Goal: Task Accomplishment & Management: Use online tool/utility

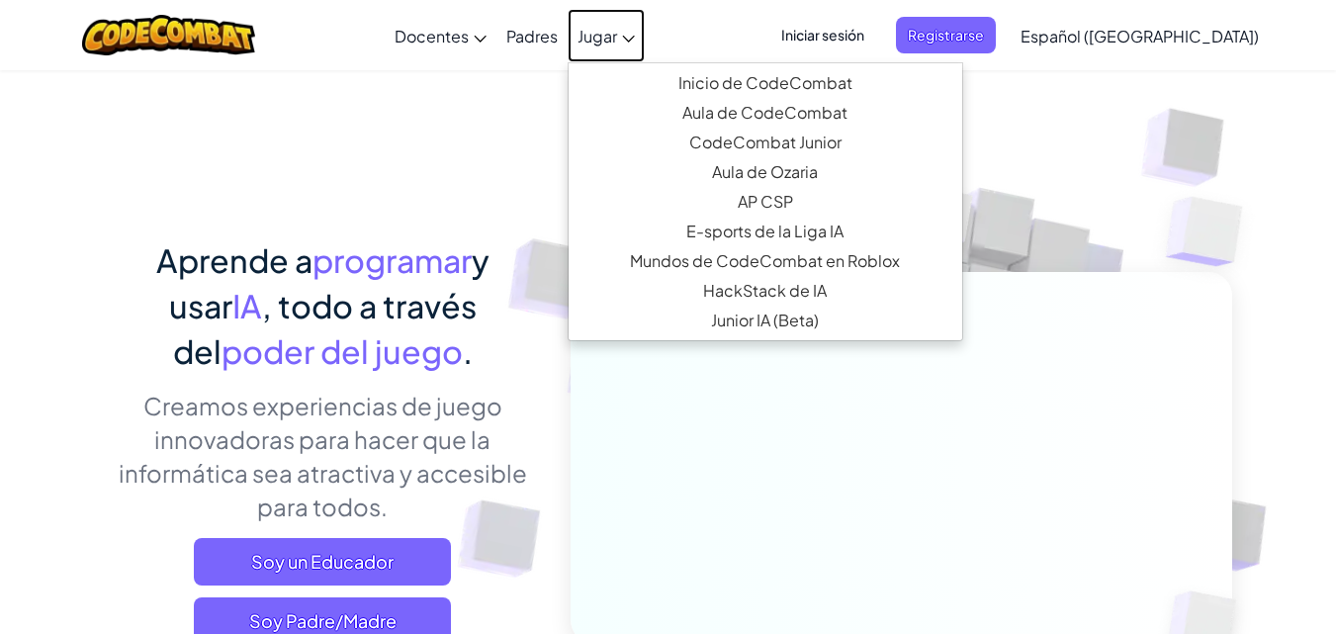
click at [645, 45] on link "Jugar" at bounding box center [606, 35] width 77 height 53
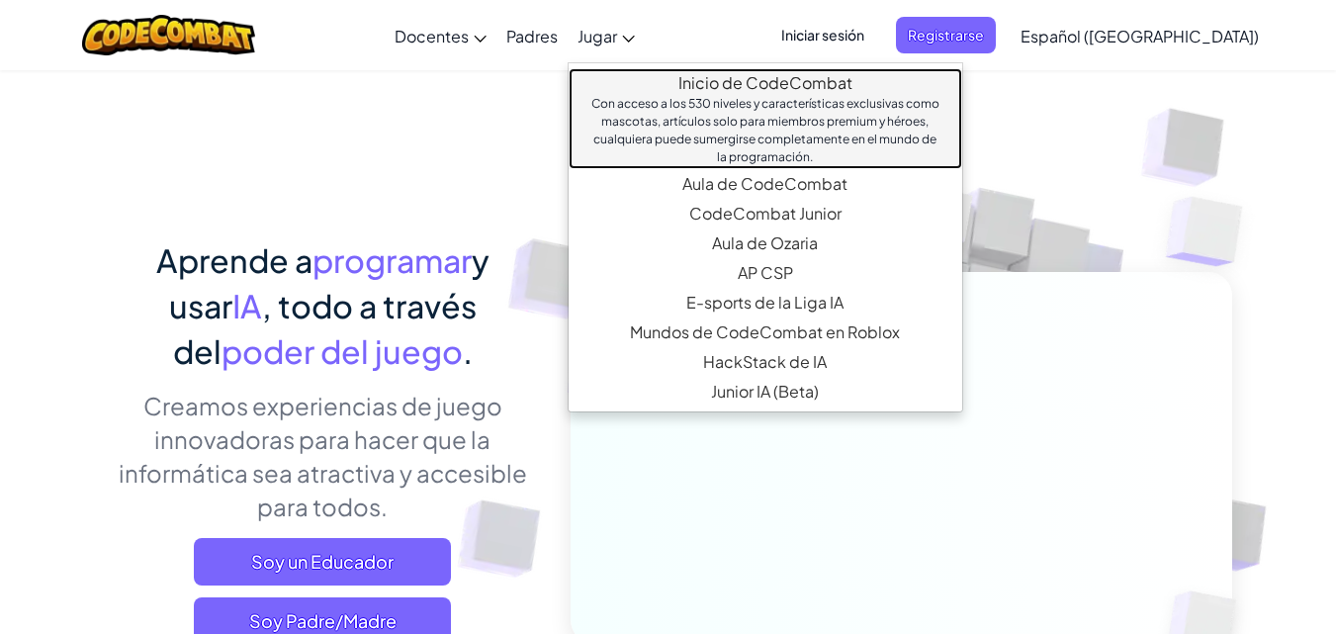
click at [731, 90] on link "Inicio de CodeCombat Con acceso a los 530 niveles y características exclusivas …" at bounding box center [766, 118] width 394 height 101
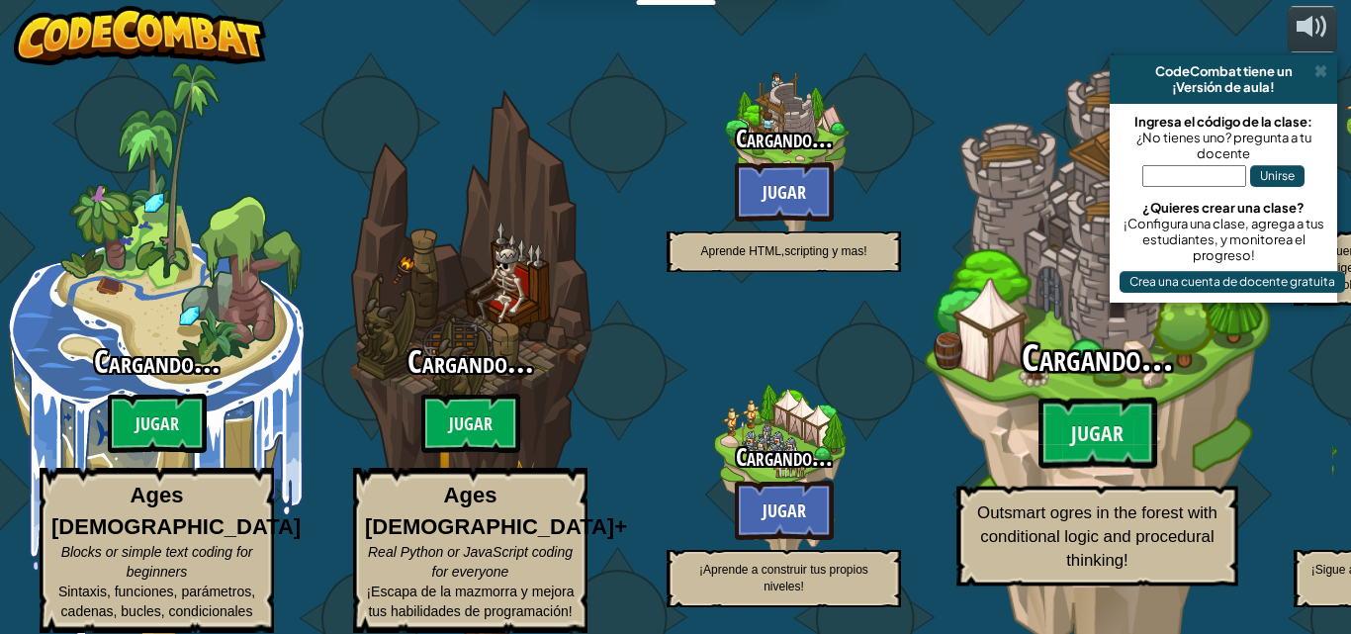
select select "es-419"
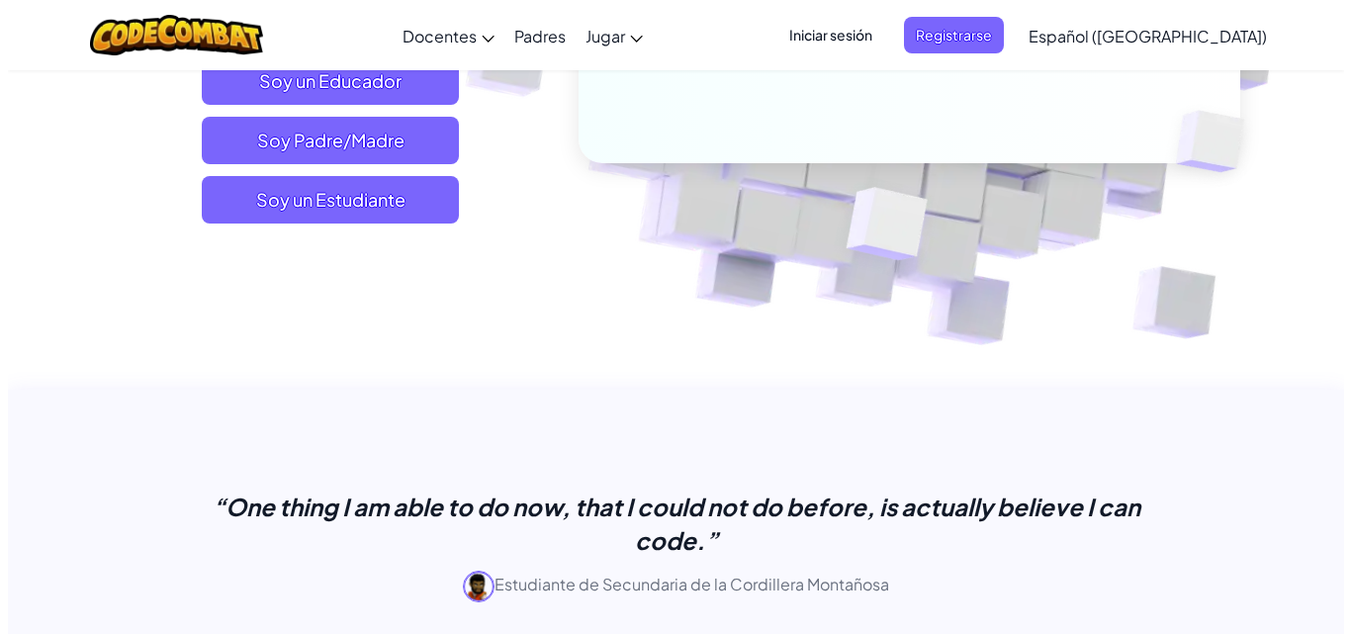
scroll to position [495, 0]
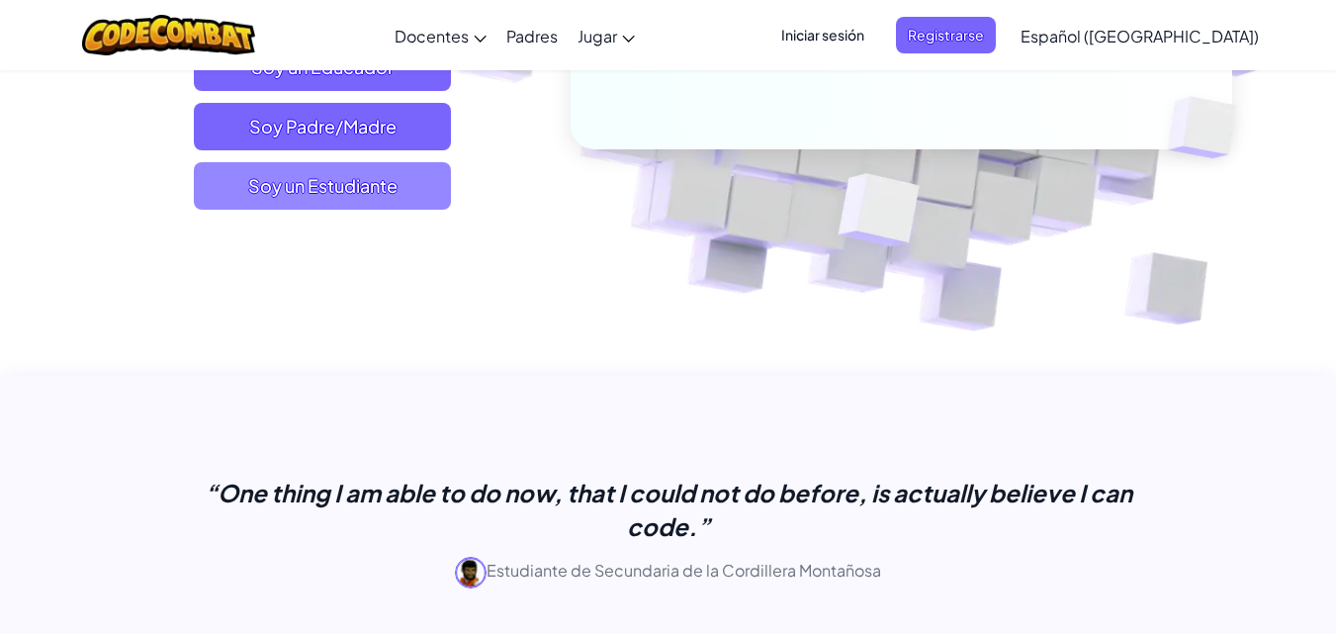
click at [343, 183] on span "Soy un Estudiante" at bounding box center [322, 185] width 257 height 47
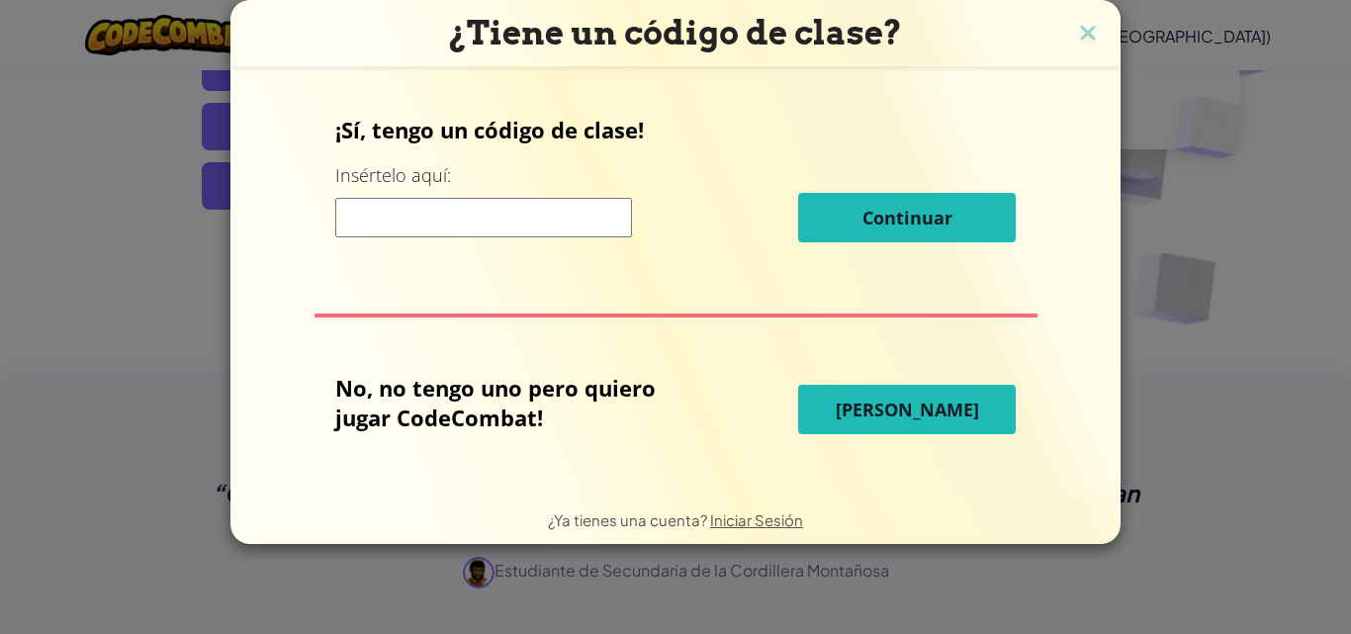
click at [853, 425] on button "Jugar Ahora" at bounding box center [907, 409] width 218 height 49
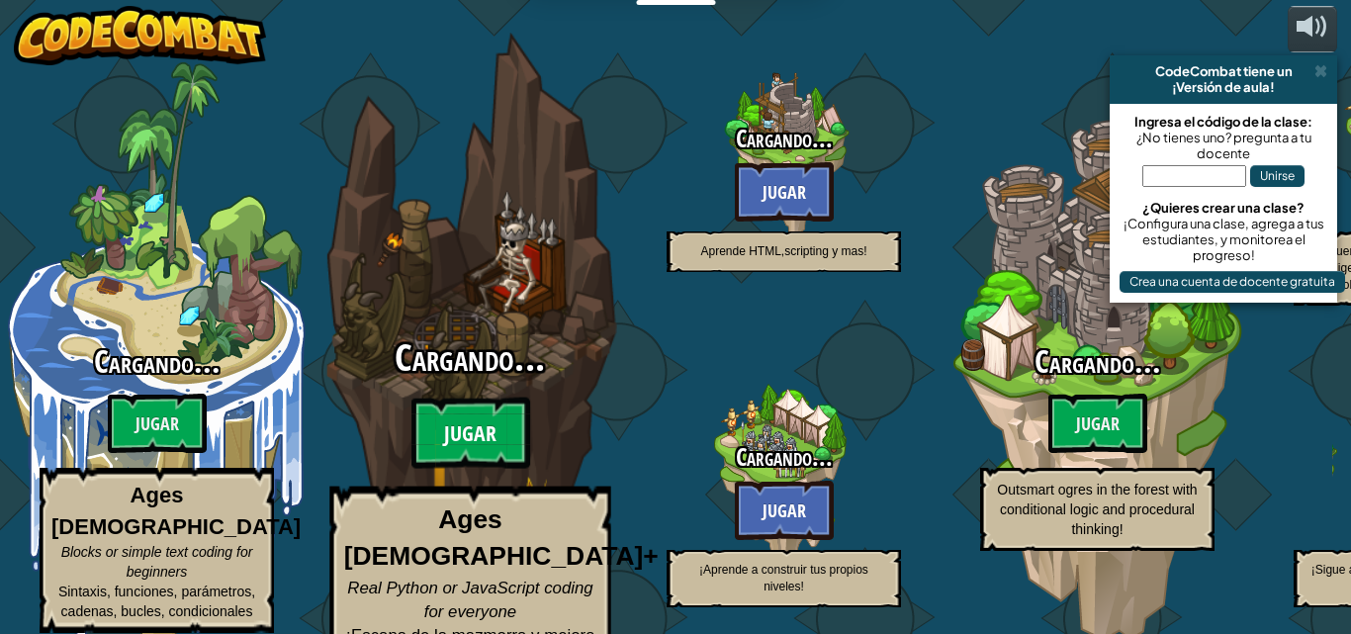
select select "es-419"
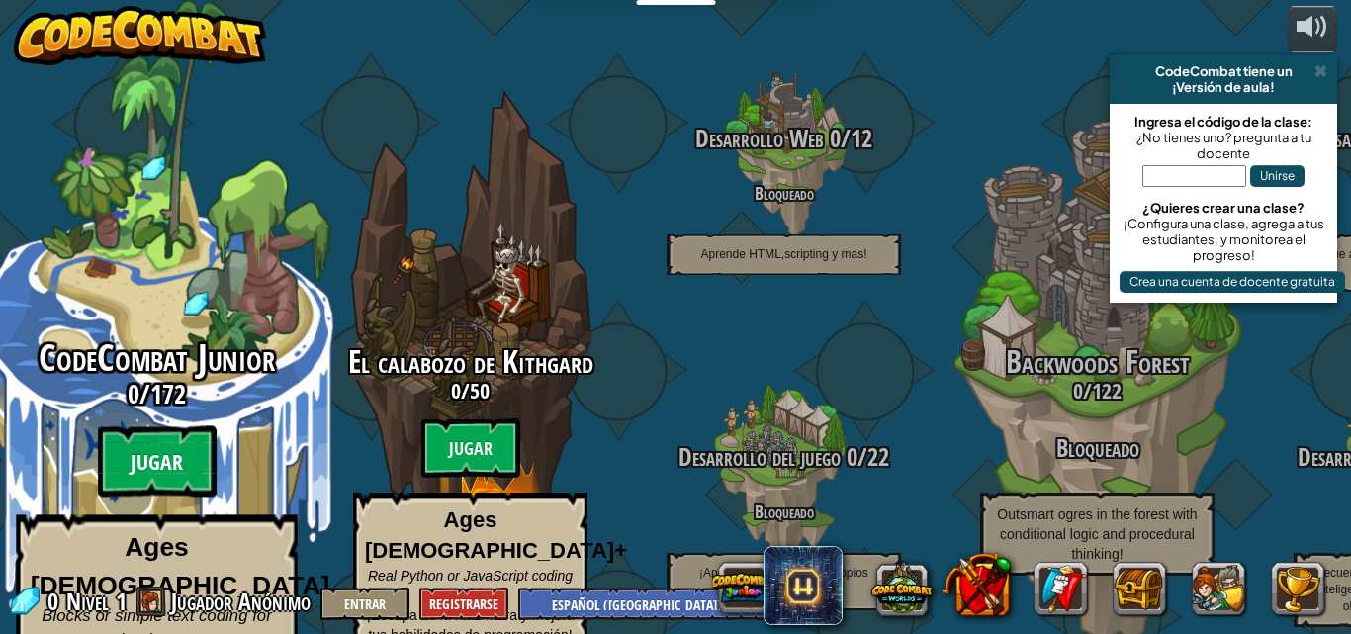
click at [174, 457] on btn "Jugar" at bounding box center [157, 461] width 119 height 71
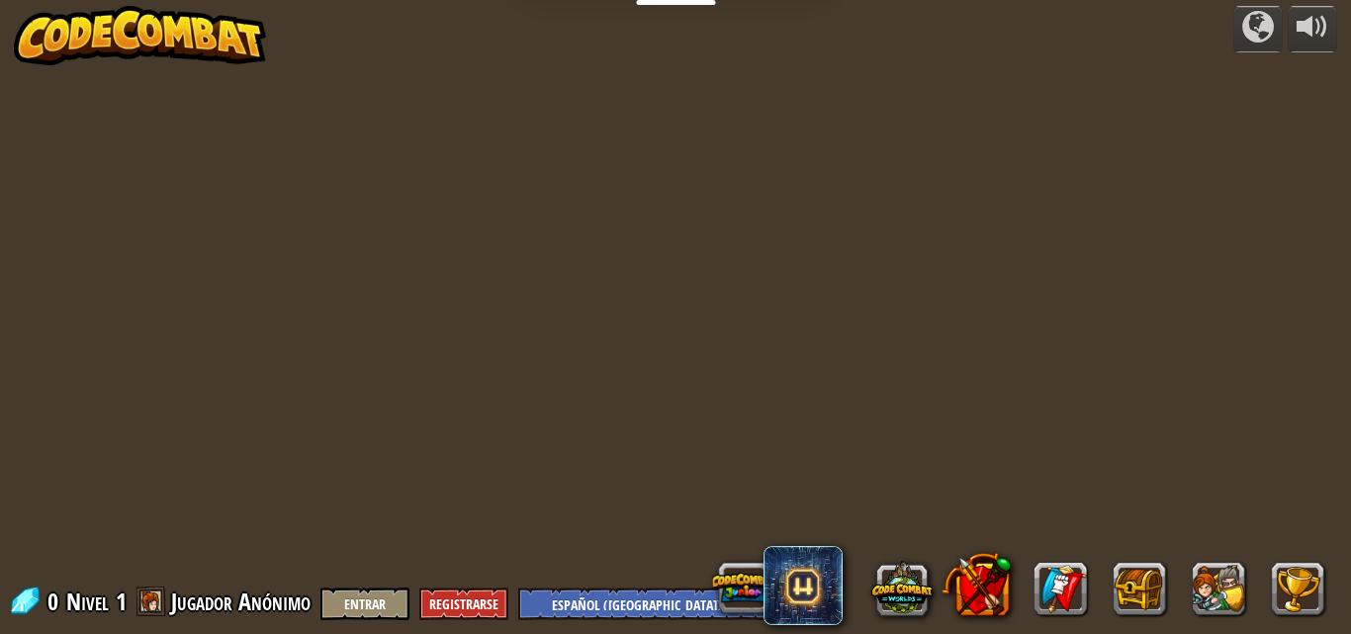
select select "es-419"
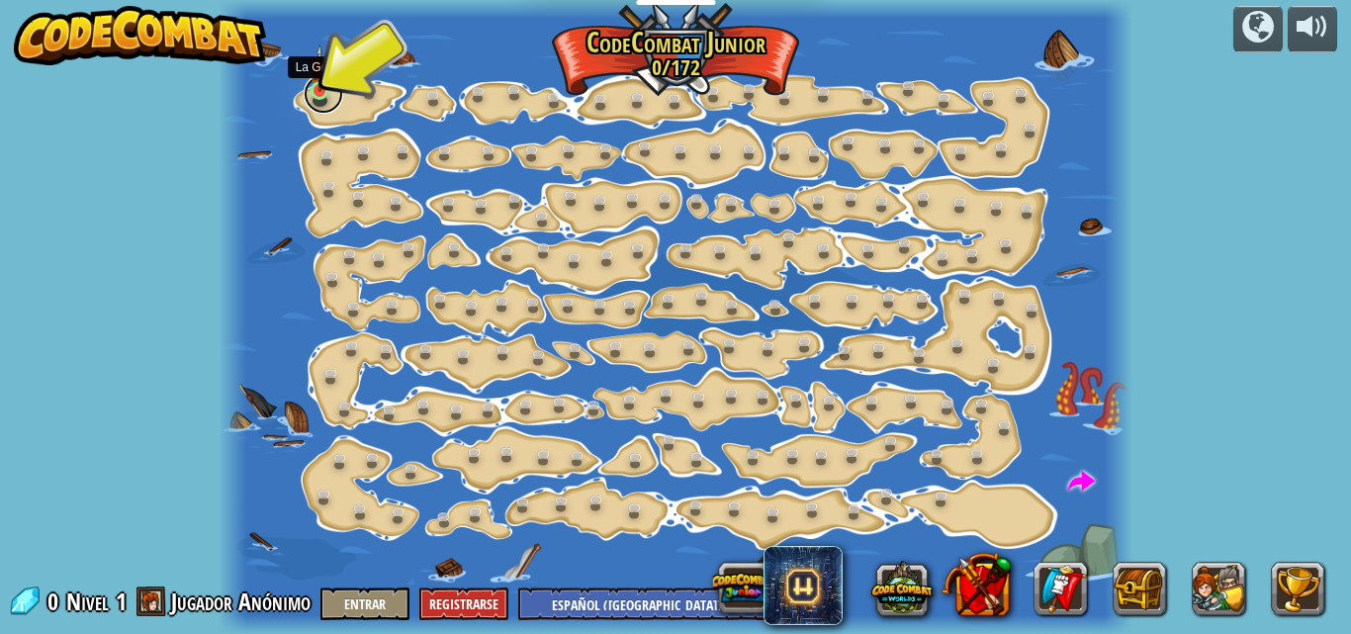
click at [327, 100] on link at bounding box center [324, 94] width 40 height 40
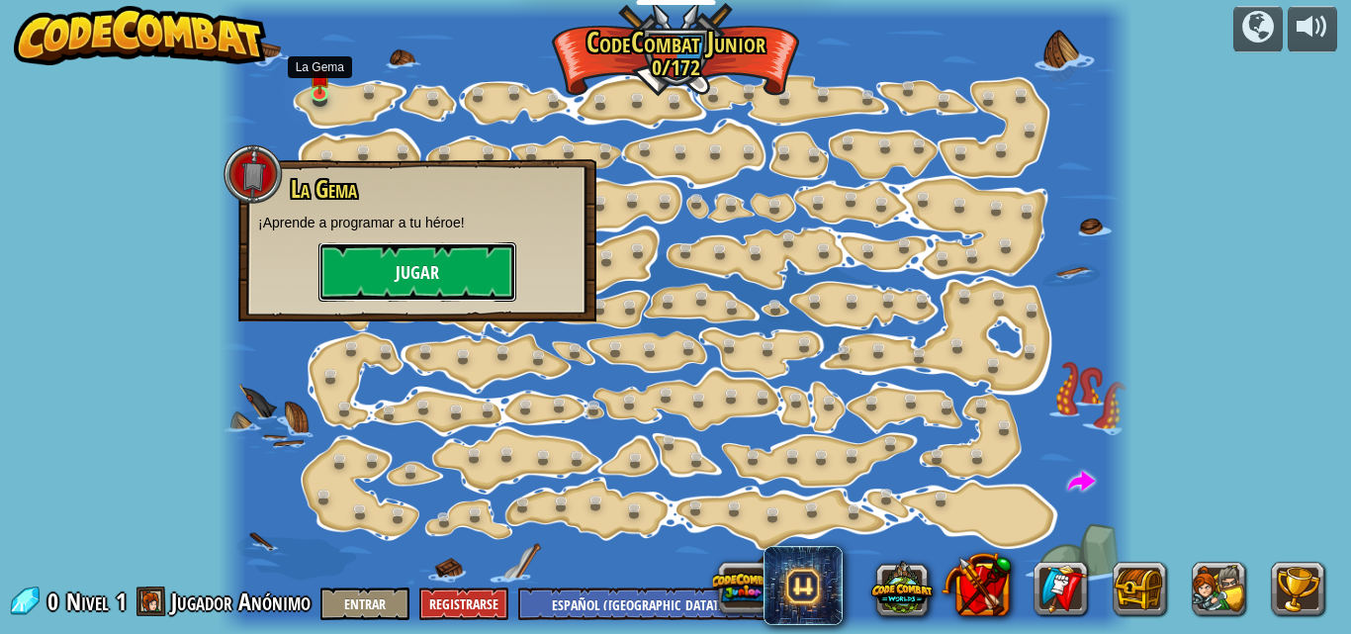
click at [381, 272] on button "Jugar" at bounding box center [418, 271] width 198 height 59
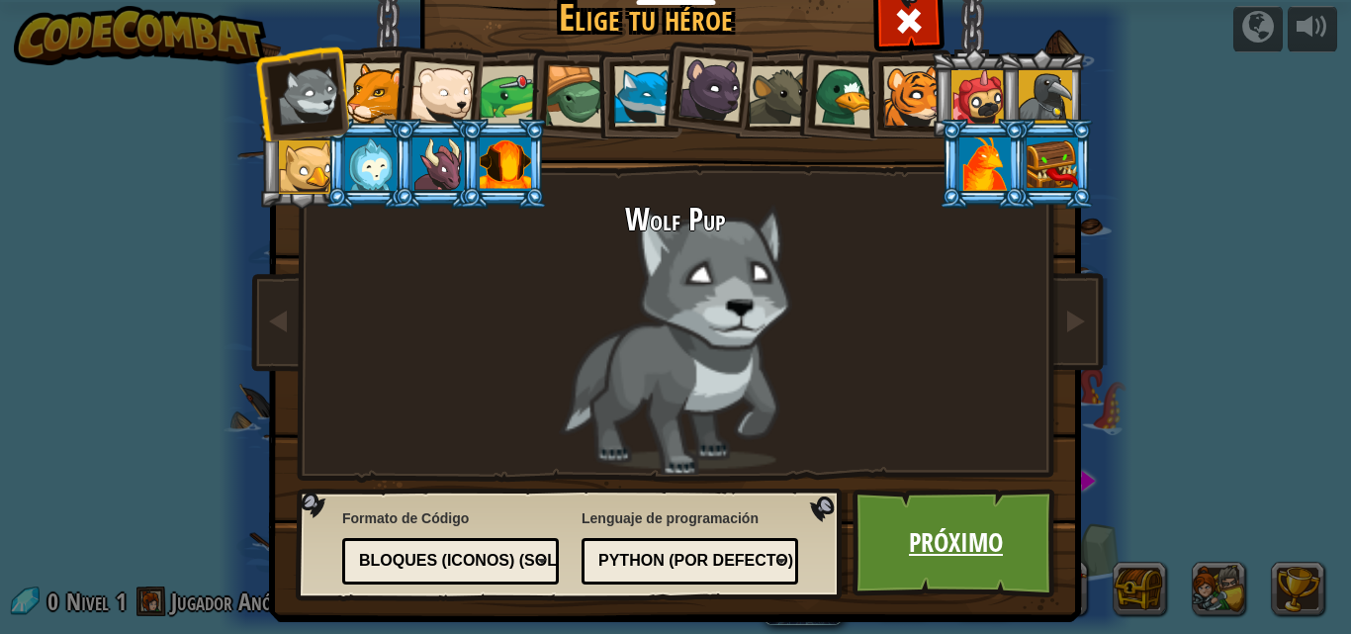
click at [982, 534] on link "Próximo" at bounding box center [956, 543] width 207 height 109
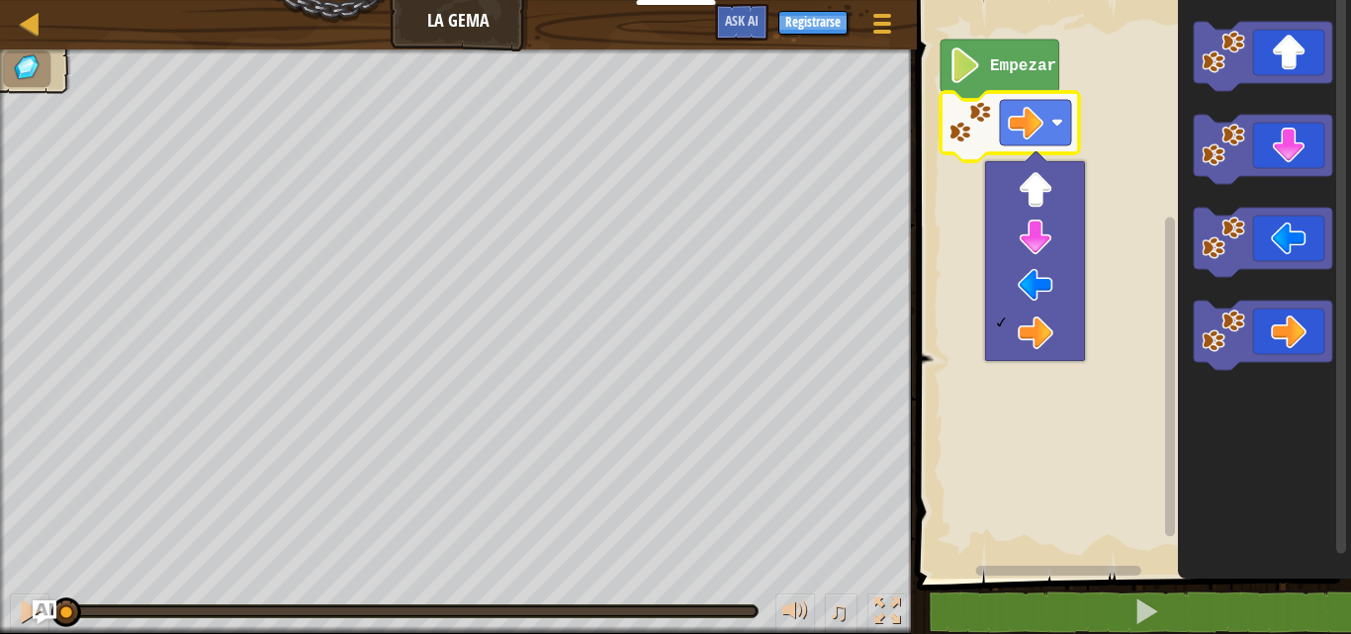
click at [1120, 88] on rect "Espacio de trabajo de Blockly" at bounding box center [1131, 284] width 440 height 589
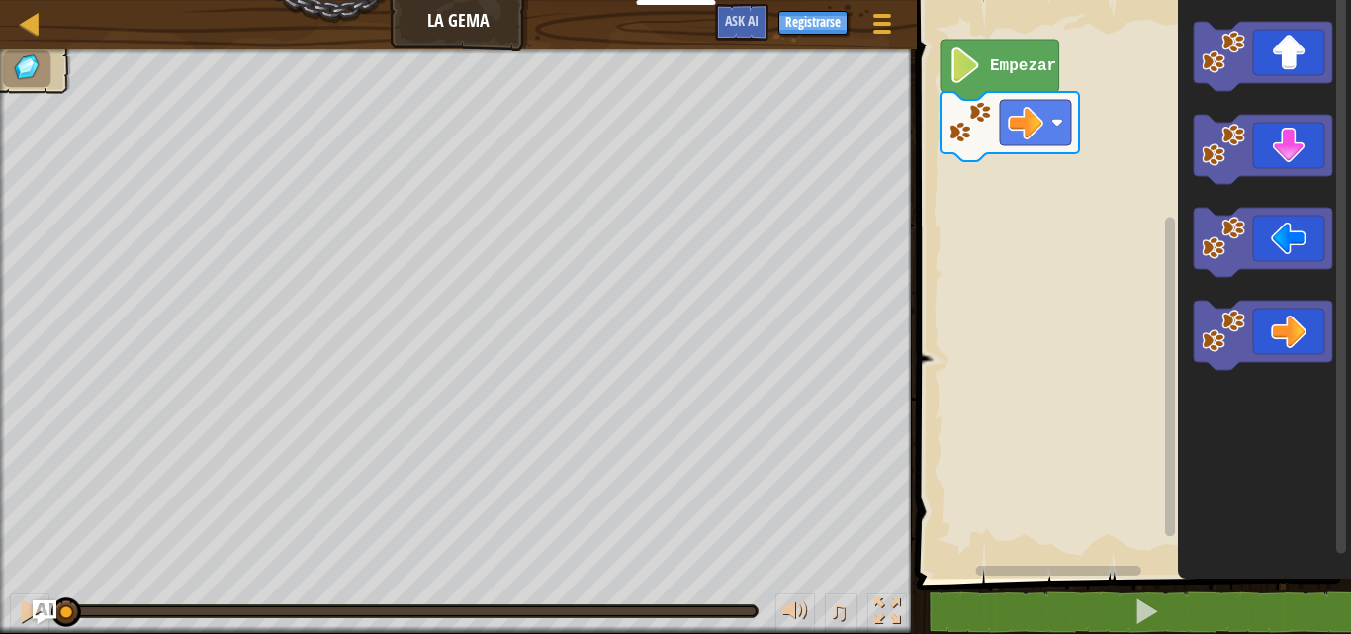
click at [985, 64] on icon "Espacio de trabajo de Blockly" at bounding box center [1000, 70] width 119 height 60
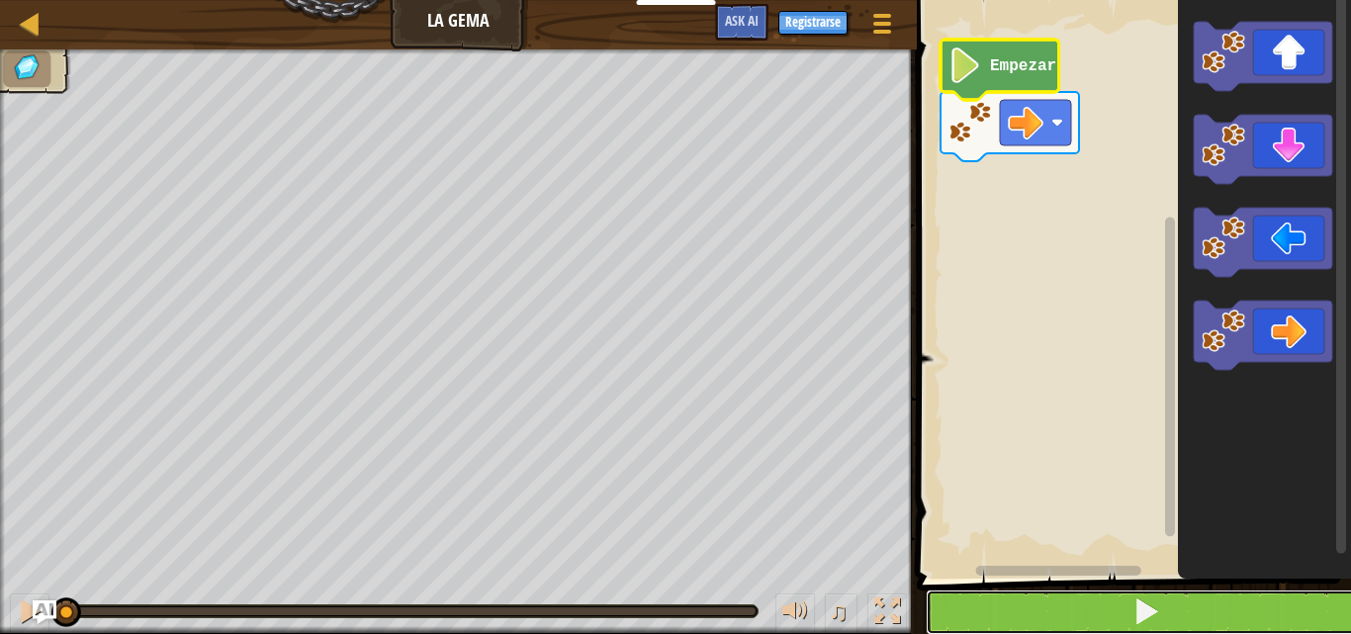
click at [1115, 607] on button at bounding box center [1146, 613] width 440 height 46
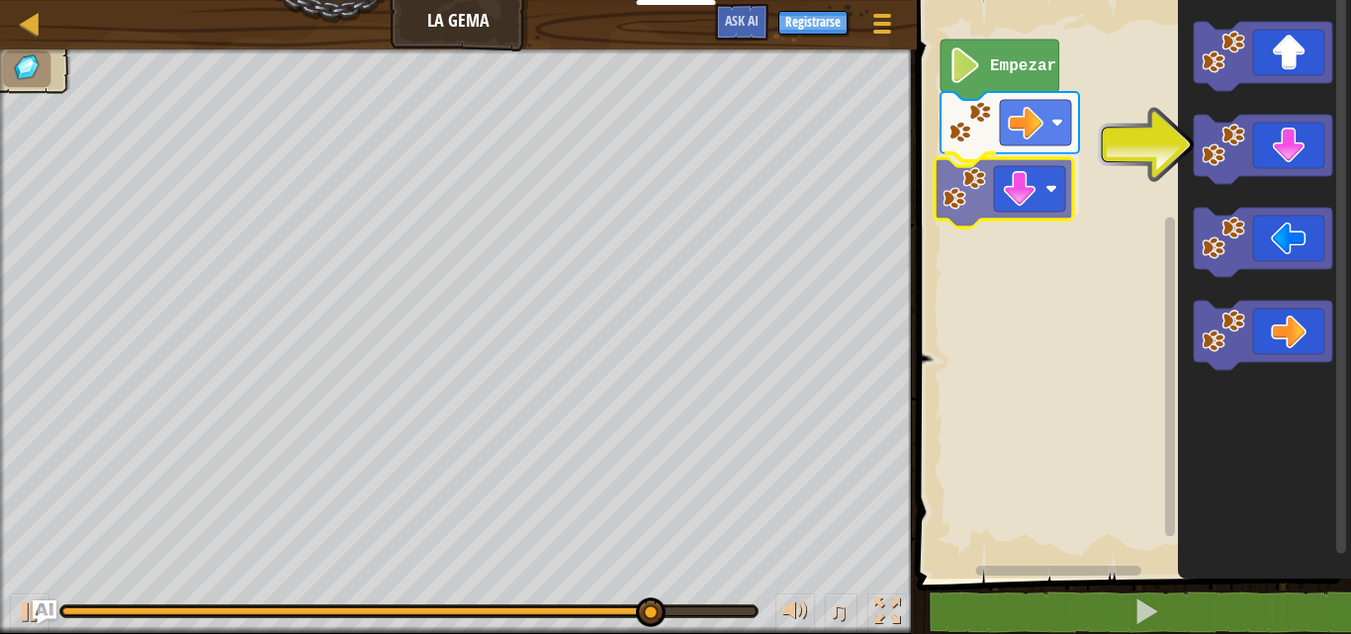
click at [1036, 177] on div "Empezar" at bounding box center [1131, 284] width 440 height 589
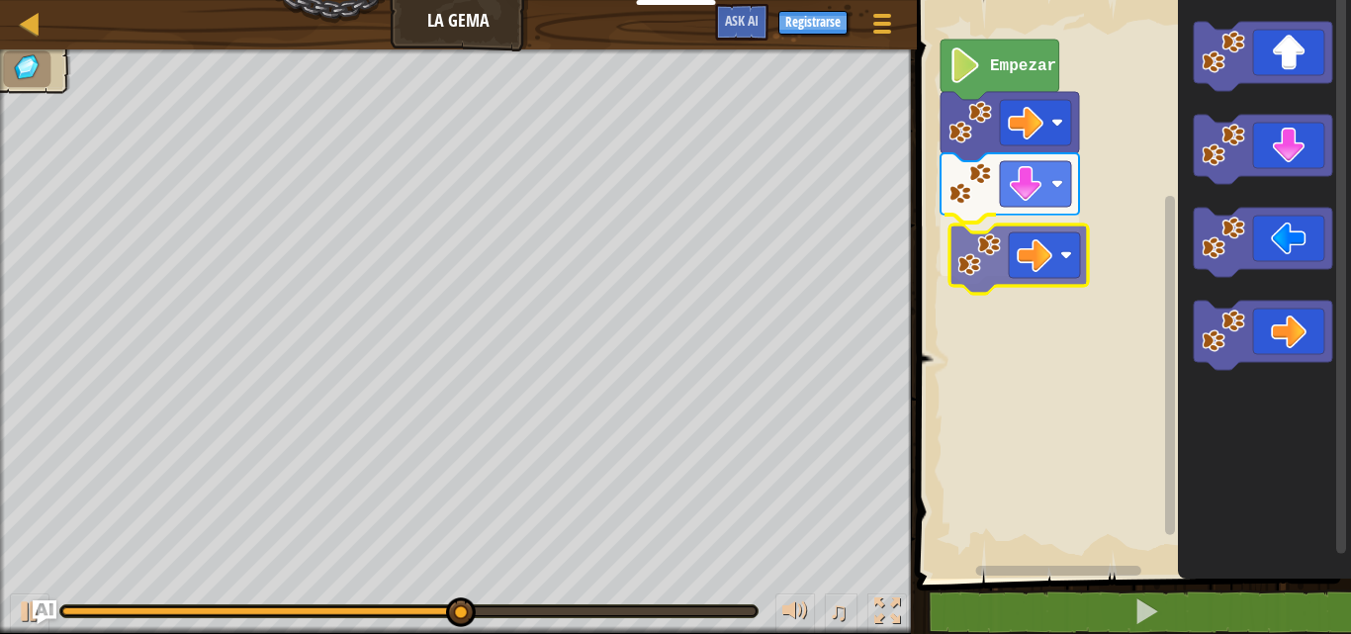
click at [1014, 254] on div "Empezar" at bounding box center [1131, 284] width 440 height 589
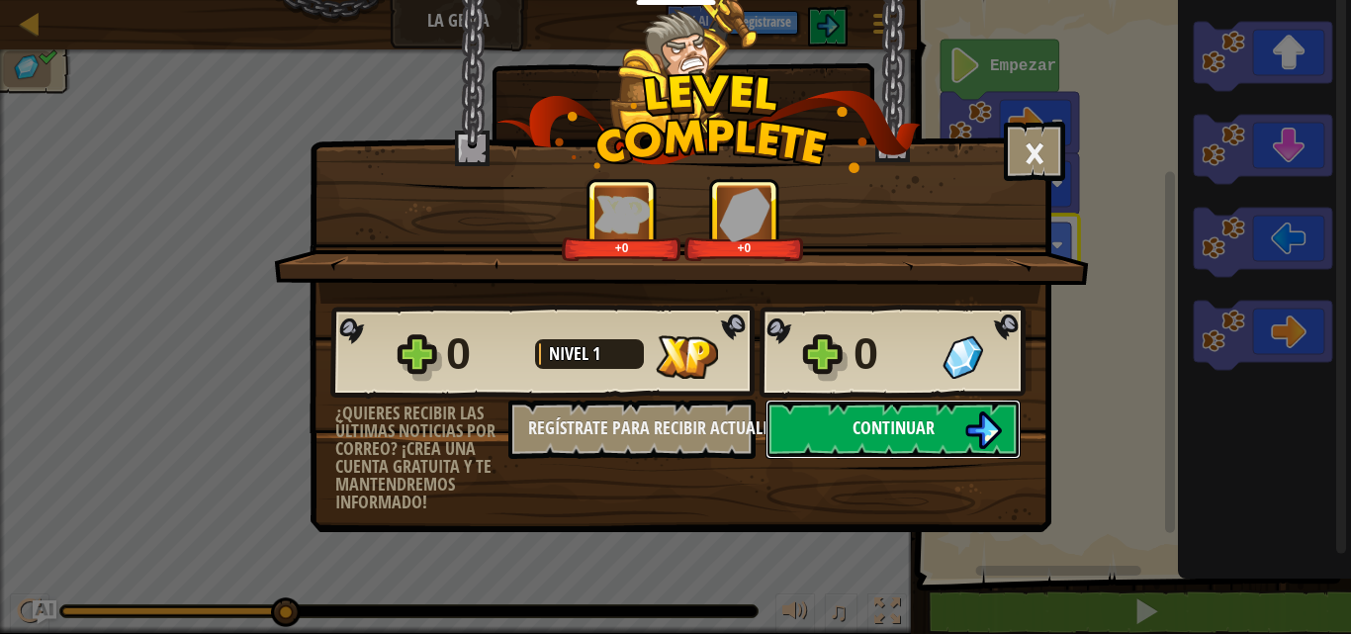
click at [915, 416] on span "Continuar" at bounding box center [894, 427] width 82 height 25
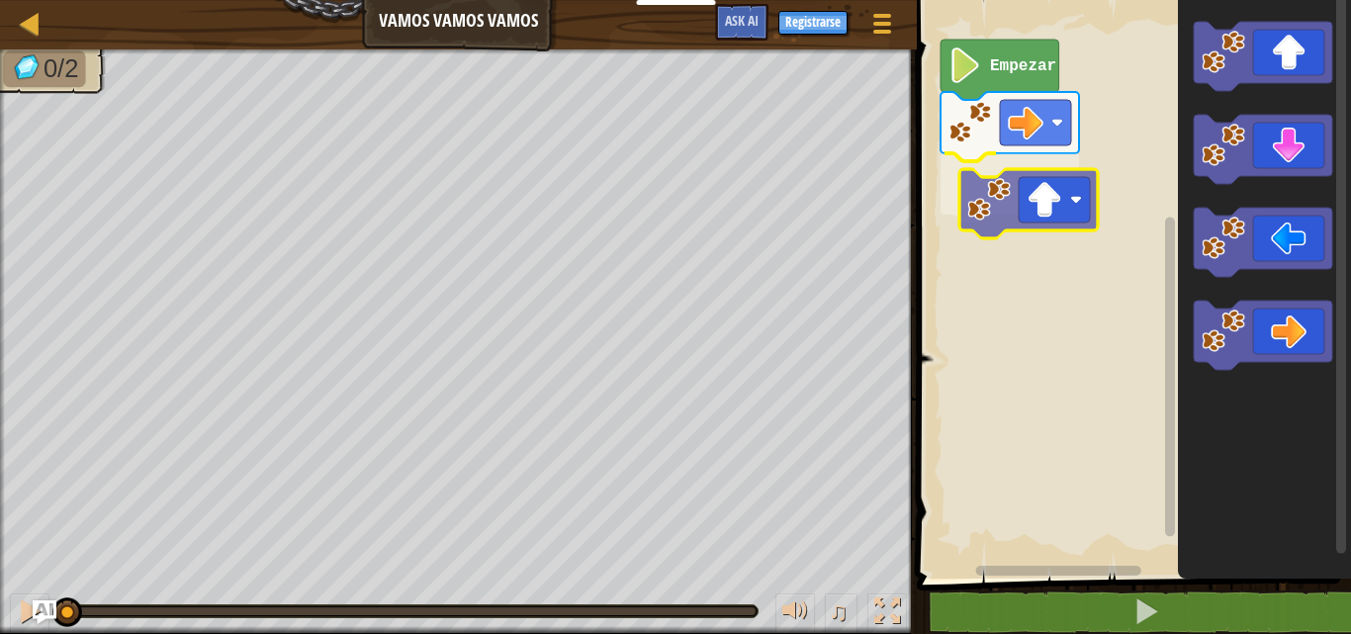
click at [1032, 223] on div "Empezar" at bounding box center [1131, 284] width 440 height 589
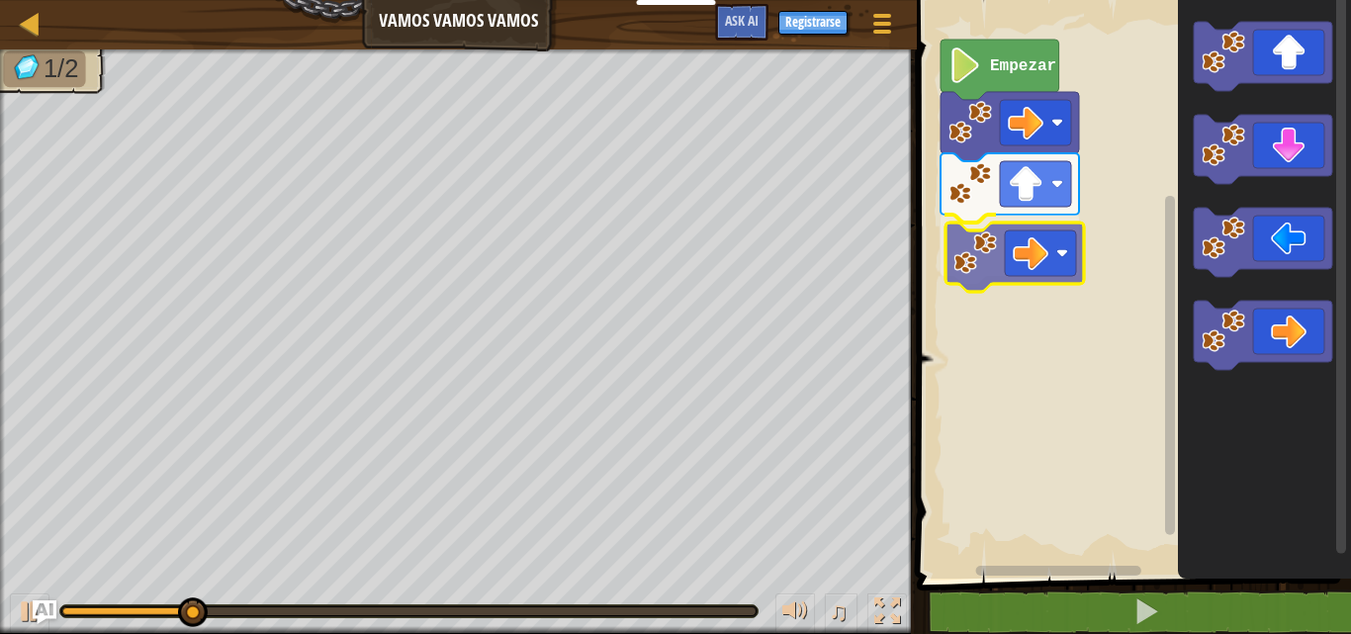
click at [1008, 267] on div "Empezar" at bounding box center [1131, 284] width 440 height 589
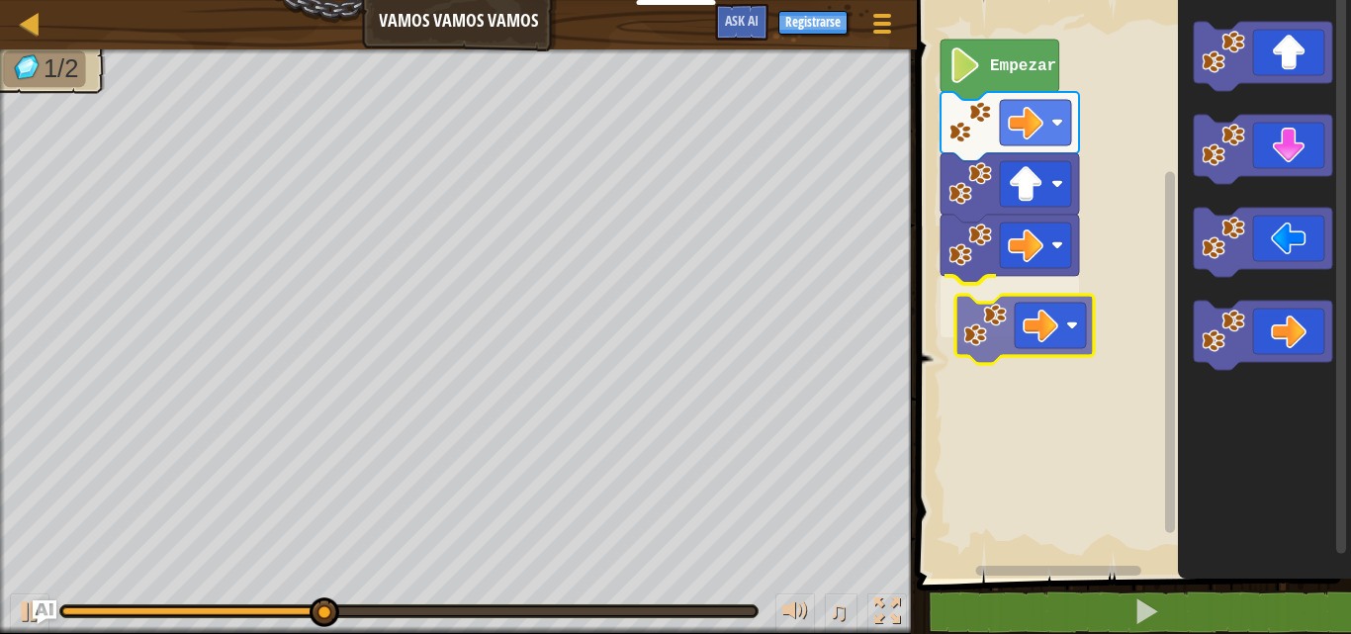
click at [1048, 336] on div "Empezar" at bounding box center [1131, 284] width 440 height 589
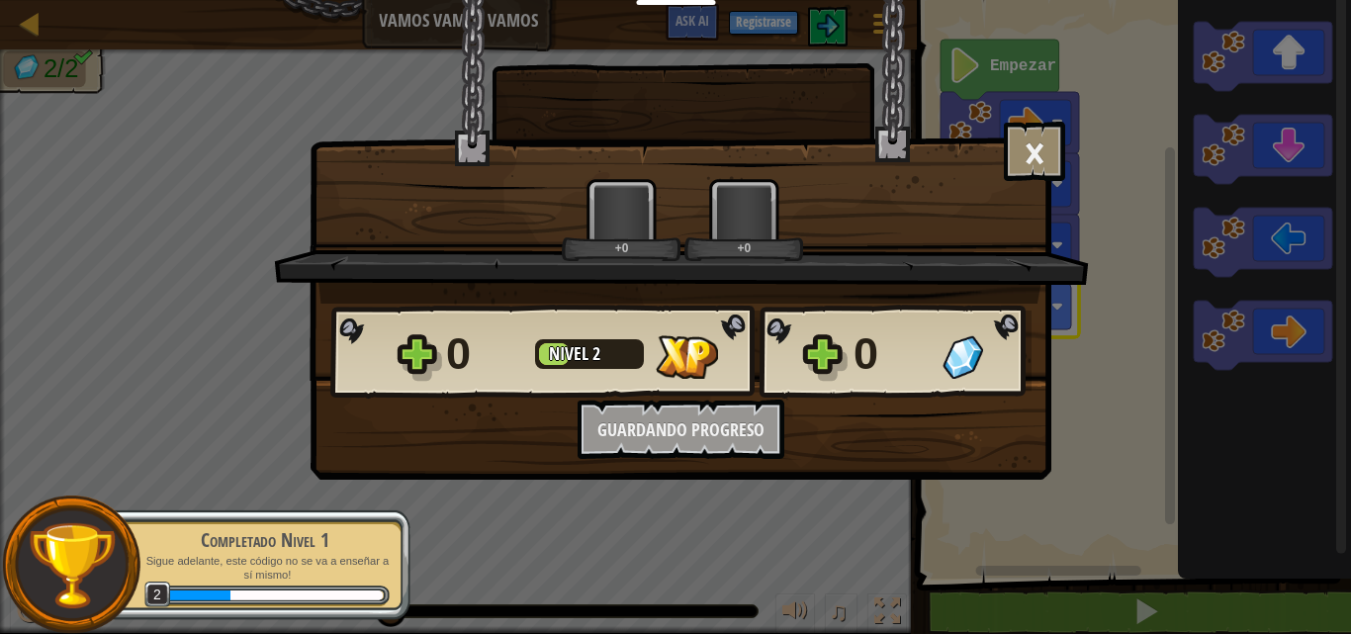
click at [899, 362] on div "0" at bounding box center [892, 353] width 77 height 63
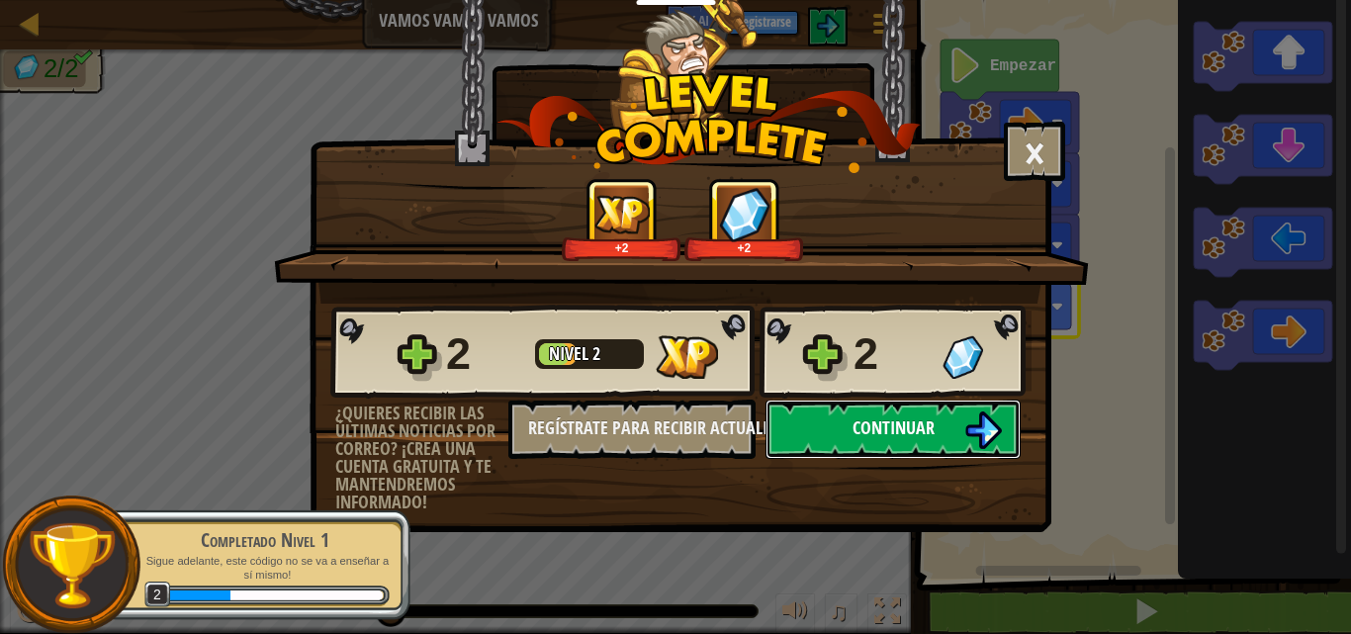
click at [876, 437] on span "Continuar" at bounding box center [894, 427] width 82 height 25
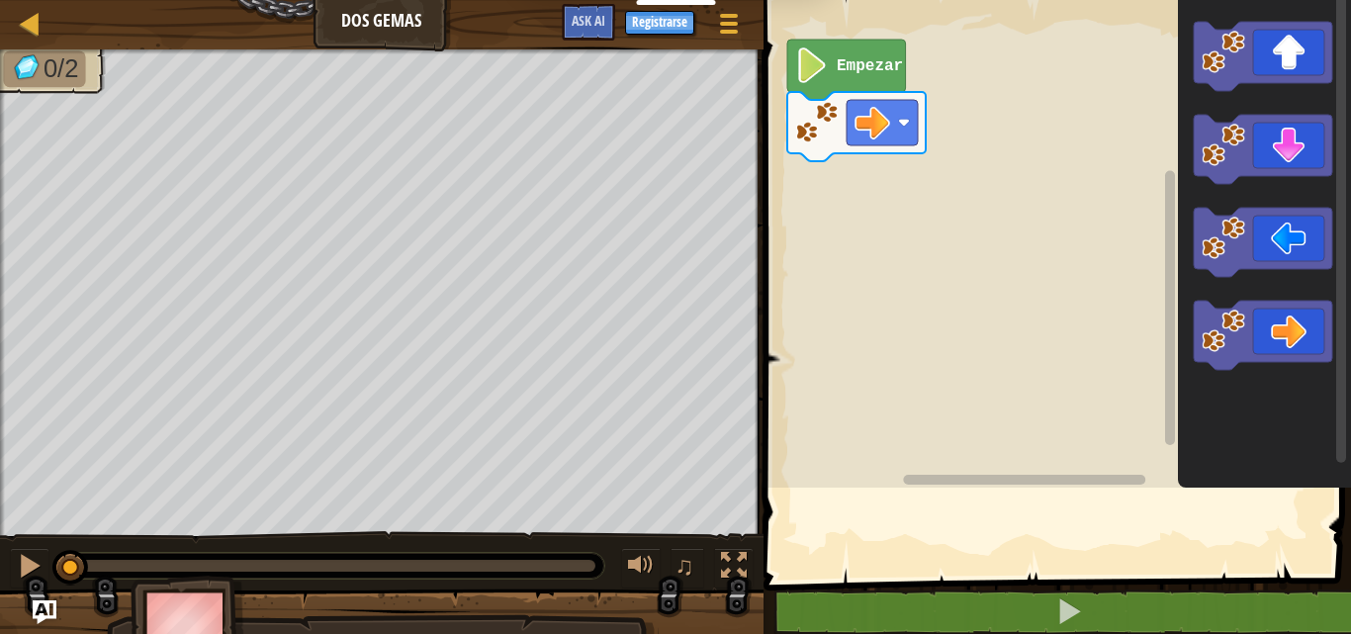
click at [925, 556] on span at bounding box center [1059, 262] width 603 height 659
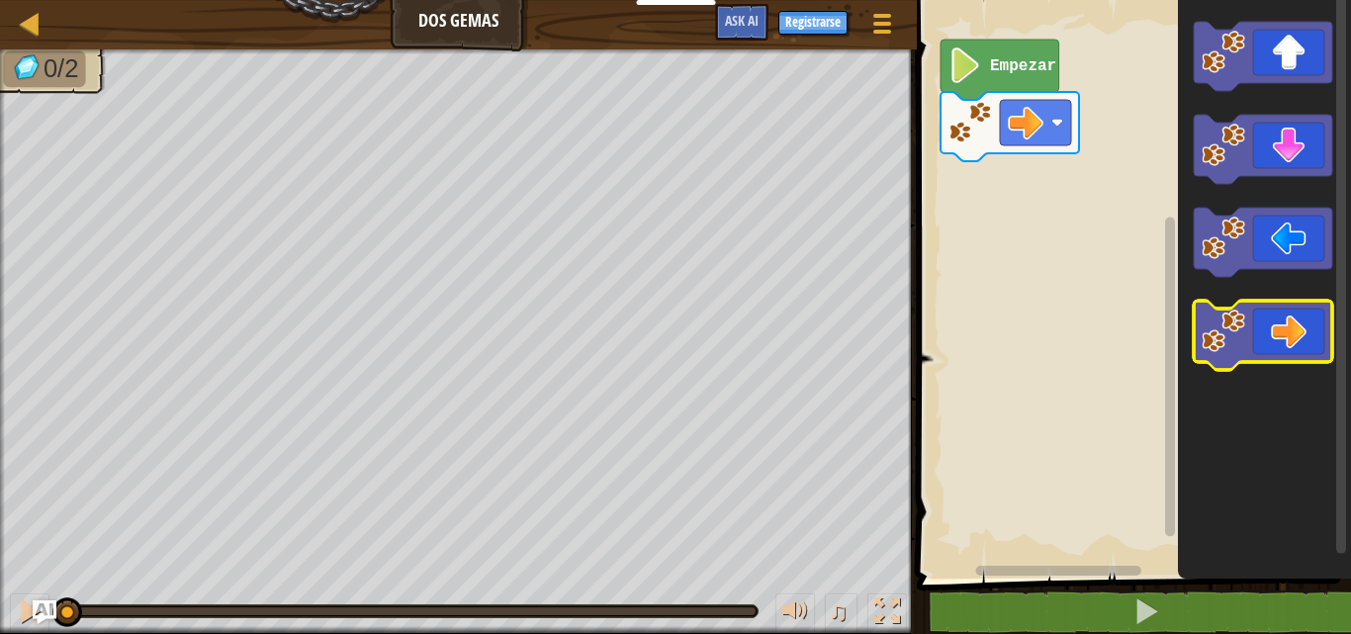
click at [1268, 343] on icon "Espacio de trabajo de Blockly" at bounding box center [1263, 335] width 138 height 69
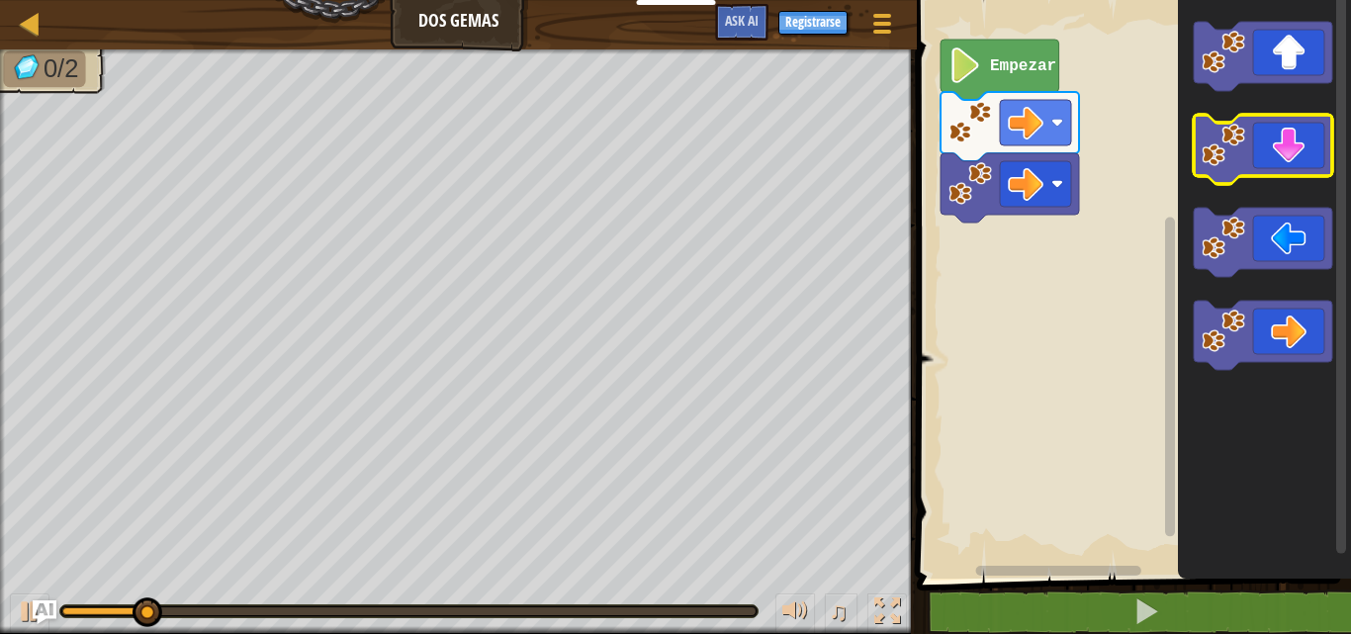
click at [1290, 138] on icon "Espacio de trabajo de Blockly" at bounding box center [1263, 149] width 138 height 69
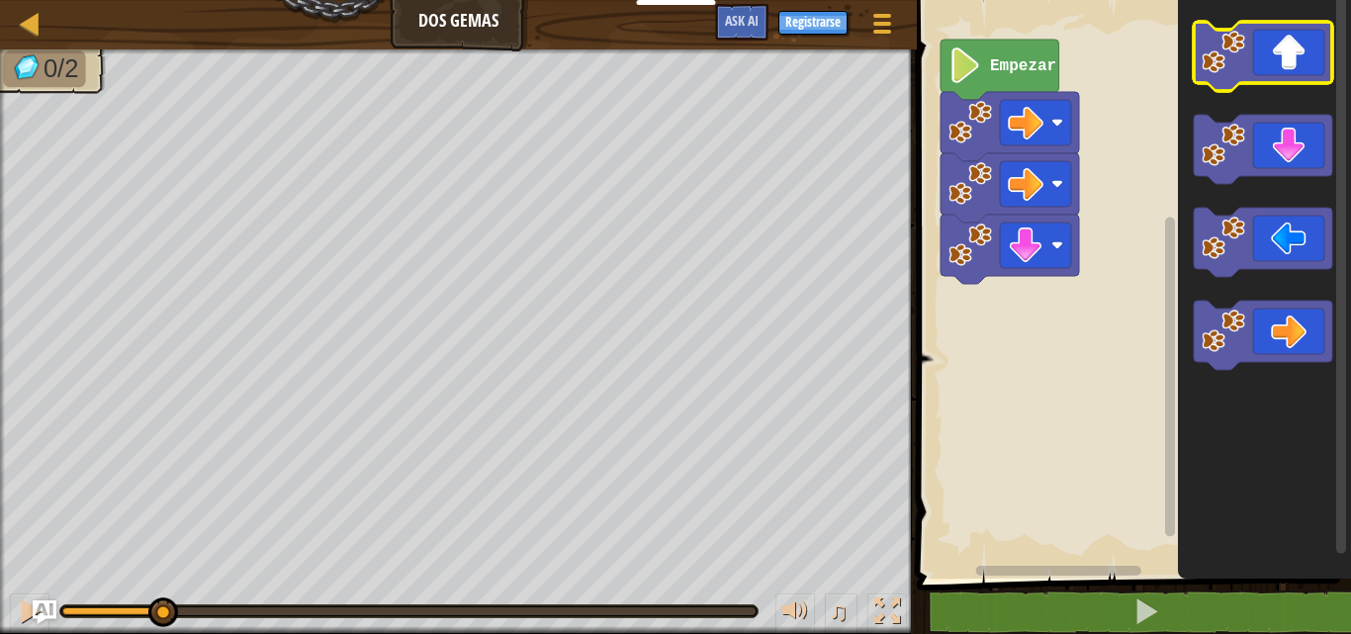
click at [1285, 58] on icon "Espacio de trabajo de Blockly" at bounding box center [1263, 56] width 138 height 69
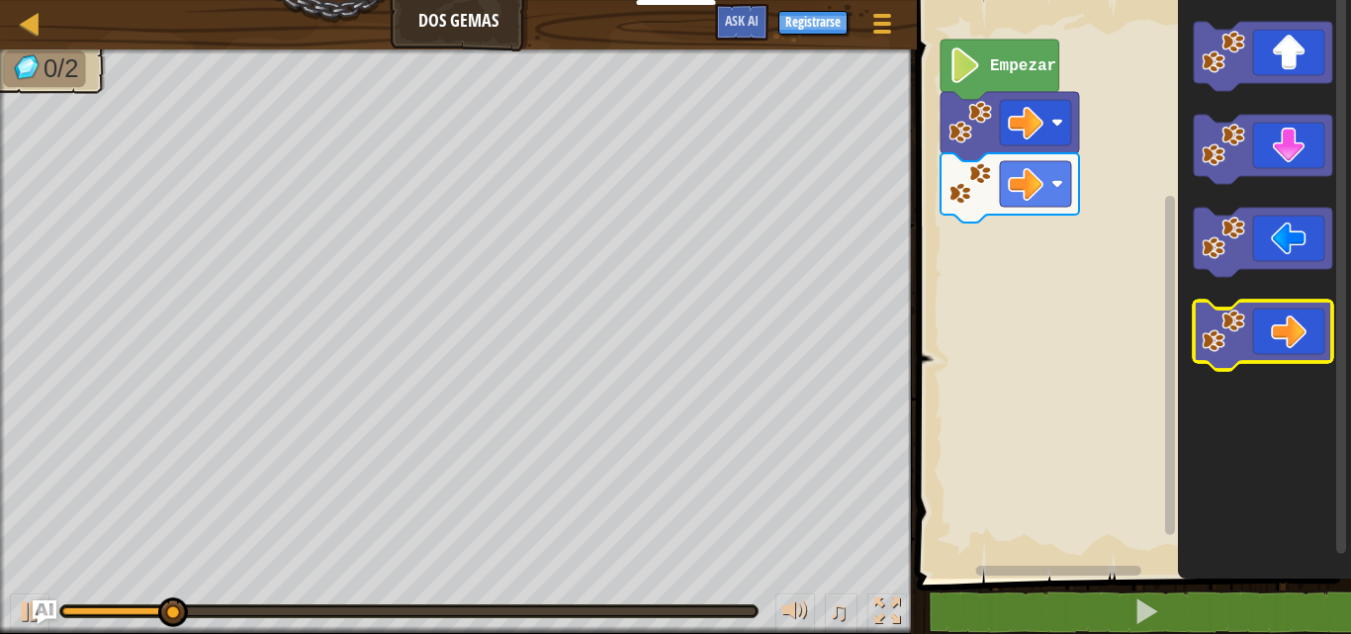
click at [1272, 346] on icon "Espacio de trabajo de Blockly" at bounding box center [1263, 335] width 138 height 69
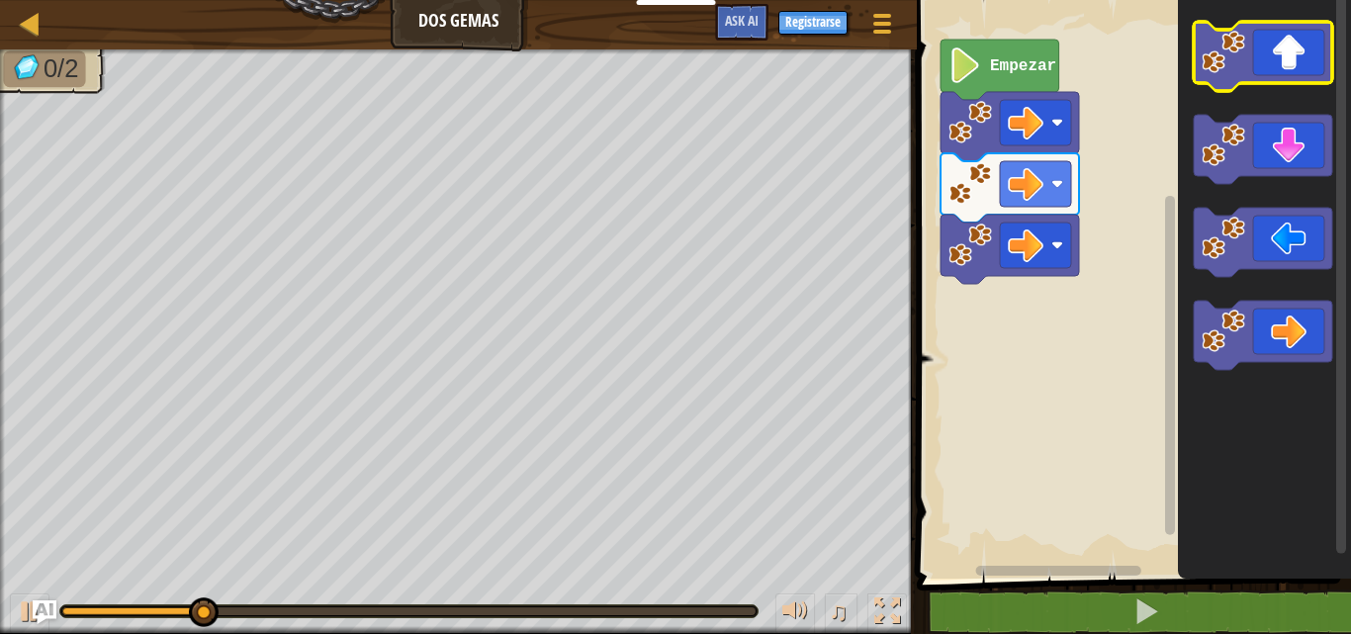
click at [1257, 89] on rect "Espacio de trabajo de Blockly" at bounding box center [1263, 56] width 138 height 69
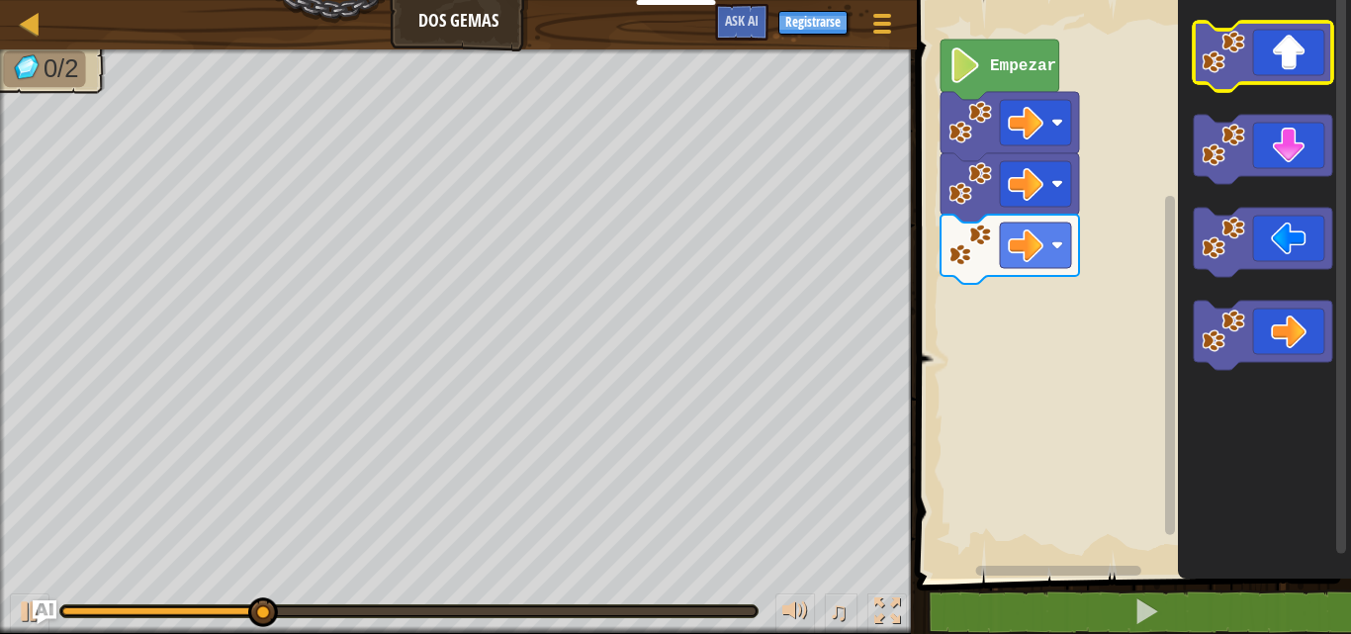
click at [1274, 88] on rect "Espacio de trabajo de Blockly" at bounding box center [1263, 56] width 138 height 69
click at [1271, 86] on rect "Espacio de trabajo de Blockly" at bounding box center [1263, 56] width 138 height 69
click at [1258, 51] on icon "Espacio de trabajo de Blockly" at bounding box center [1263, 56] width 138 height 69
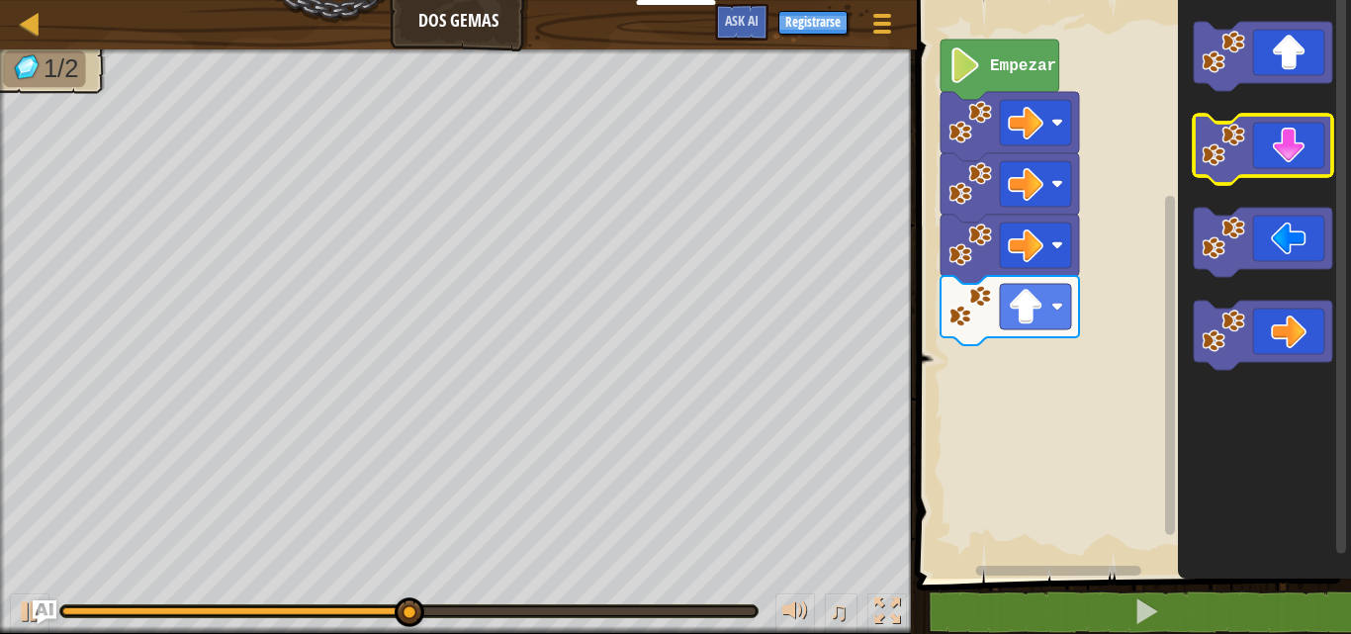
click at [1257, 134] on icon "Espacio de trabajo de Blockly" at bounding box center [1263, 149] width 138 height 69
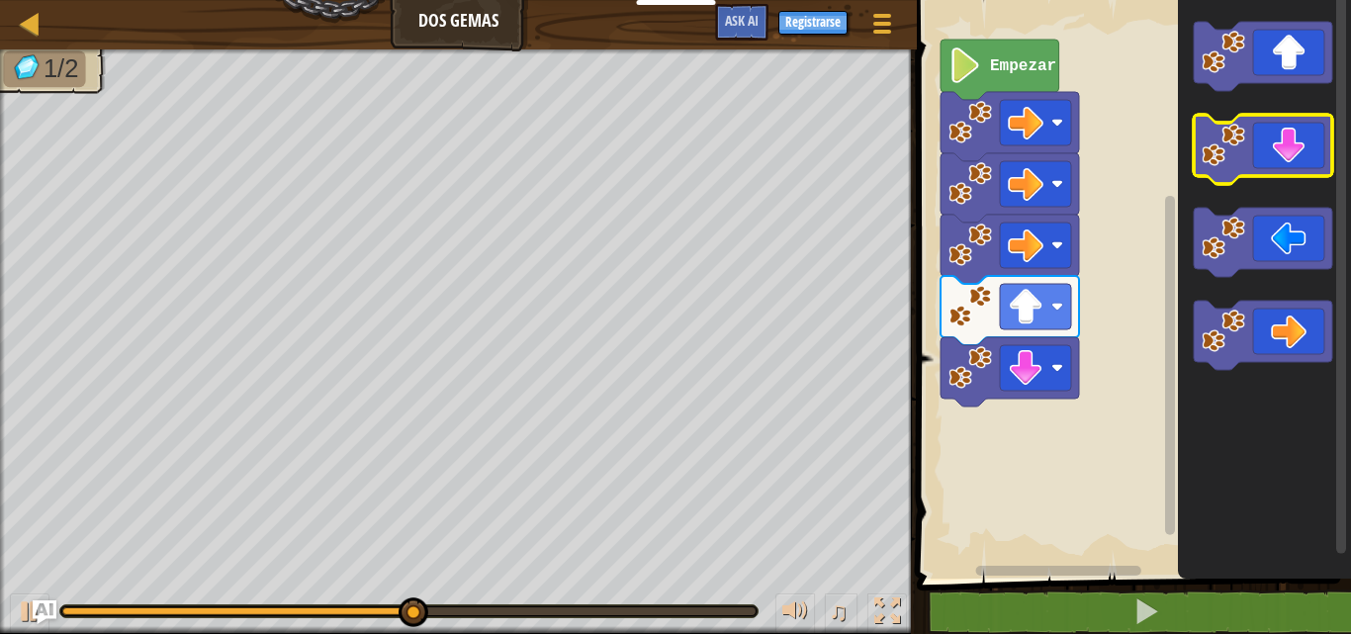
click at [1257, 134] on icon "Espacio de trabajo de Blockly" at bounding box center [1263, 149] width 138 height 69
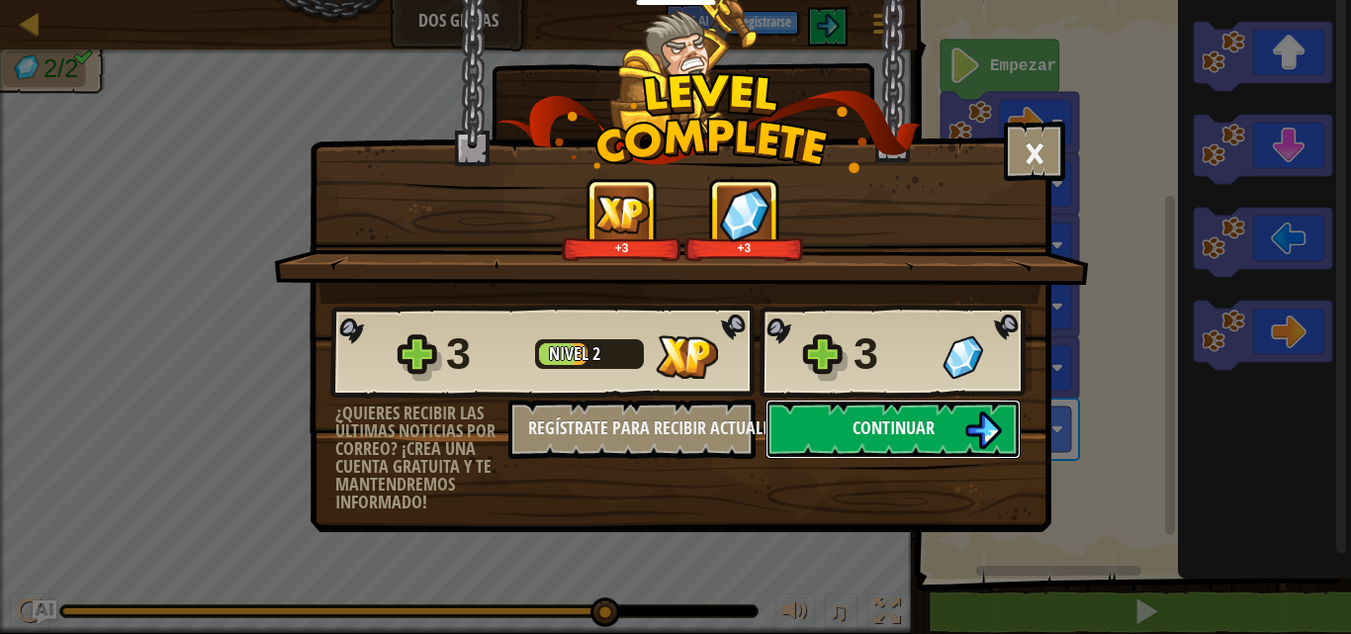
click at [781, 441] on button "Continuar" at bounding box center [893, 429] width 255 height 59
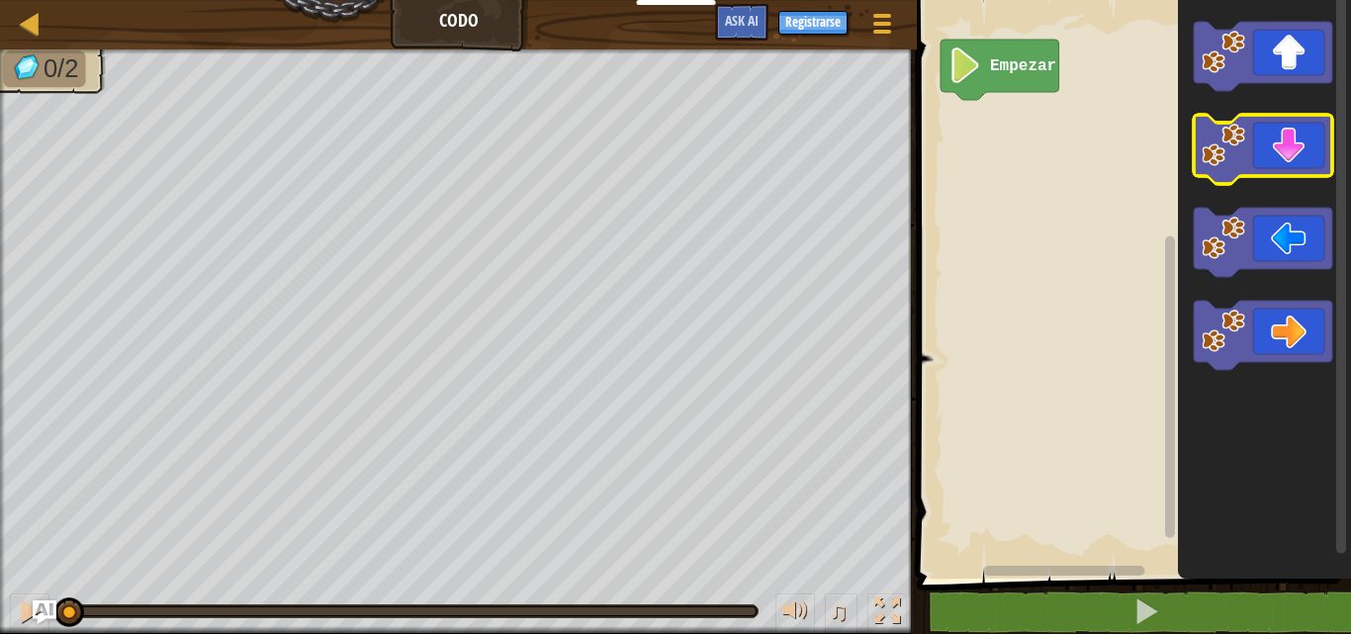
click at [1305, 136] on icon "Espacio de trabajo de Blockly" at bounding box center [1263, 149] width 138 height 69
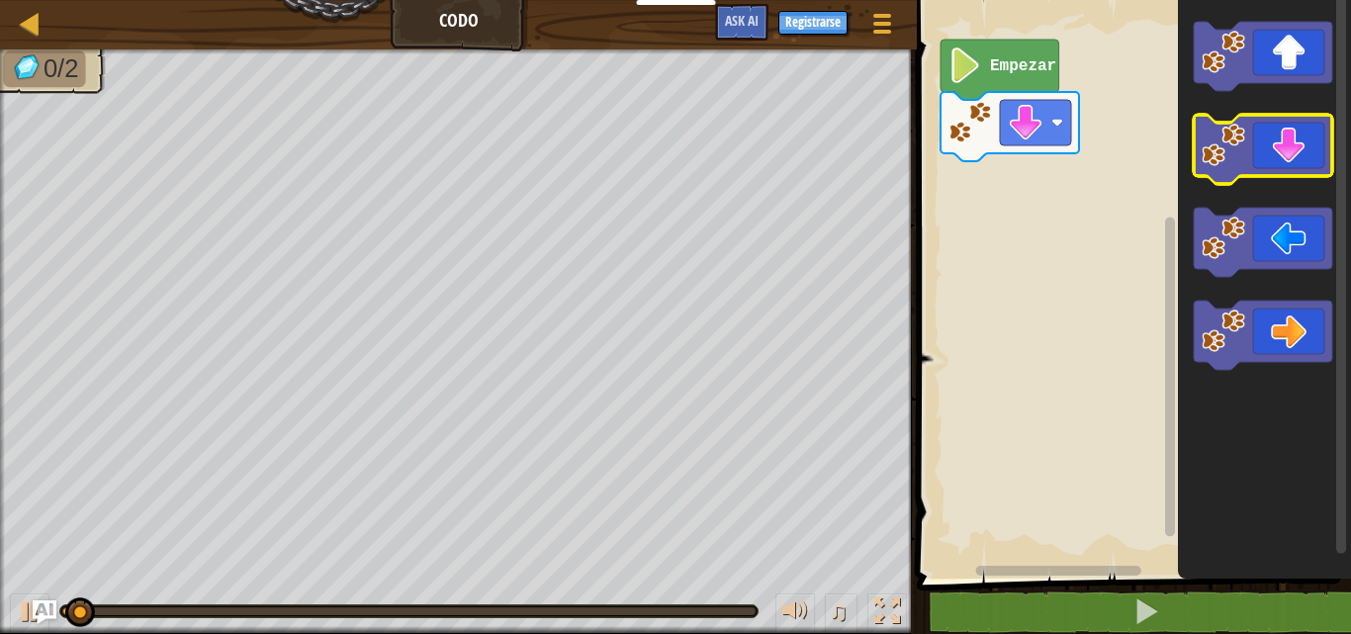
click at [1289, 139] on icon "Espacio de trabajo de Blockly" at bounding box center [1263, 149] width 138 height 69
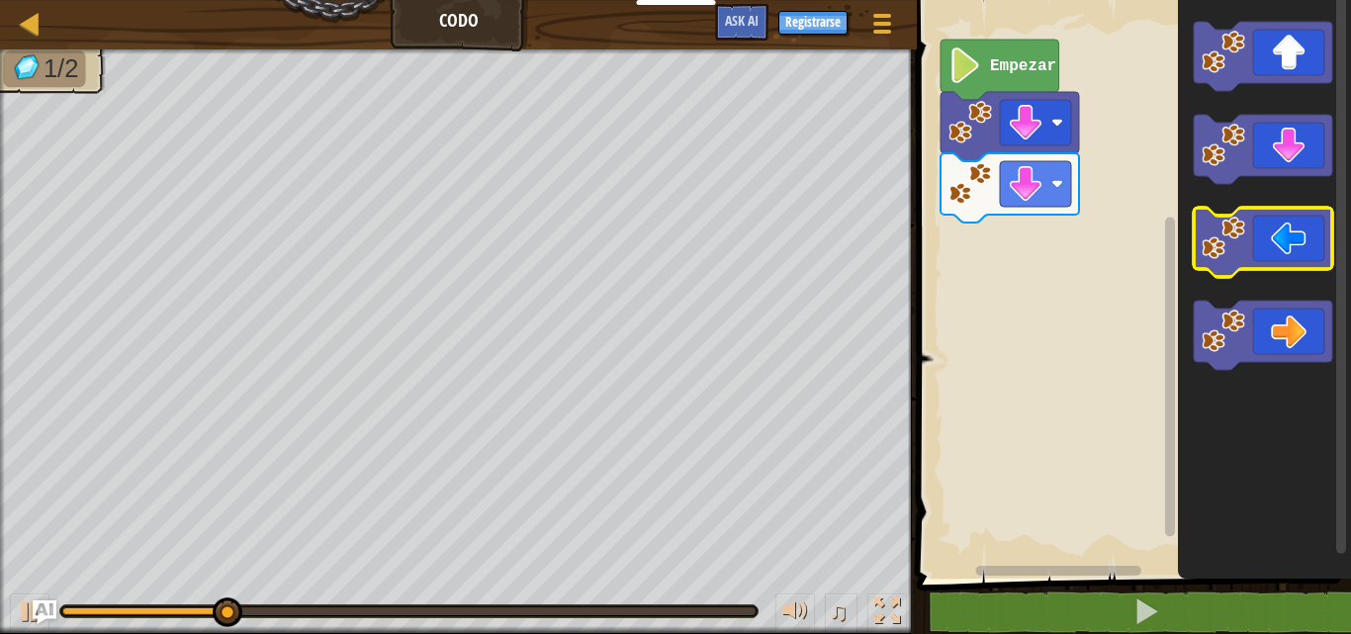
click at [1257, 258] on icon "Espacio de trabajo de Blockly" at bounding box center [1263, 242] width 138 height 69
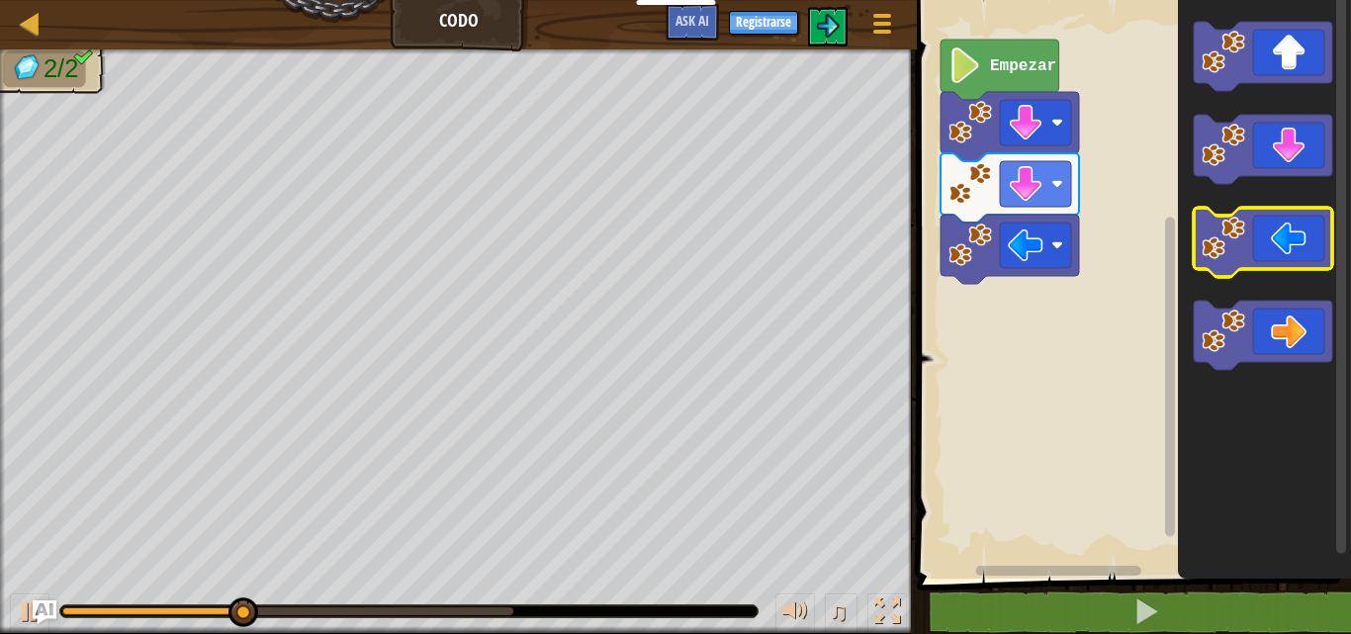
click at [1257, 258] on icon "Espacio de trabajo de Blockly" at bounding box center [1263, 242] width 138 height 69
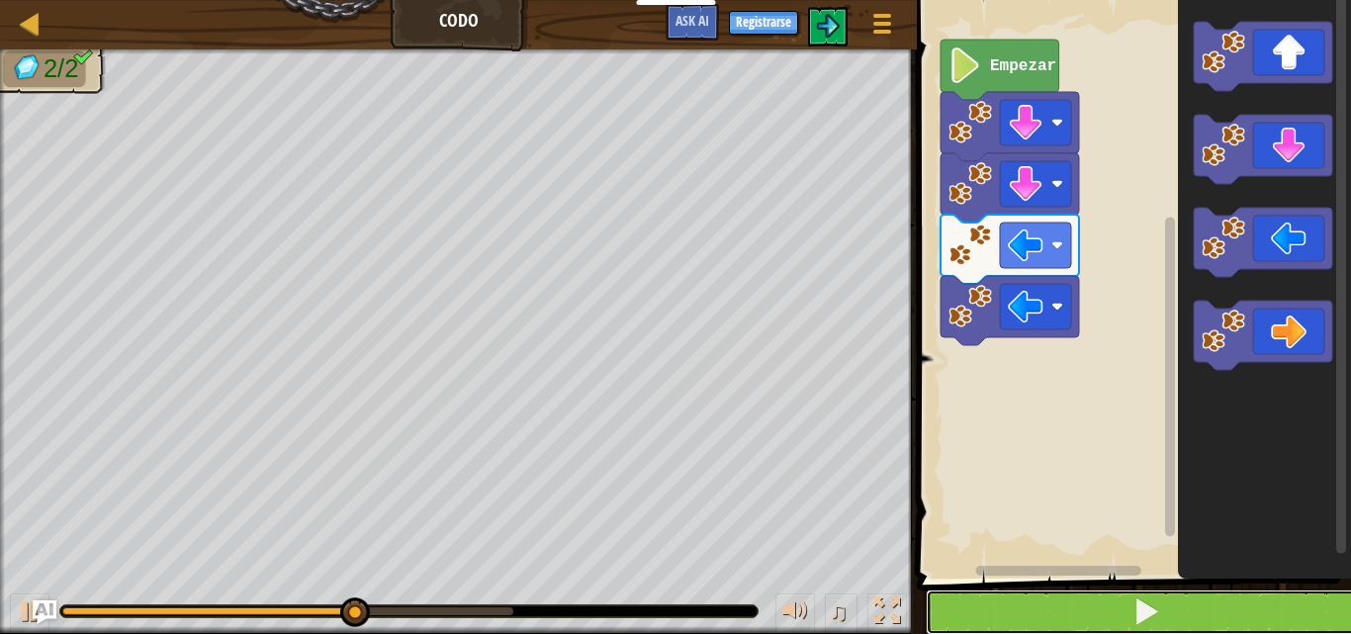
click at [1114, 613] on button at bounding box center [1146, 613] width 440 height 46
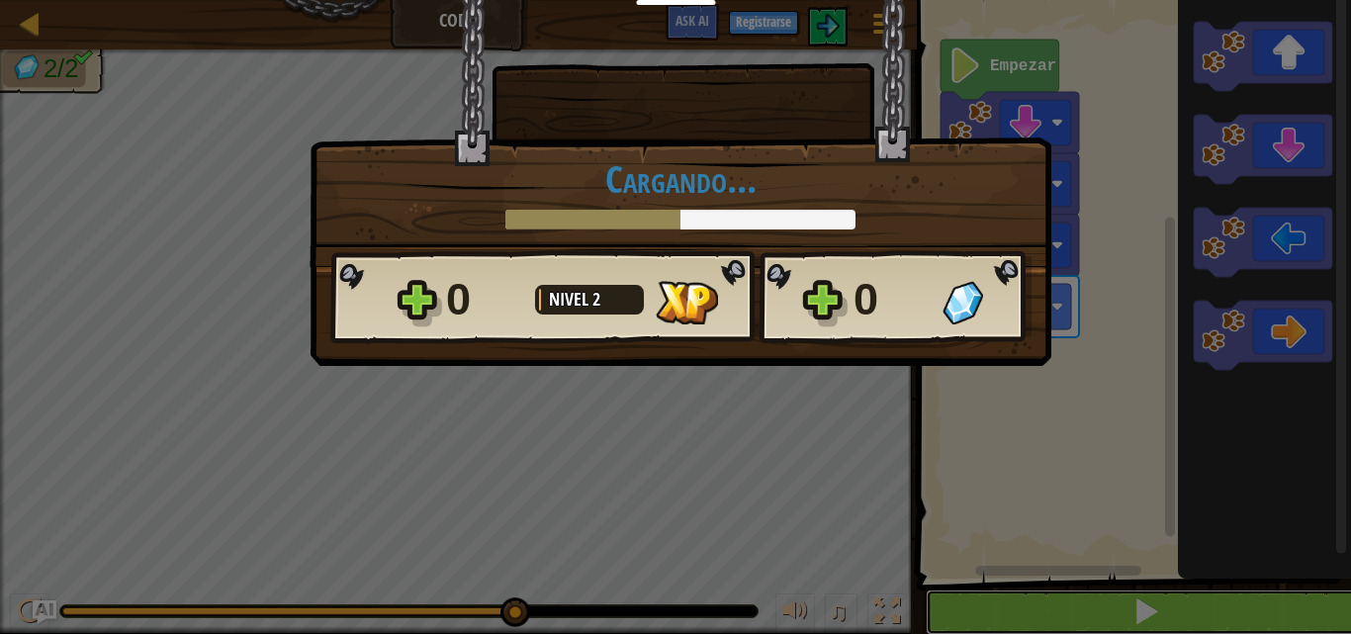
scroll to position [1, 0]
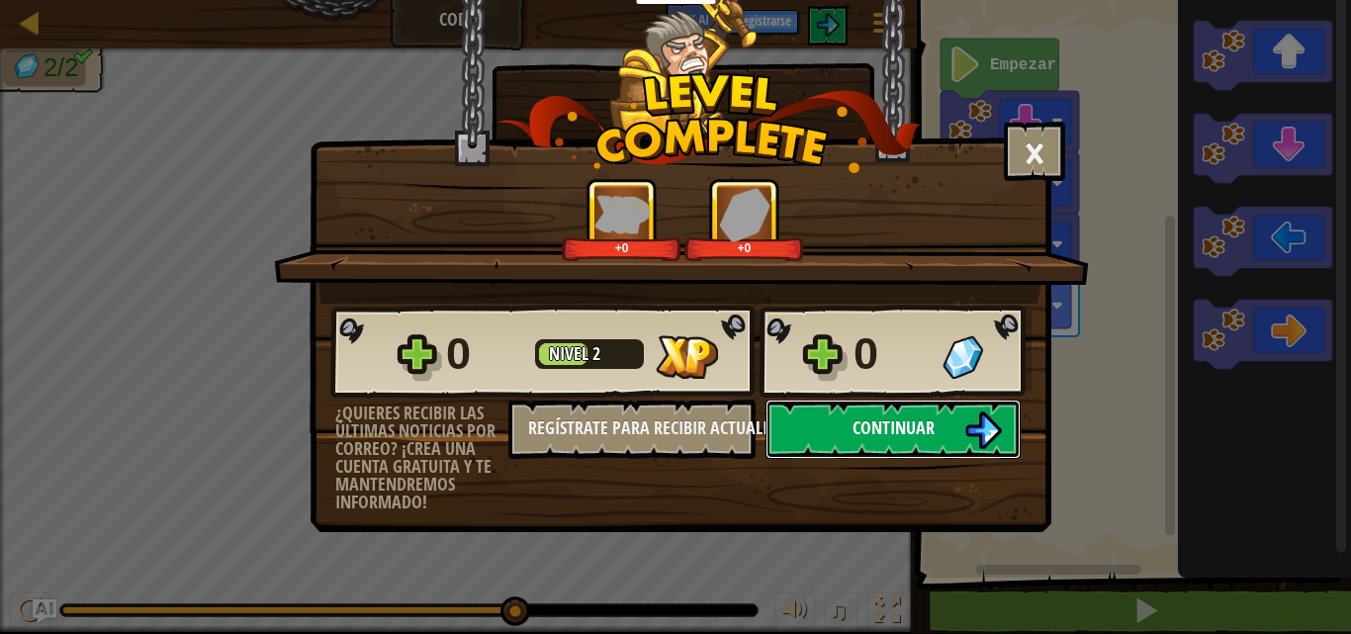
click at [831, 422] on button "Continuar" at bounding box center [893, 429] width 255 height 59
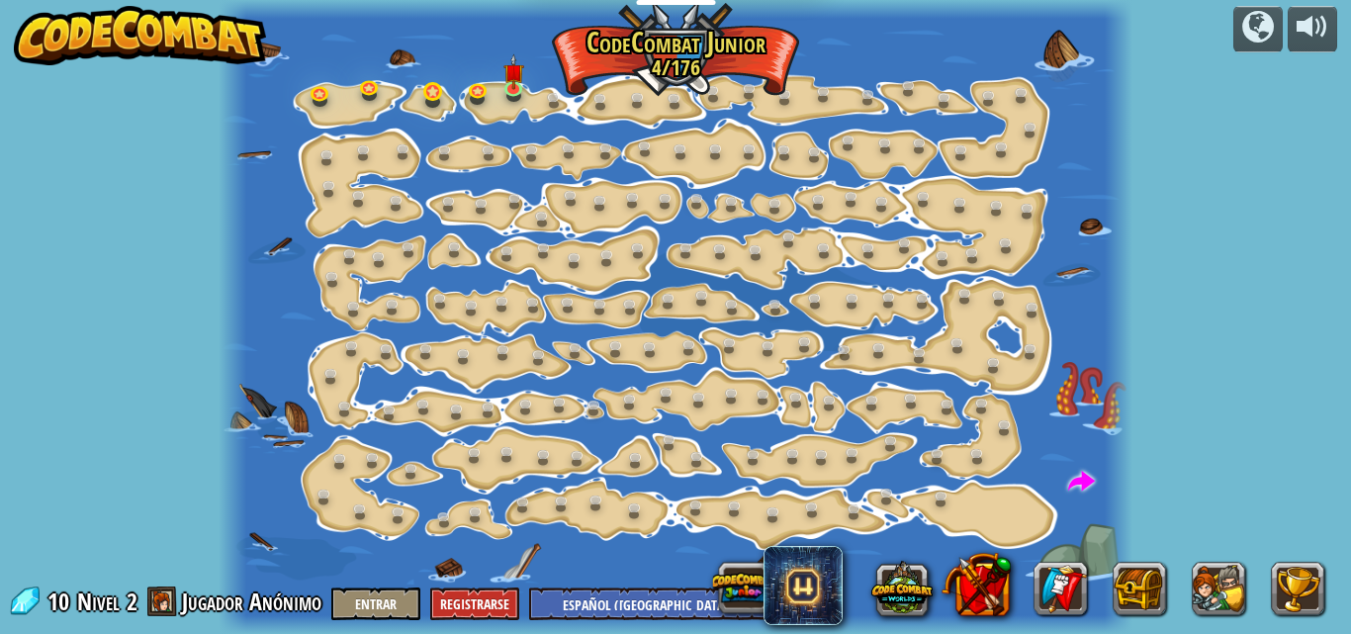
select select "es-419"
click at [510, 72] on img at bounding box center [514, 63] width 21 height 48
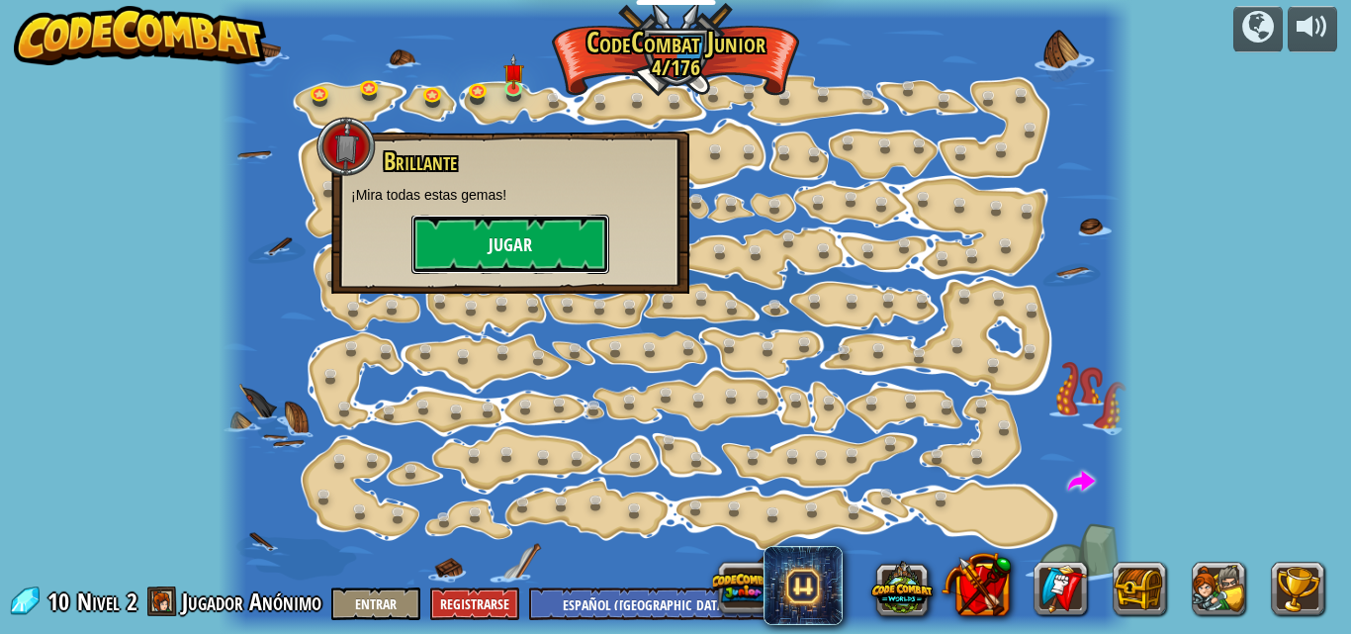
click at [497, 250] on button "Jugar" at bounding box center [511, 244] width 198 height 59
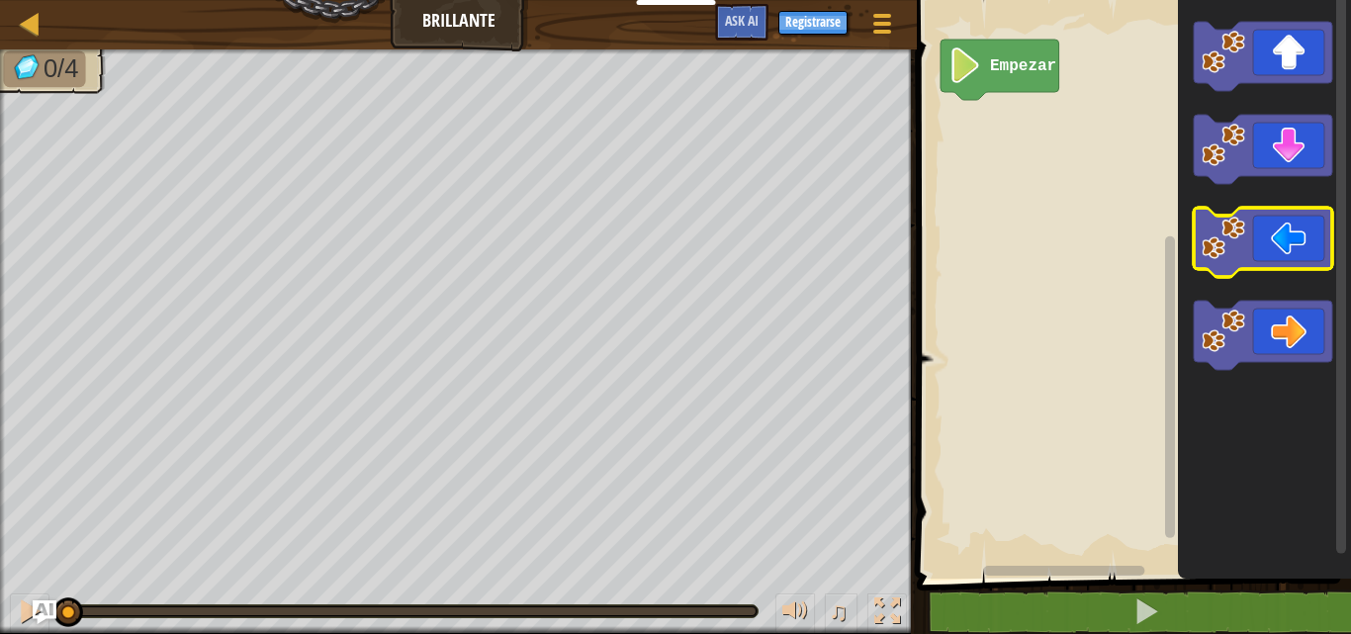
click at [1265, 255] on icon "Espacio de trabajo de Blockly" at bounding box center [1263, 242] width 138 height 69
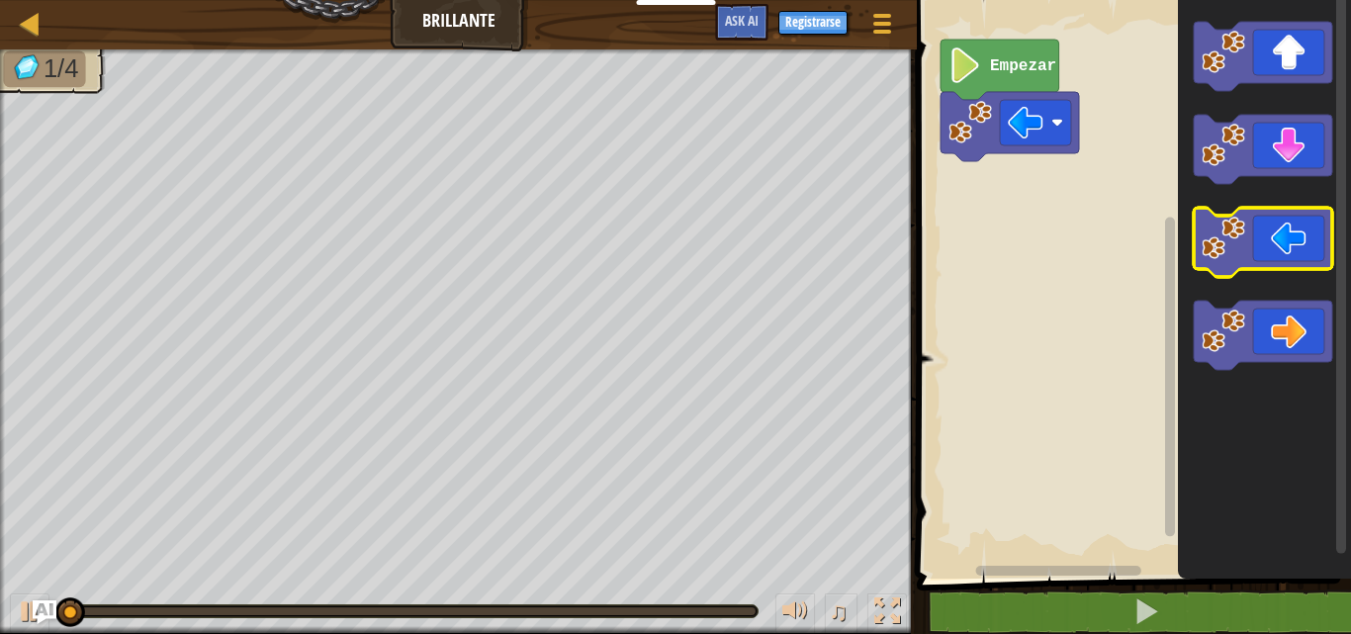
click at [1265, 255] on icon "Espacio de trabajo de Blockly" at bounding box center [1263, 242] width 138 height 69
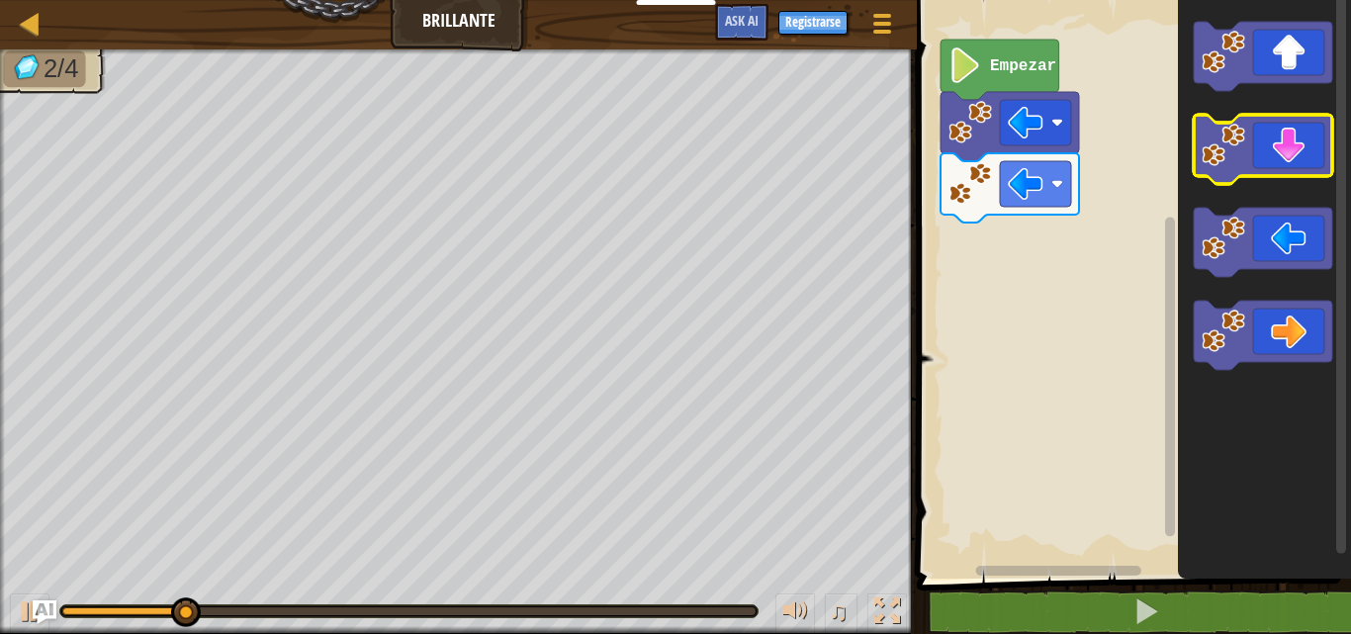
click at [1239, 149] on image "Espacio de trabajo de Blockly" at bounding box center [1224, 146] width 44 height 44
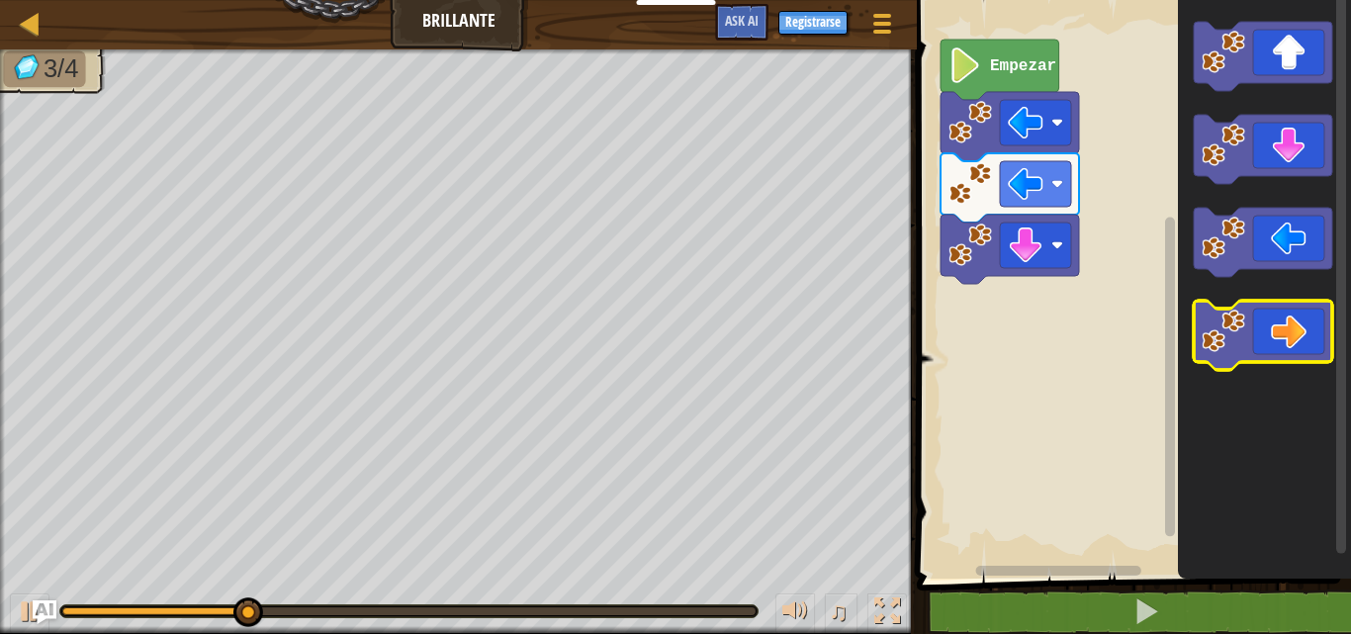
click at [1250, 336] on icon "Espacio de trabajo de Blockly" at bounding box center [1263, 335] width 138 height 69
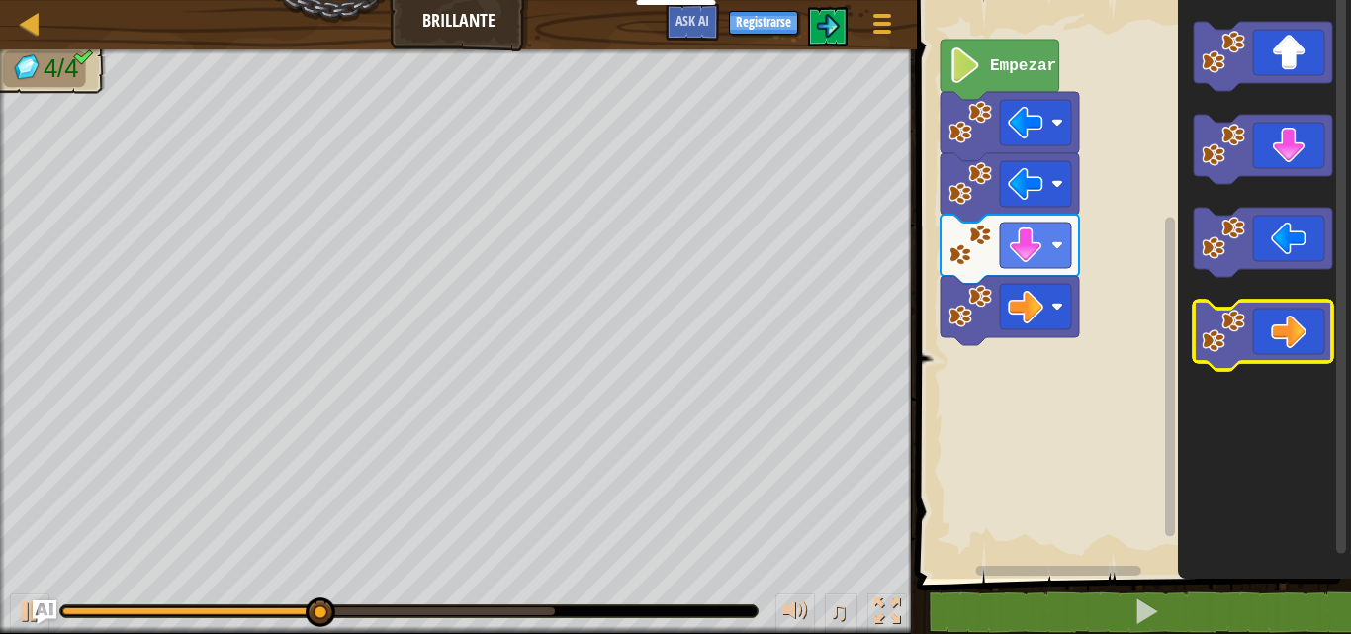
click at [1250, 336] on icon "Espacio de trabajo de Blockly" at bounding box center [1263, 335] width 138 height 69
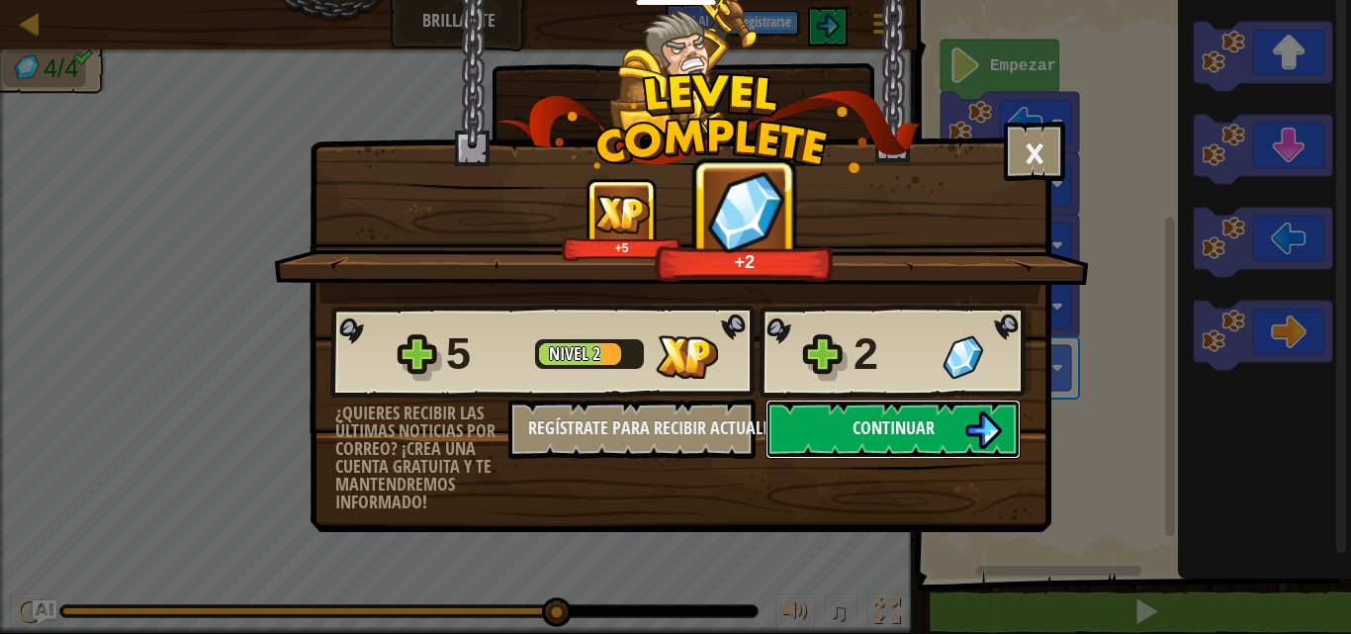
click at [854, 413] on button "Continuar" at bounding box center [893, 429] width 255 height 59
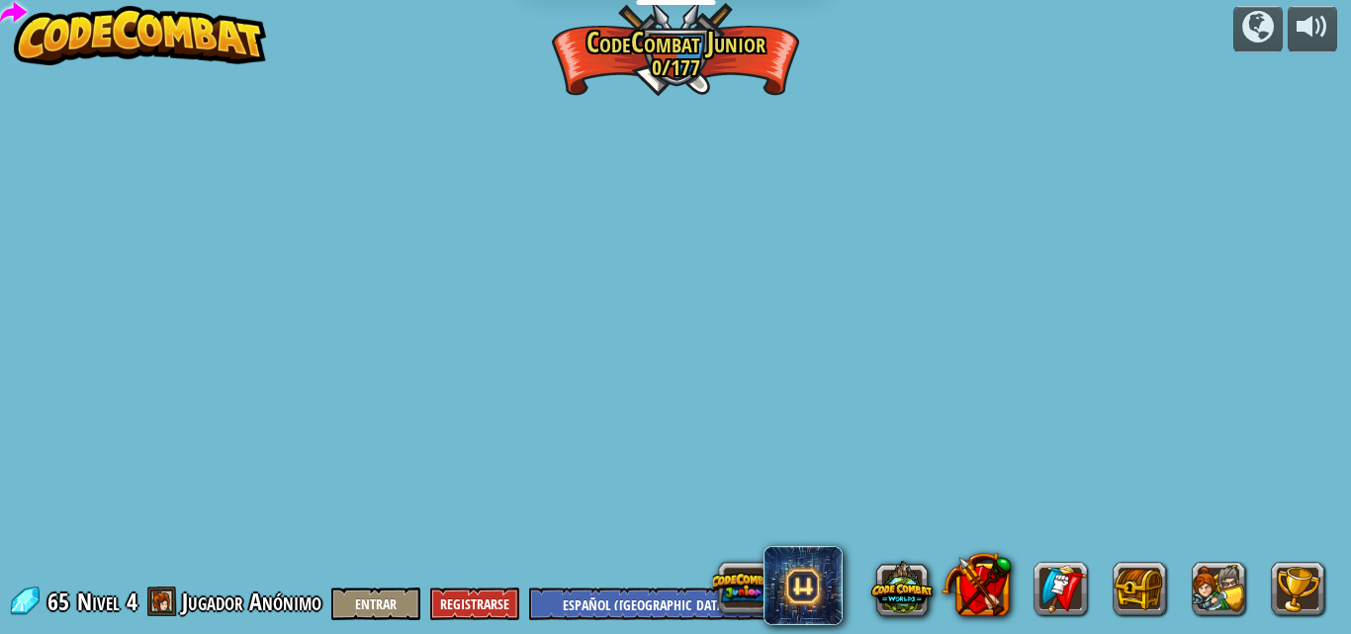
select select "es-419"
click at [843, 412] on div "powered by Cambio de Paso (Bloqueado) Cambiar los argumentos del step. Ve intel…" at bounding box center [675, 317] width 1351 height 634
select select "es-419"
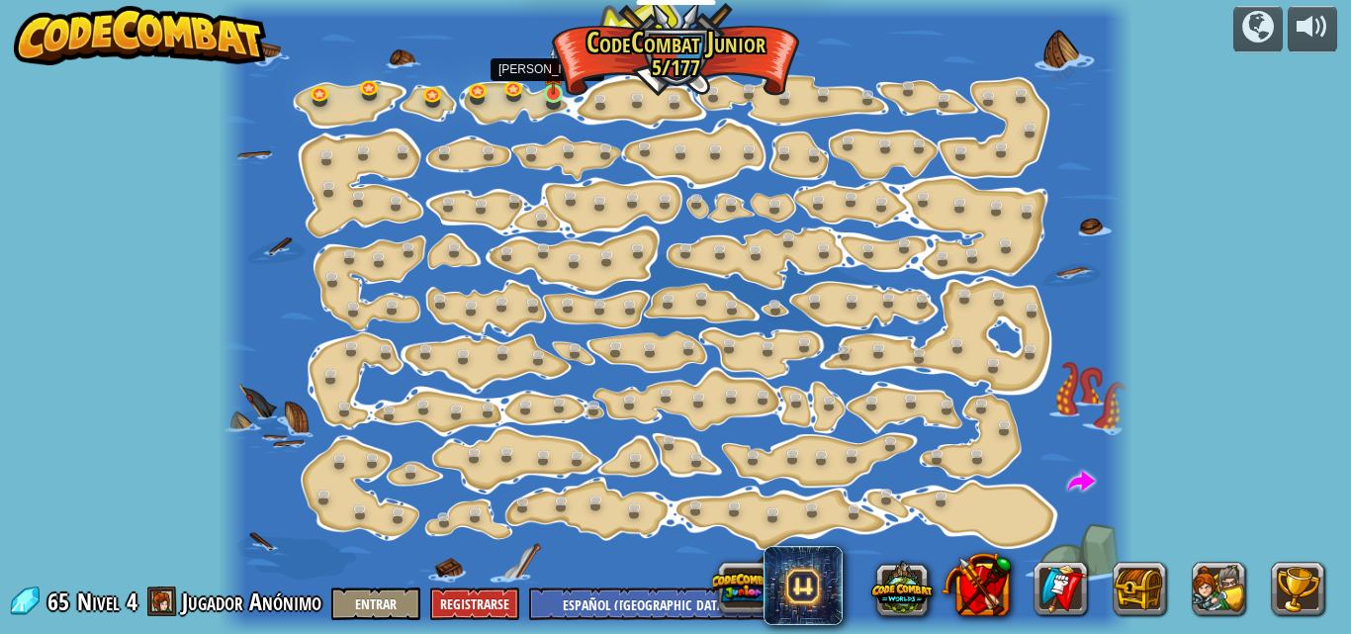
click at [559, 91] on img at bounding box center [553, 70] width 21 height 48
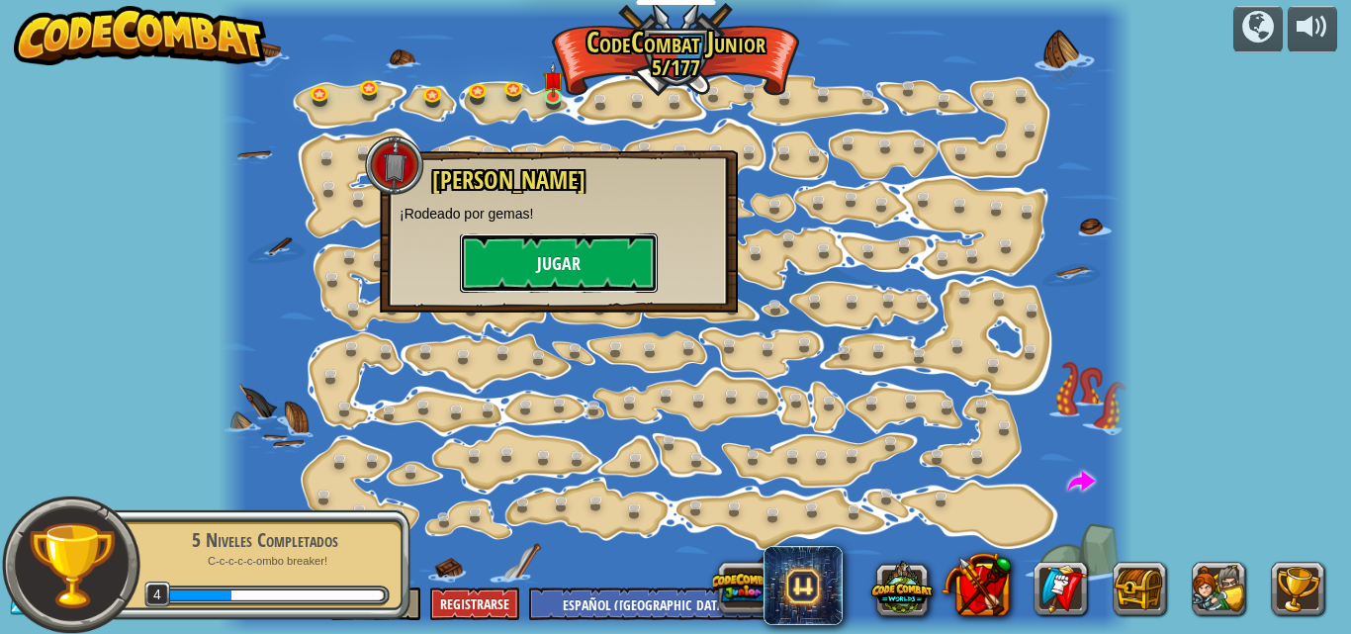
click at [499, 290] on button "Jugar" at bounding box center [559, 262] width 198 height 59
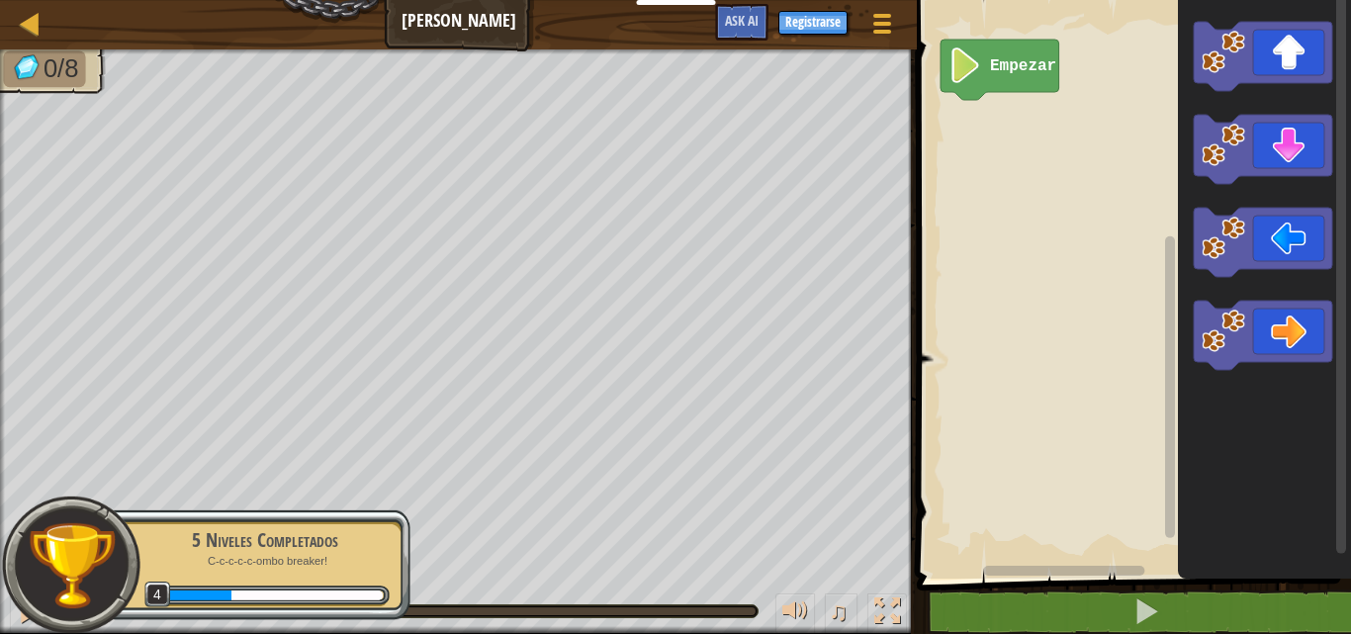
click at [959, 71] on image "Espacio de trabajo de Blockly" at bounding box center [966, 65] width 34 height 36
click at [1272, 131] on icon "Espacio de trabajo de Blockly" at bounding box center [1263, 149] width 138 height 69
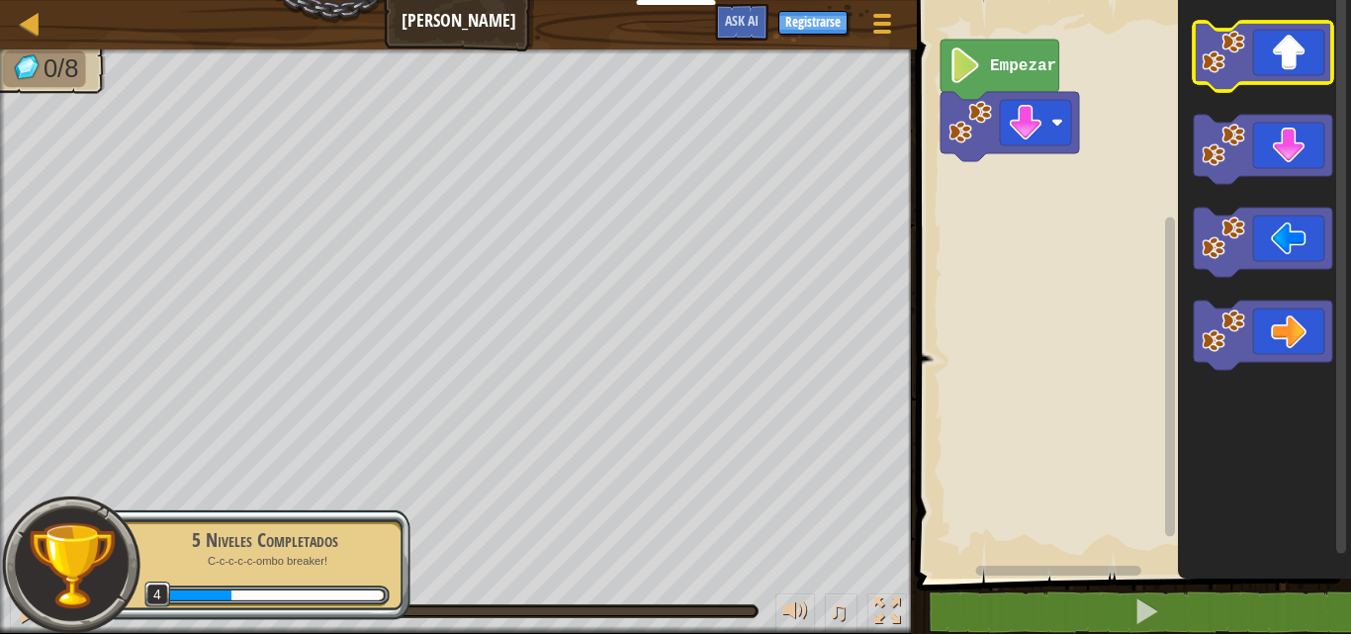
click at [1261, 68] on icon "Espacio de trabajo de Blockly" at bounding box center [1263, 56] width 138 height 69
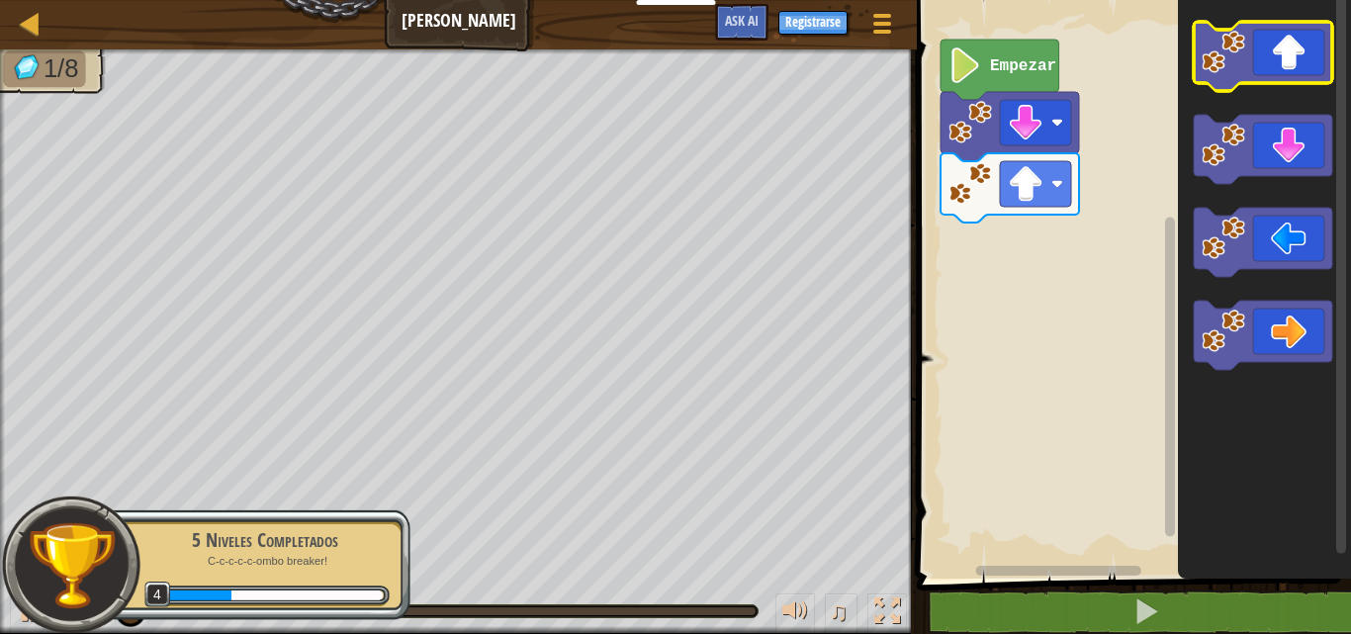
click at [1274, 70] on icon "Espacio de trabajo de Blockly" at bounding box center [1263, 56] width 138 height 69
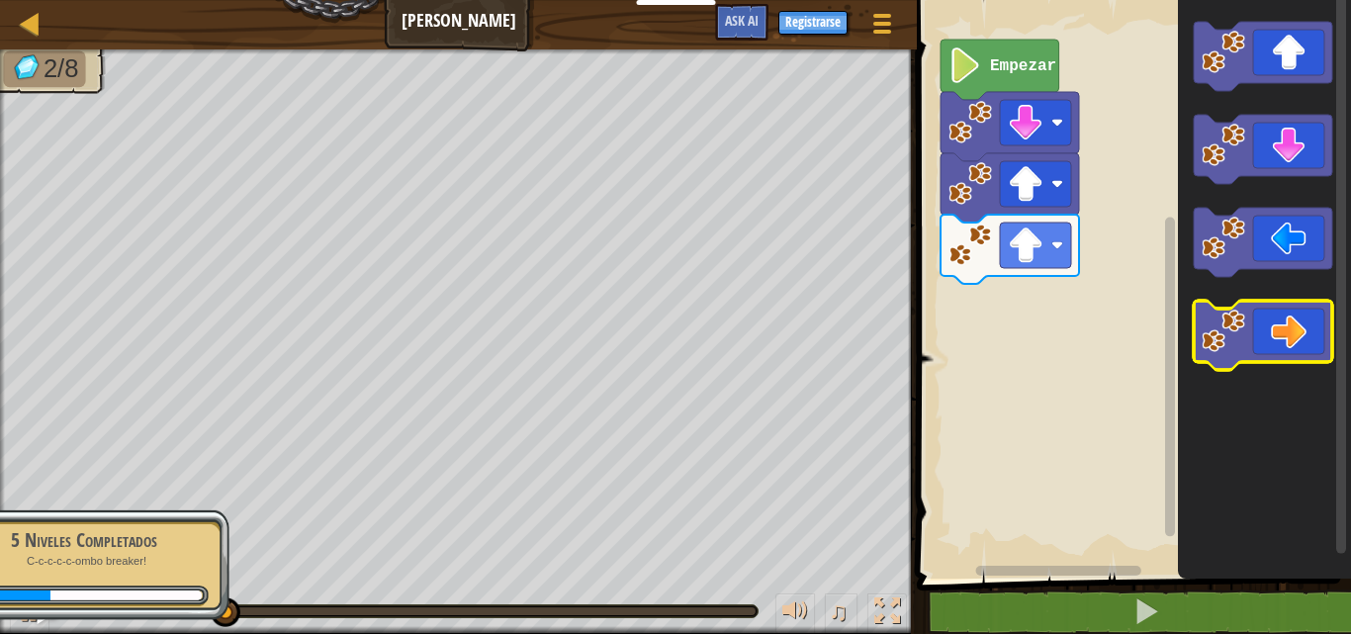
click at [1306, 343] on icon "Espacio de trabajo de Blockly" at bounding box center [1263, 335] width 138 height 69
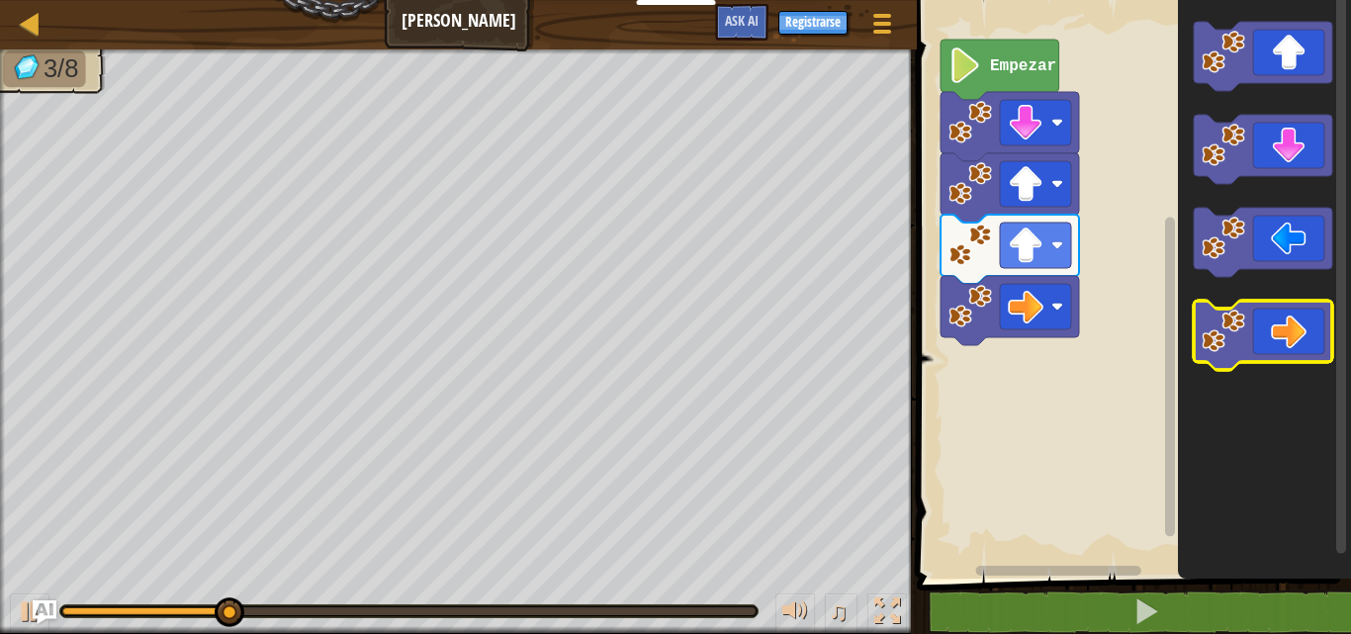
click at [1309, 350] on icon "Espacio de trabajo de Blockly" at bounding box center [1263, 335] width 138 height 69
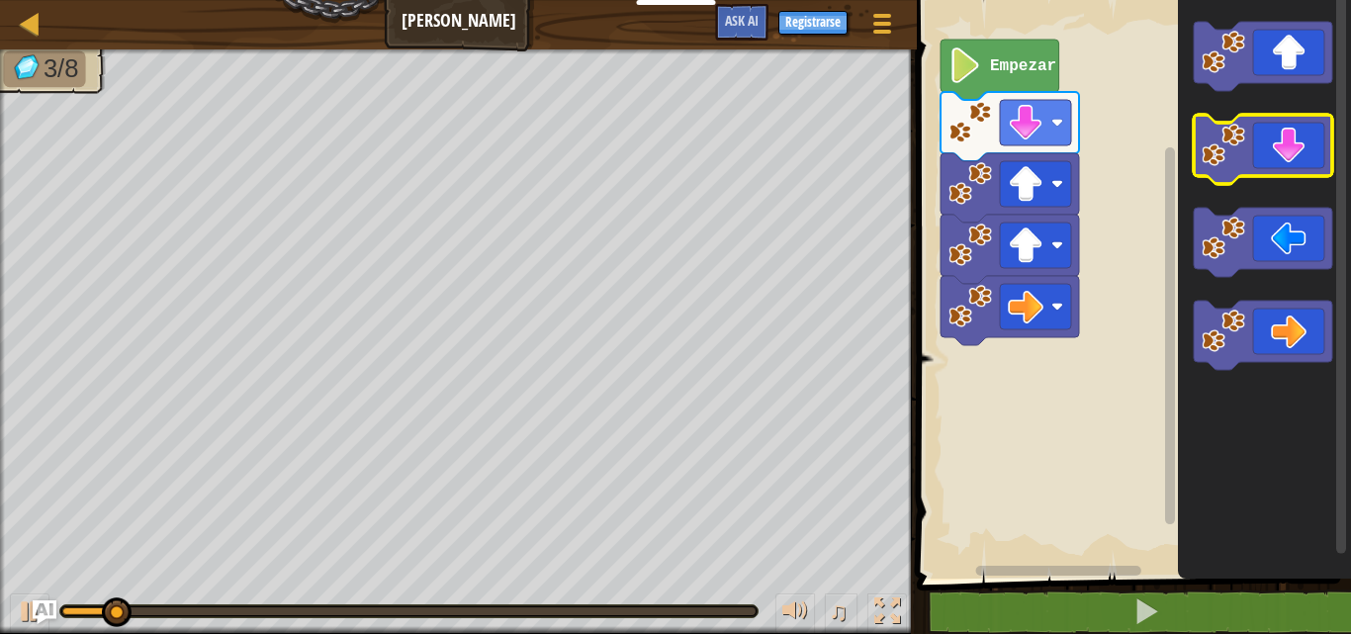
click at [1262, 159] on icon "Espacio de trabajo de Blockly" at bounding box center [1263, 149] width 138 height 69
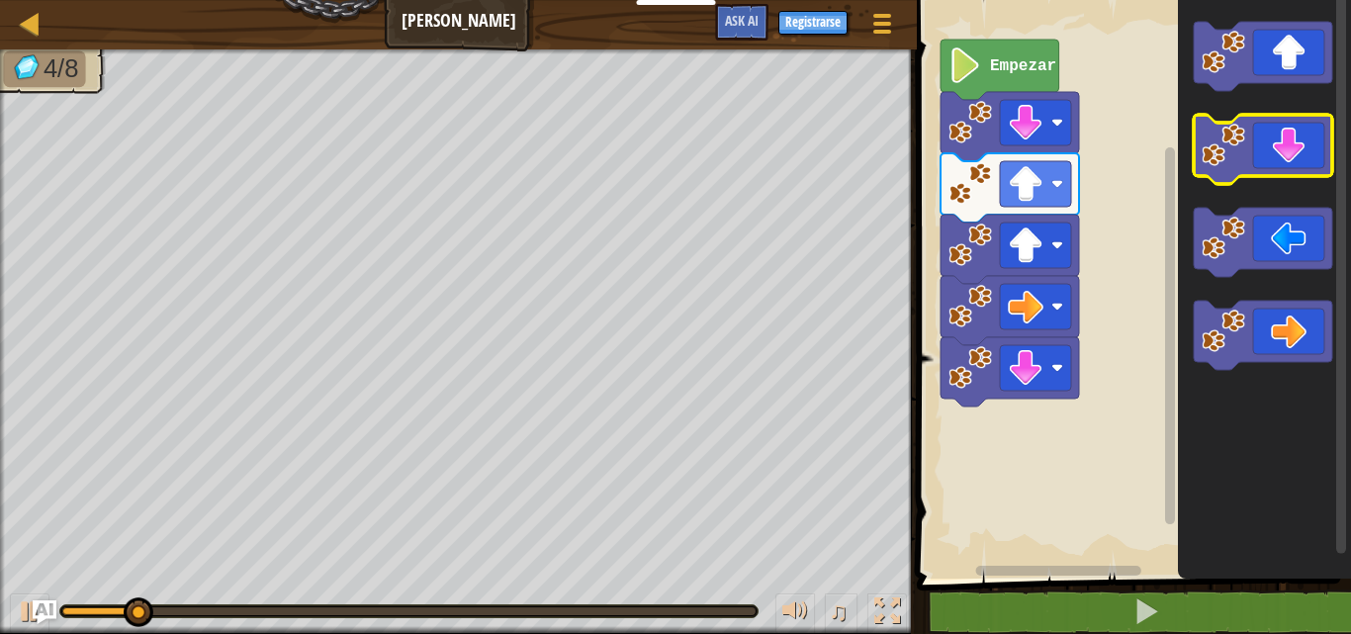
click at [1262, 159] on icon "Espacio de trabajo de Blockly" at bounding box center [1263, 149] width 138 height 69
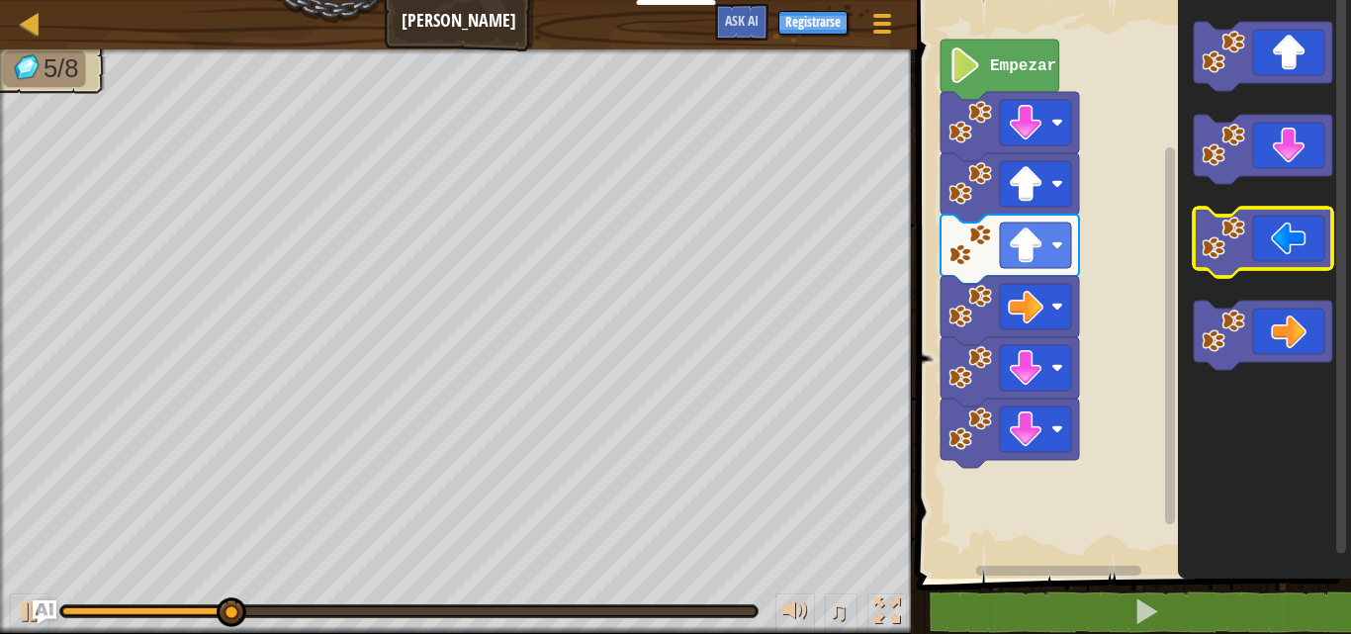
click at [1231, 215] on rect "Espacio de trabajo de Blockly" at bounding box center [1263, 242] width 138 height 69
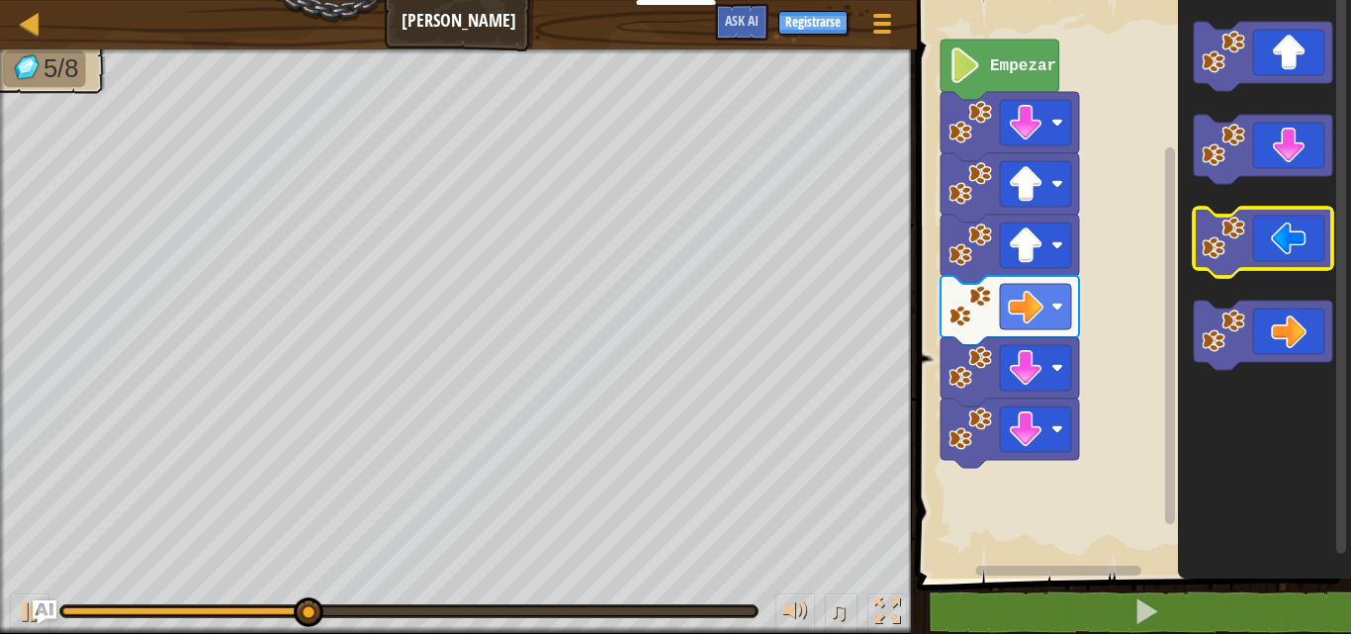
click at [1235, 227] on image "Espacio de trabajo de Blockly" at bounding box center [1224, 239] width 44 height 44
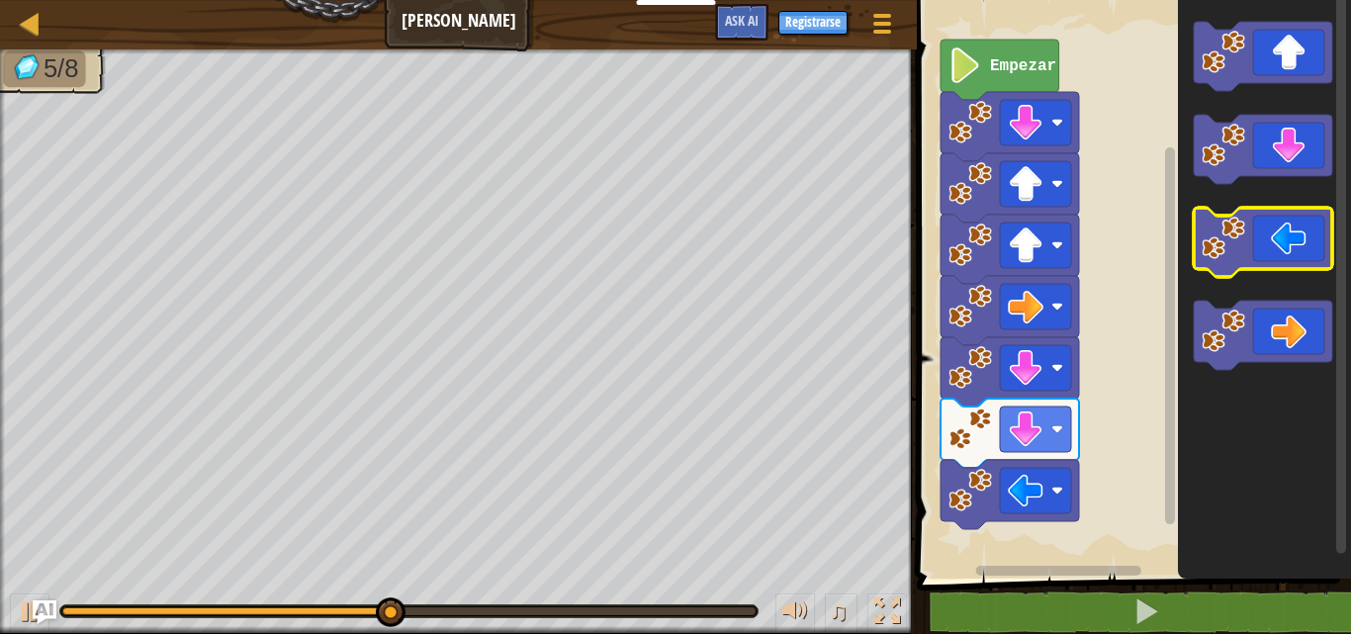
click at [1235, 227] on image "Espacio de trabajo de Blockly" at bounding box center [1224, 239] width 44 height 44
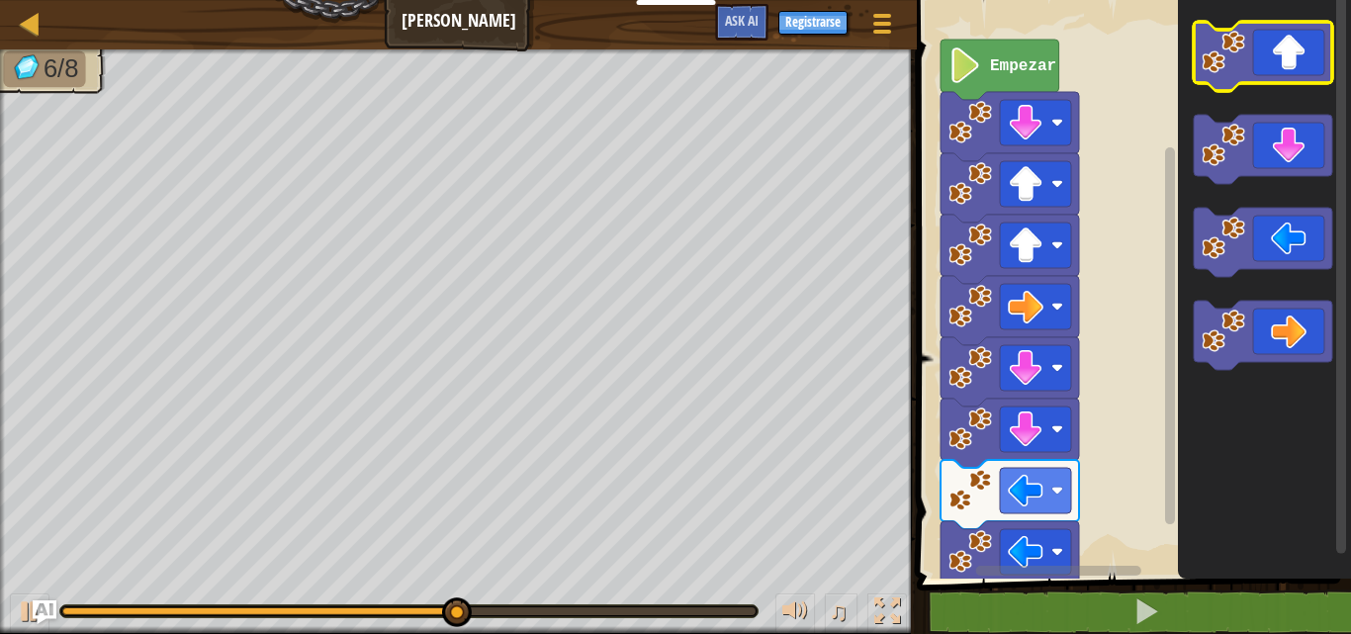
click at [1302, 76] on icon "Espacio de trabajo de Blockly" at bounding box center [1263, 56] width 138 height 69
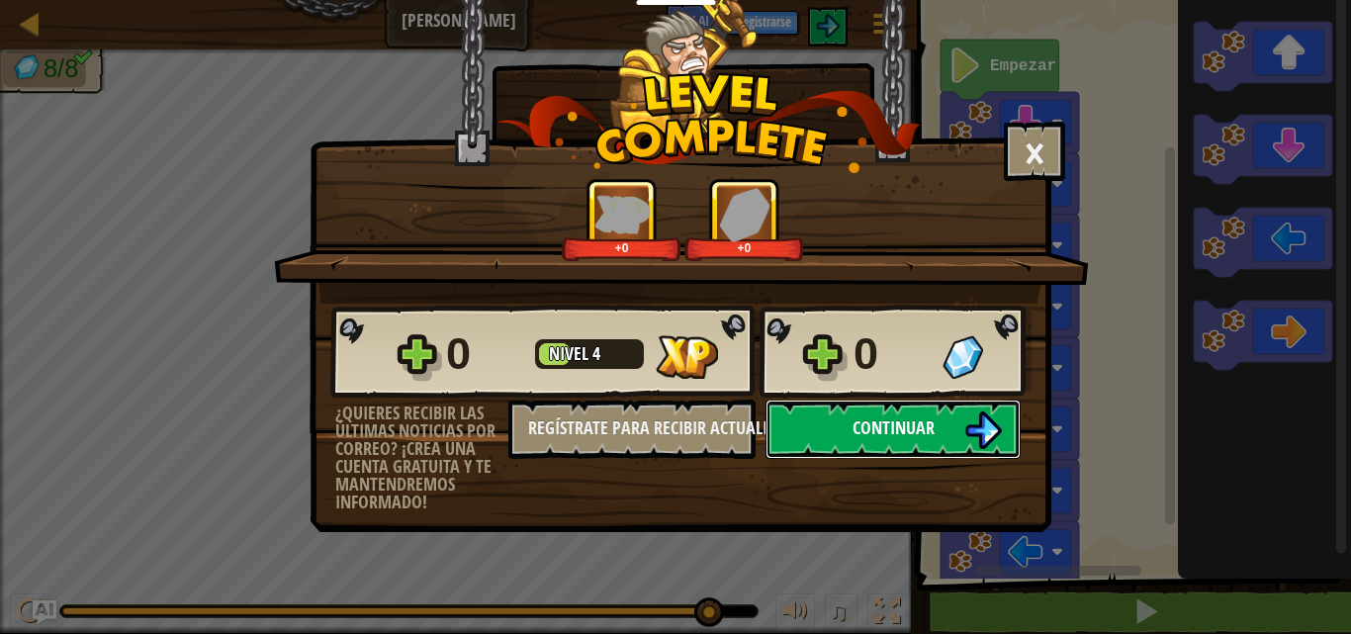
click at [857, 425] on span "Continuar" at bounding box center [894, 427] width 82 height 25
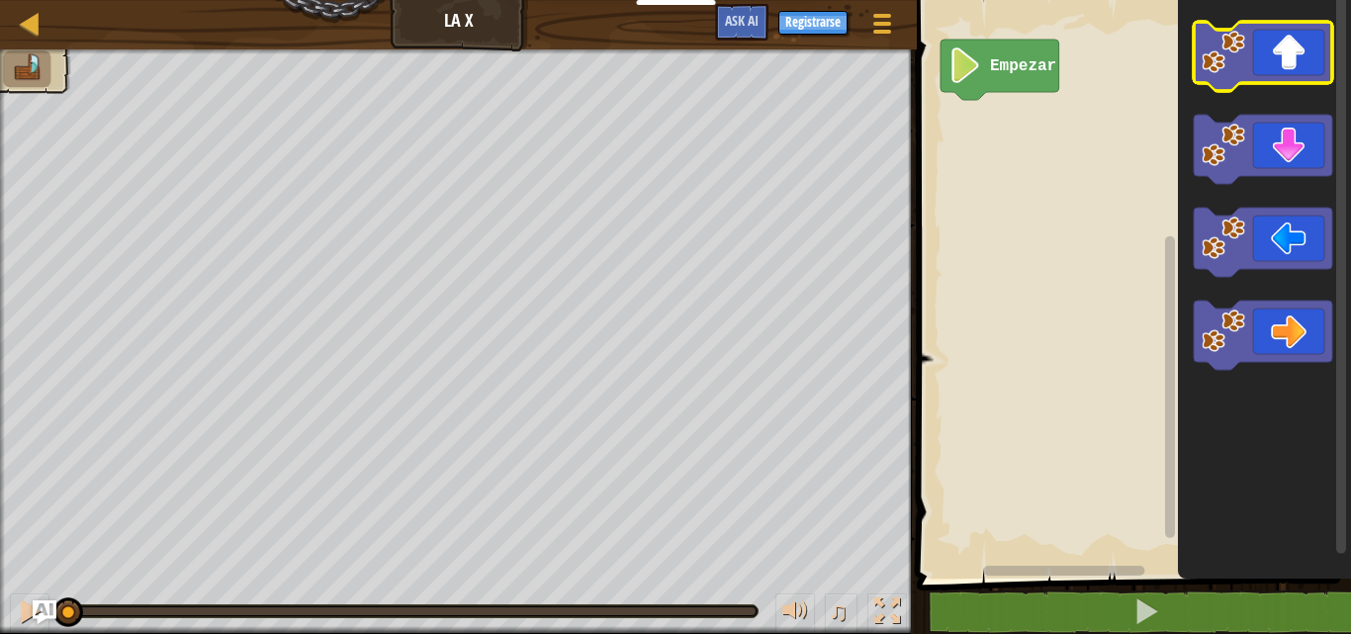
click at [1282, 66] on icon "Espacio de trabajo de Blockly" at bounding box center [1263, 56] width 138 height 69
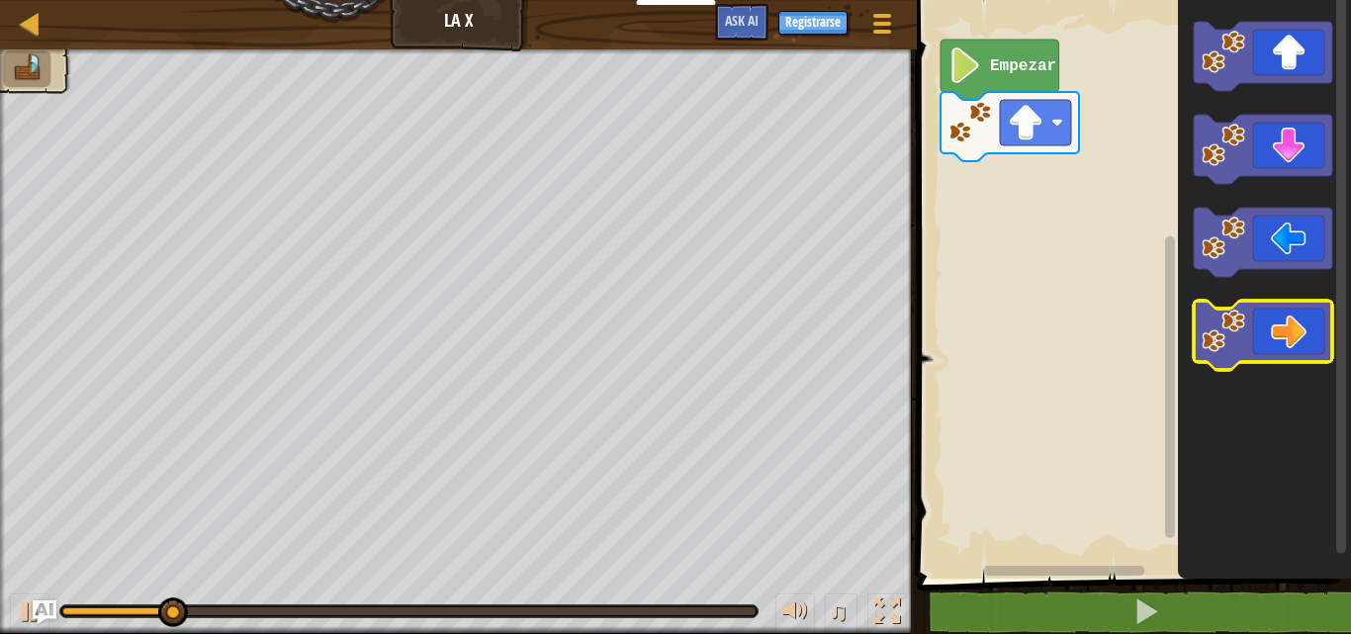
click at [1270, 328] on icon "Espacio de trabajo de Blockly" at bounding box center [1263, 335] width 138 height 69
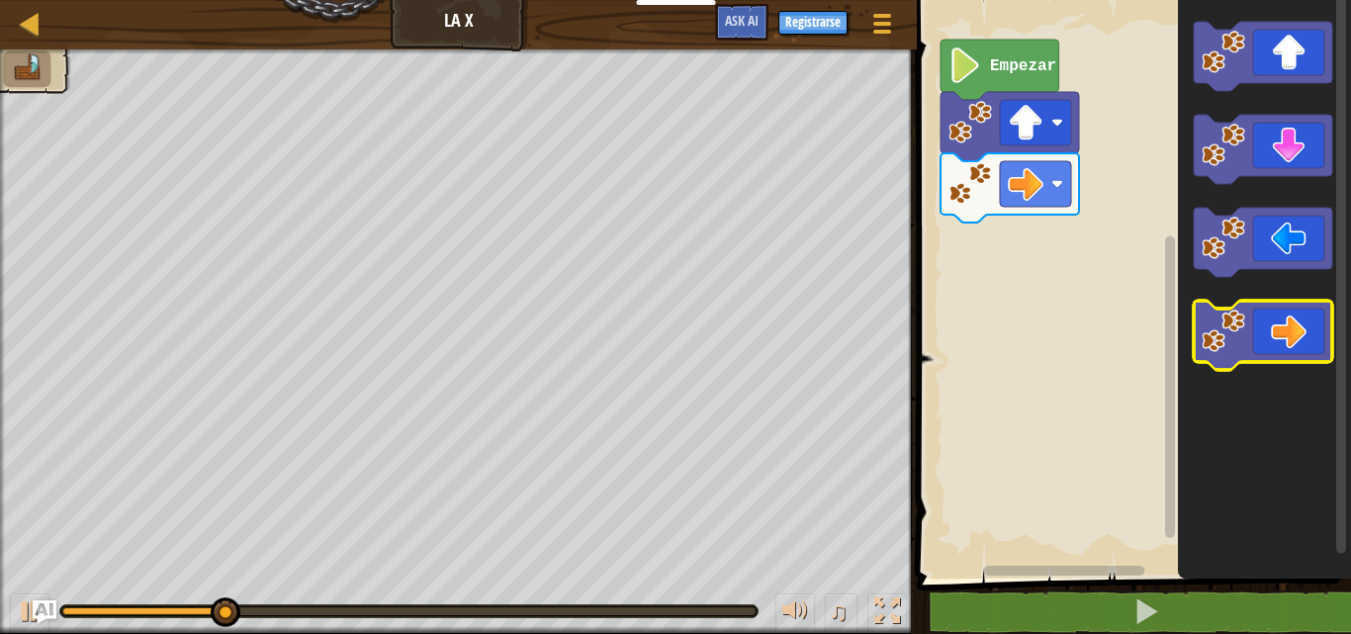
click at [1270, 328] on icon "Espacio de trabajo de Blockly" at bounding box center [1263, 335] width 138 height 69
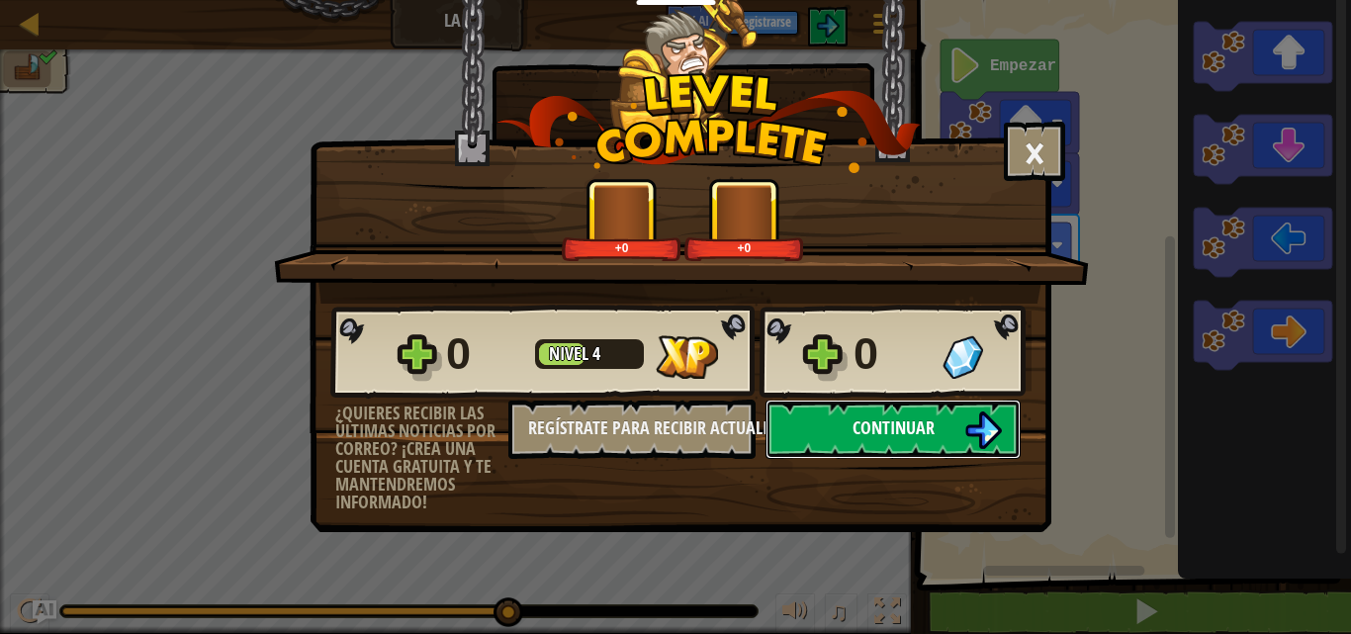
click at [927, 402] on button "Continuar" at bounding box center [893, 429] width 255 height 59
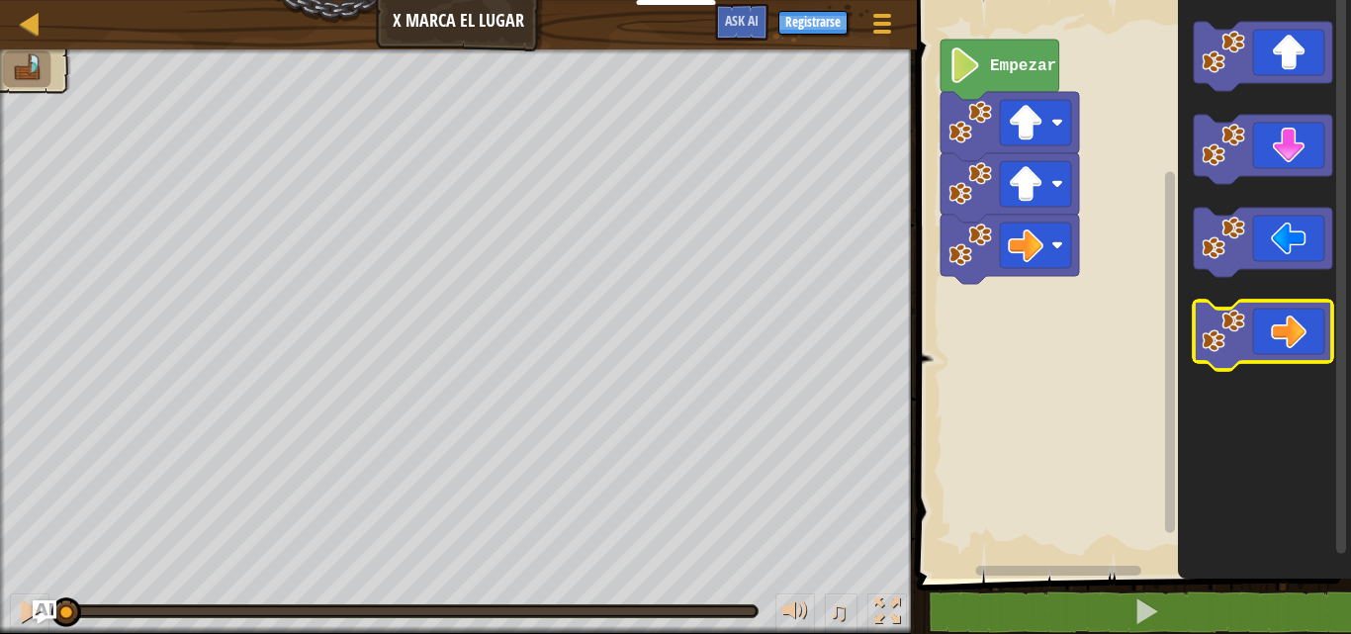
click at [1270, 324] on icon "Espacio de trabajo de Blockly" at bounding box center [1263, 335] width 138 height 69
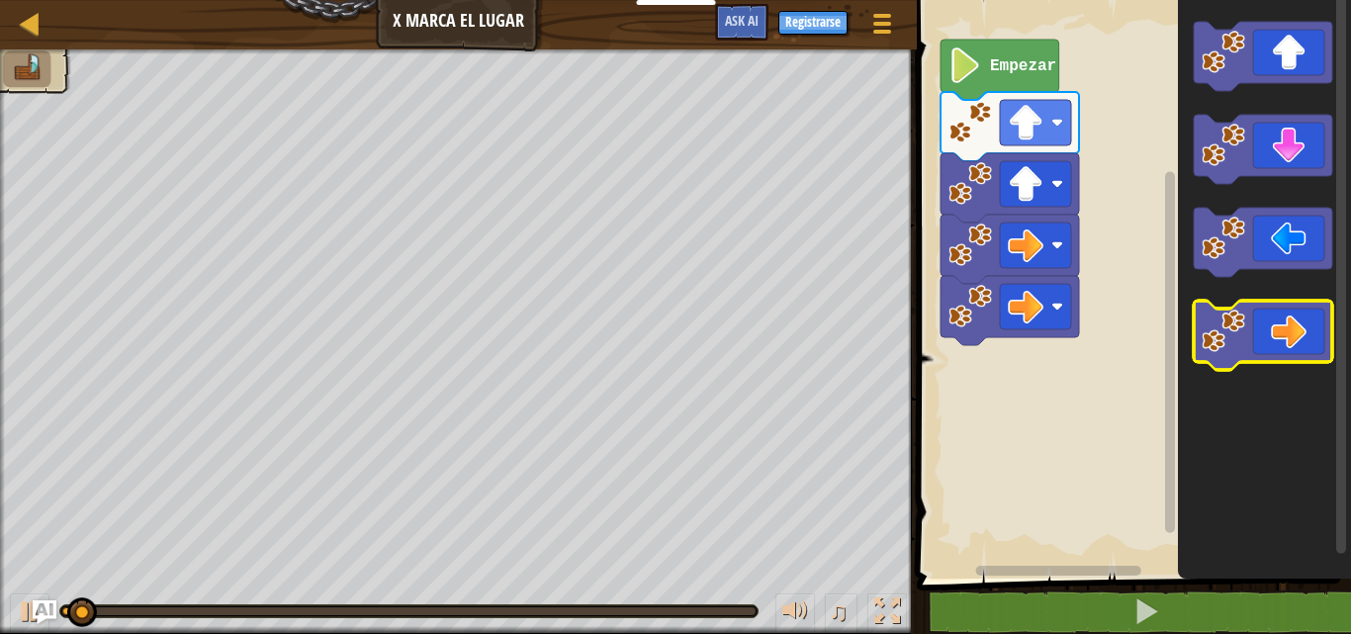
click at [1270, 324] on icon "Espacio de trabajo de Blockly" at bounding box center [1263, 335] width 138 height 69
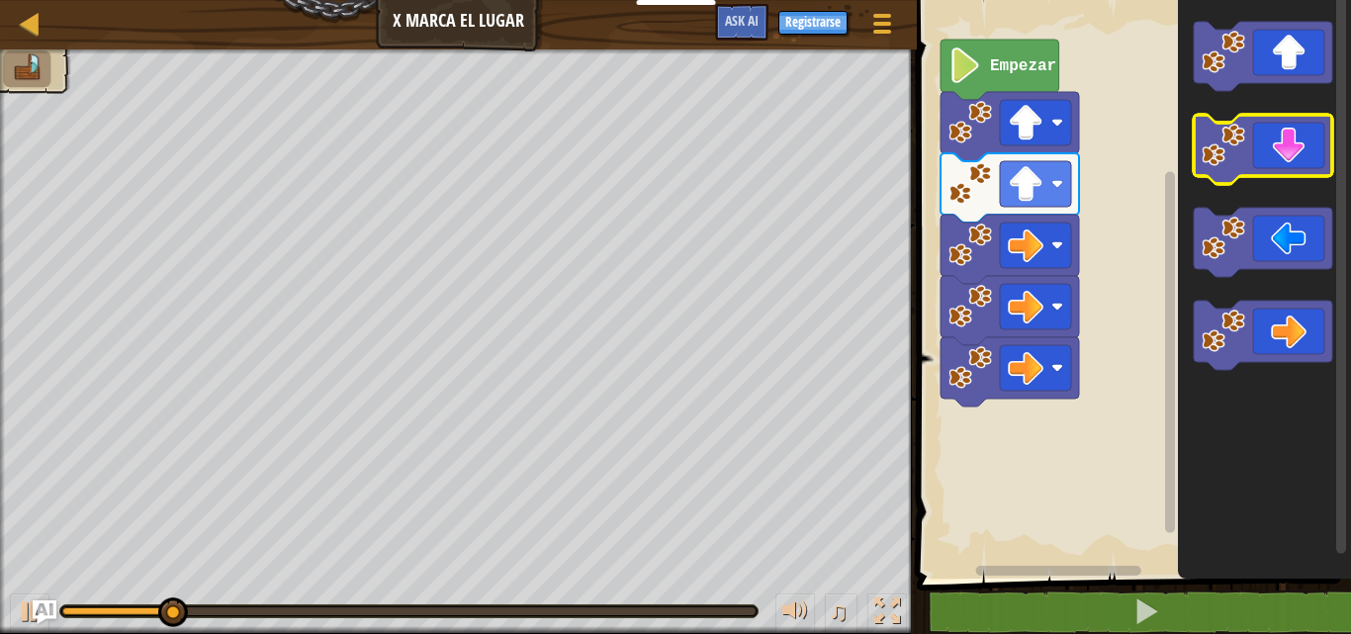
click at [1273, 173] on icon "Espacio de trabajo de Blockly" at bounding box center [1263, 149] width 138 height 69
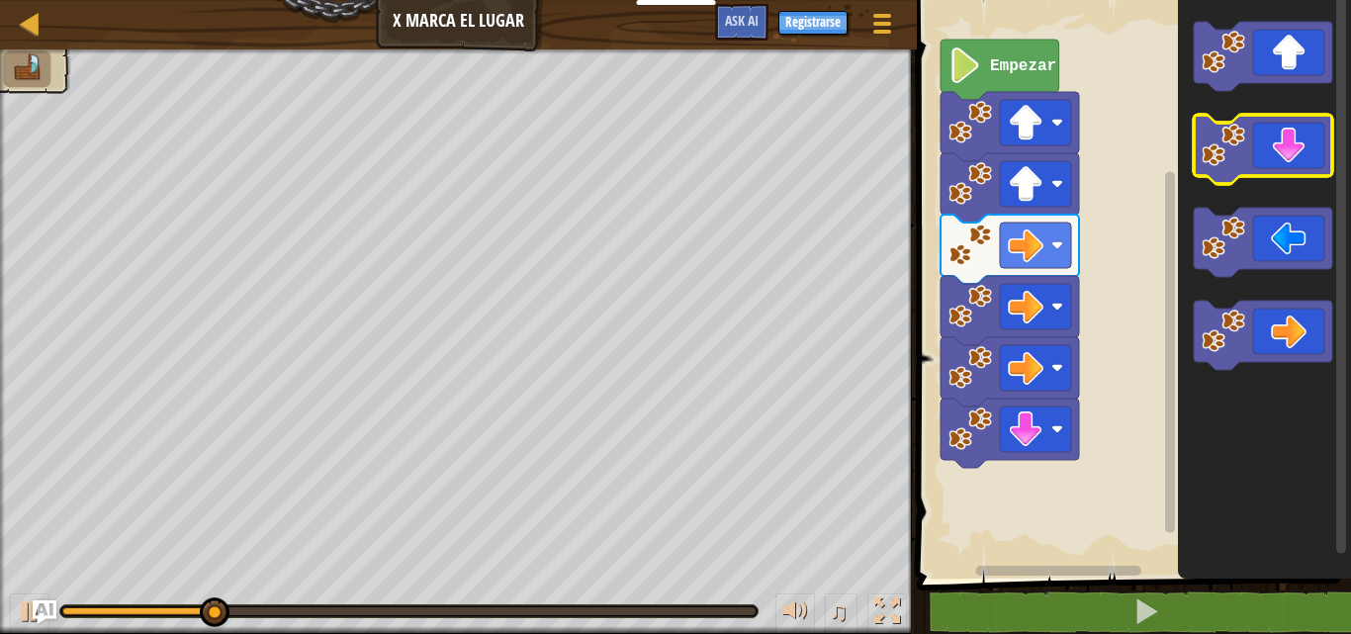
click at [1271, 173] on icon "Espacio de trabajo de Blockly" at bounding box center [1263, 149] width 138 height 69
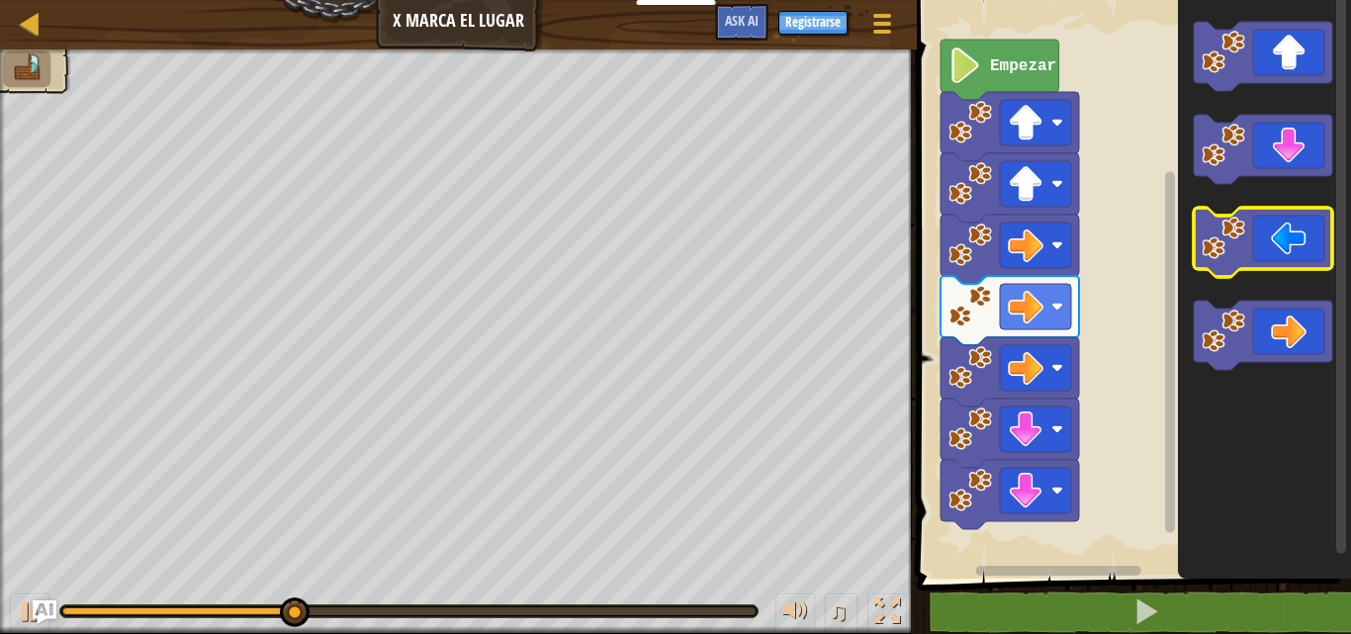
click at [1295, 273] on rect "Espacio de trabajo de Blockly" at bounding box center [1263, 242] width 138 height 69
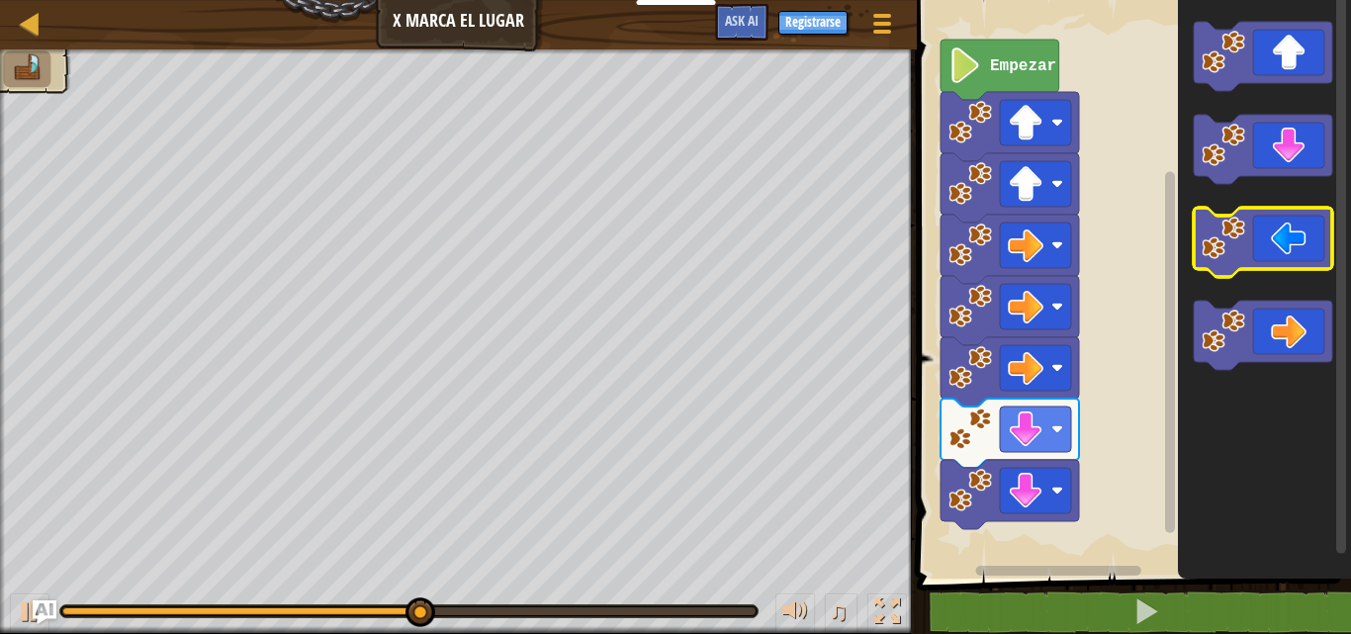
click at [1289, 269] on icon "Espacio de trabajo de Blockly" at bounding box center [1263, 242] width 138 height 69
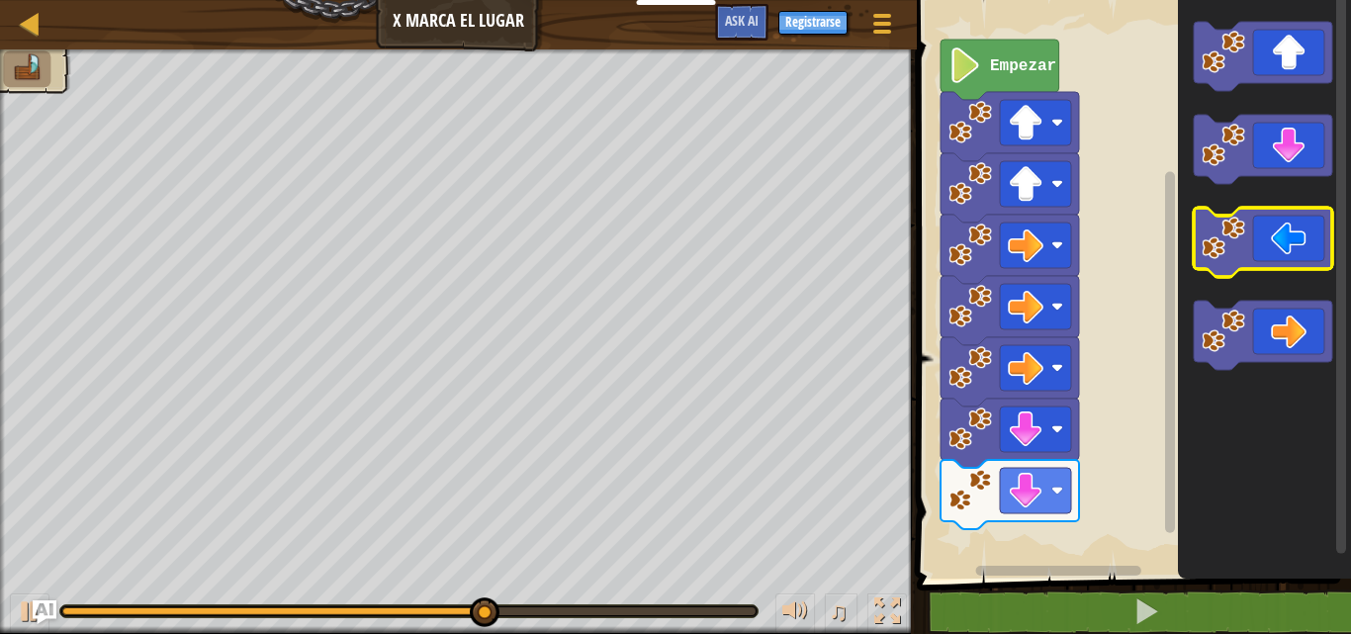
click at [1289, 269] on icon "Espacio de trabajo de Blockly" at bounding box center [1263, 242] width 138 height 69
click at [1279, 241] on icon "Espacio de trabajo de Blockly" at bounding box center [1263, 242] width 138 height 69
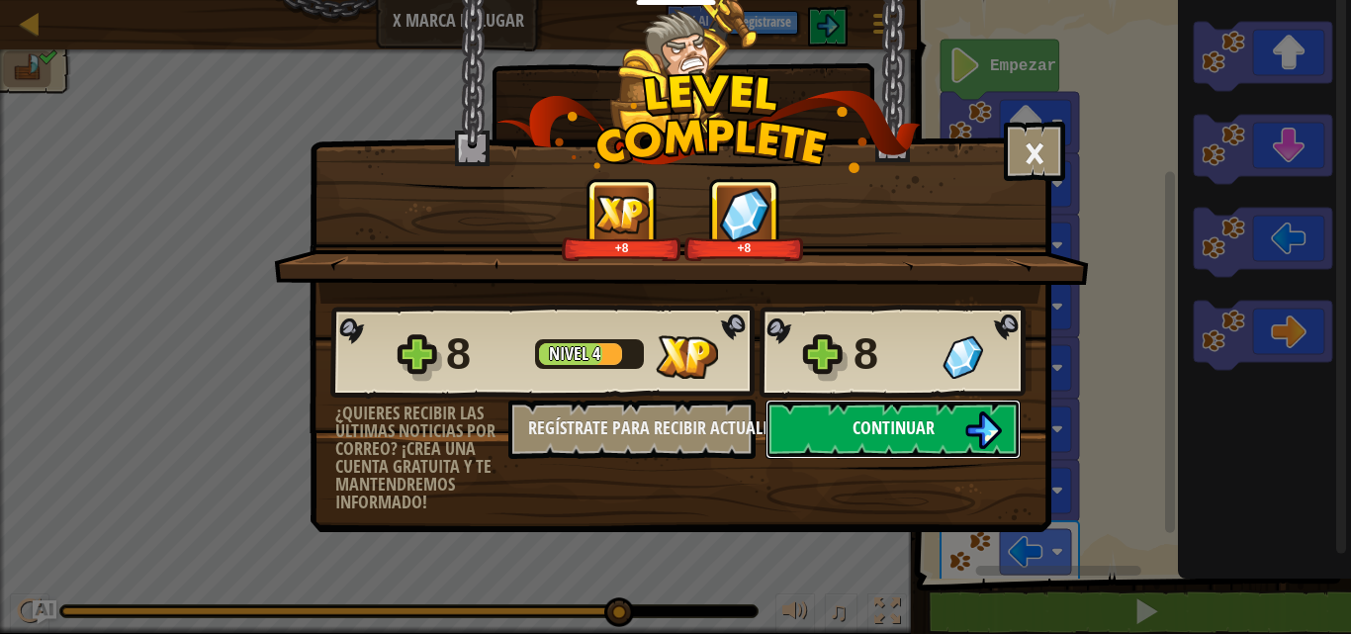
click at [1002, 427] on button "Continuar" at bounding box center [893, 429] width 255 height 59
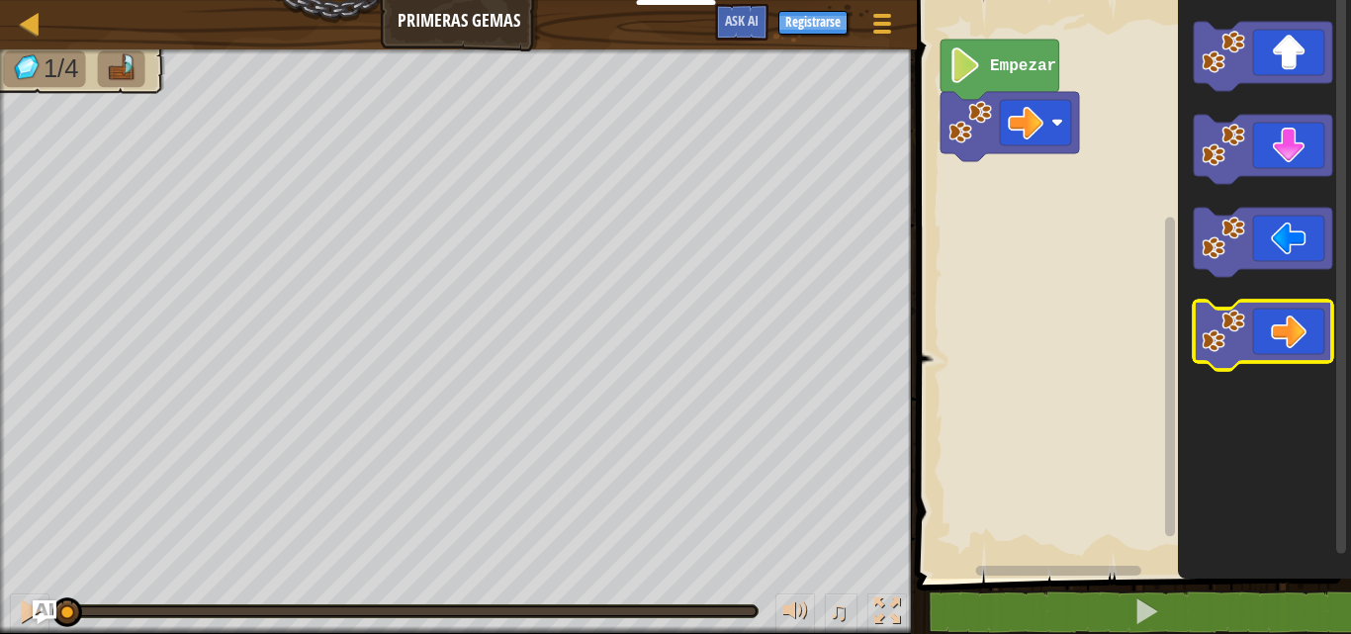
click at [1296, 343] on icon "Espacio de trabajo de Blockly" at bounding box center [1263, 335] width 138 height 69
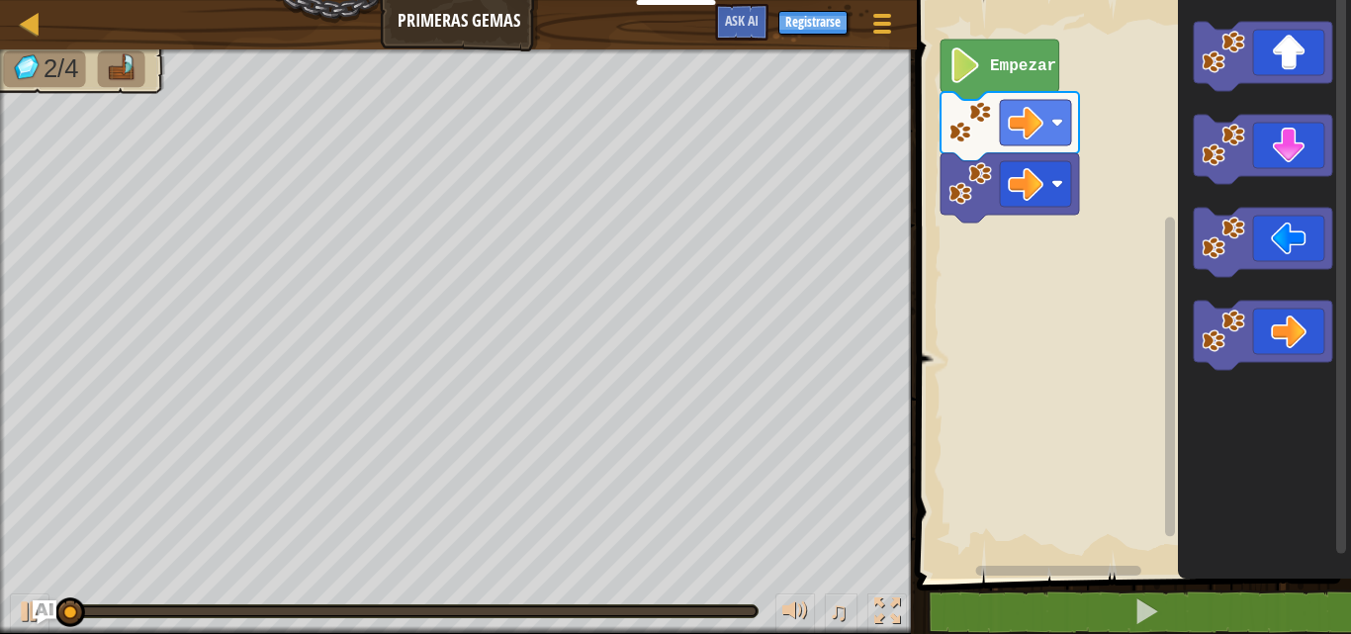
click at [1306, 185] on icon "Espacio de trabajo de Blockly" at bounding box center [1264, 284] width 173 height 589
click at [1292, 156] on icon "Espacio de trabajo de Blockly" at bounding box center [1263, 149] width 138 height 69
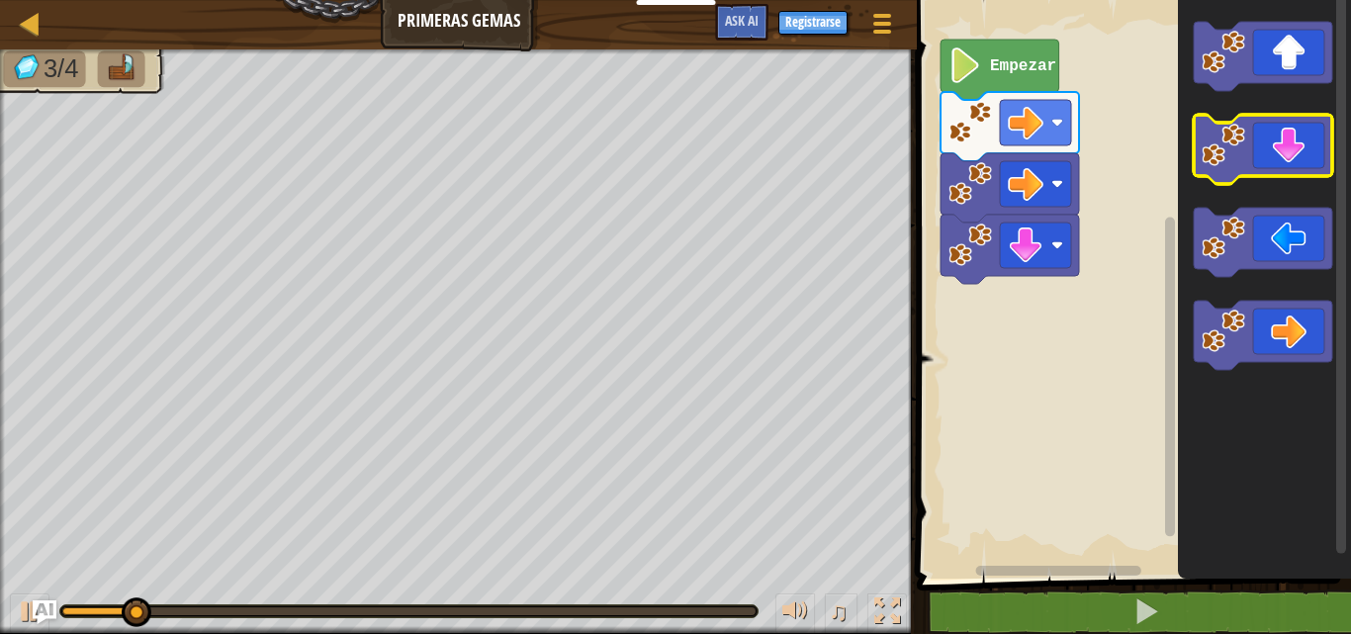
click at [1291, 156] on icon "Espacio de trabajo de Blockly" at bounding box center [1263, 149] width 138 height 69
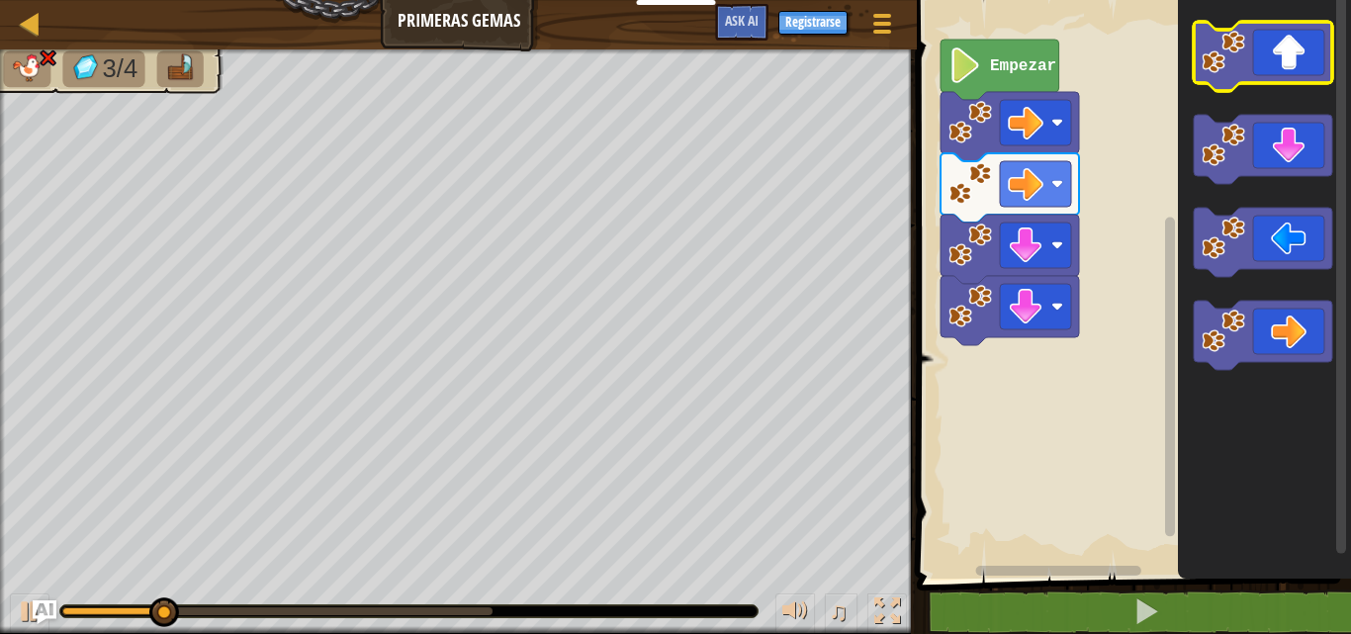
click at [1274, 46] on icon "Espacio de trabajo de Blockly" at bounding box center [1263, 56] width 138 height 69
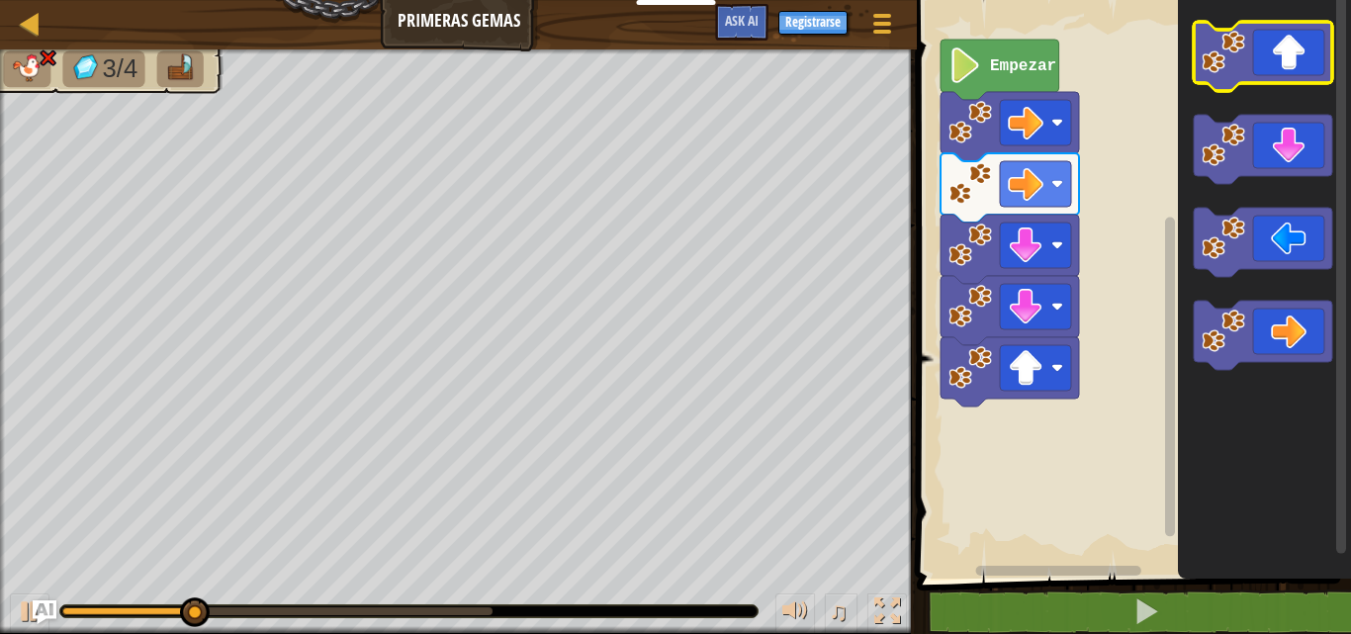
click at [1274, 46] on icon "Espacio de trabajo de Blockly" at bounding box center [1263, 56] width 138 height 69
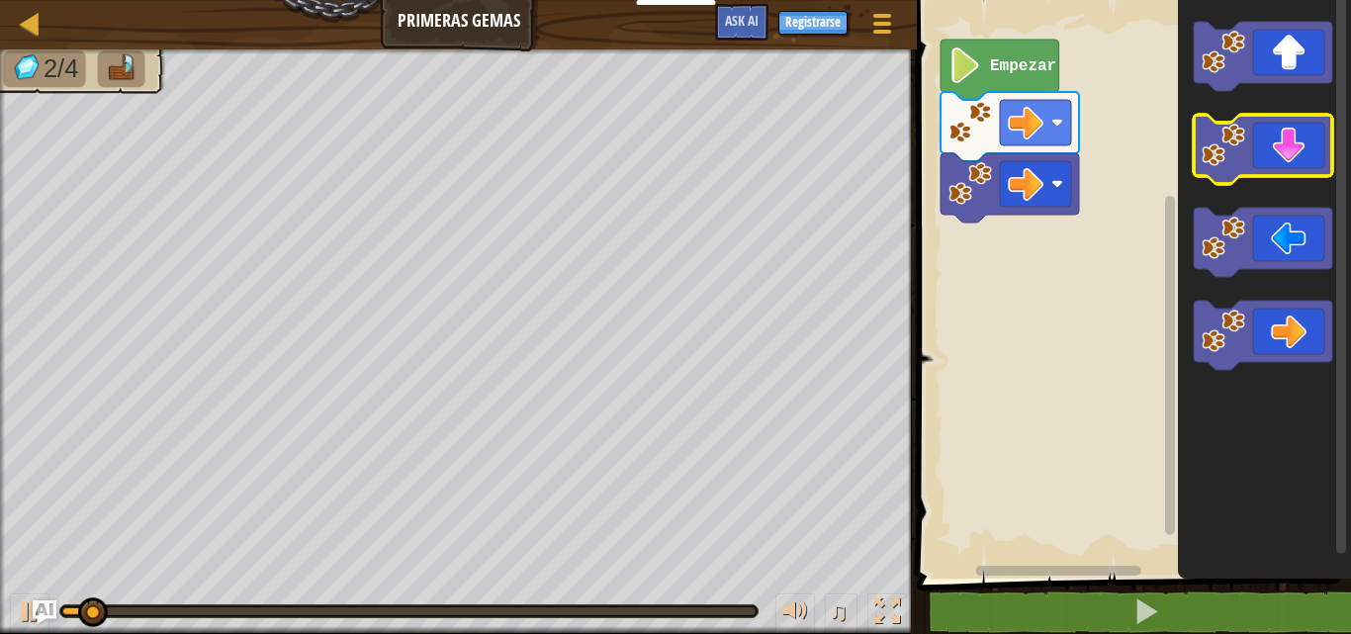
click at [1273, 177] on rect "Espacio de trabajo de Blockly" at bounding box center [1263, 149] width 138 height 69
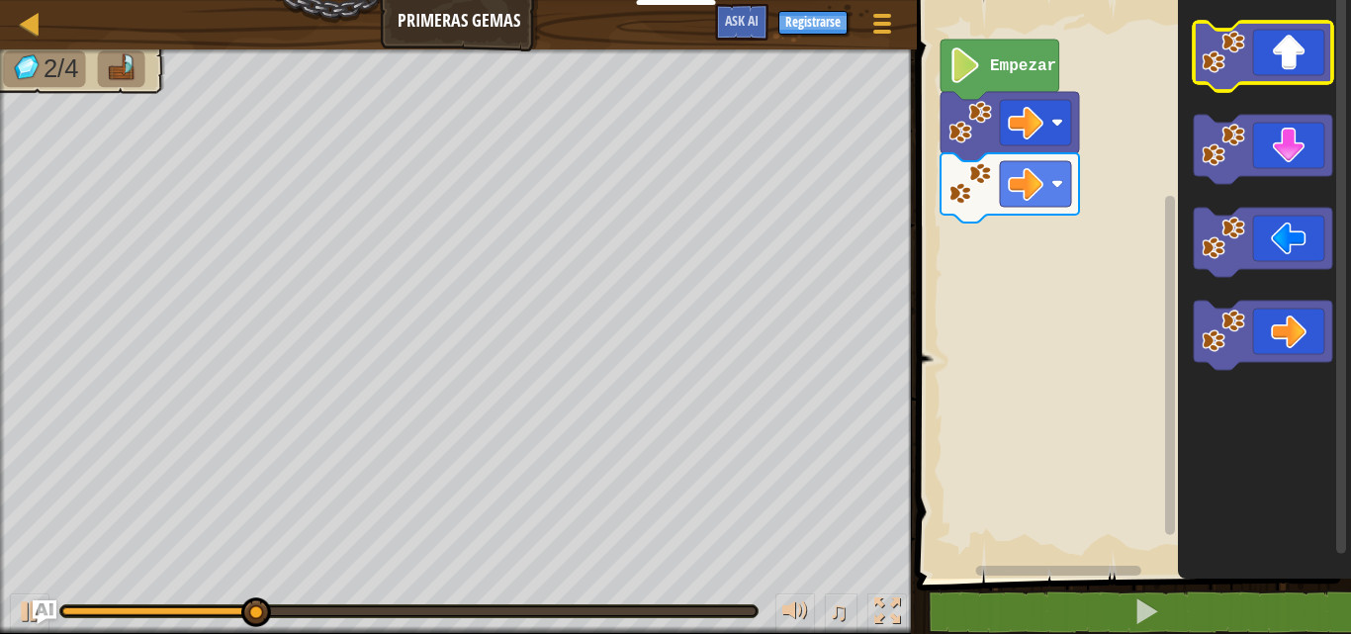
click at [1271, 76] on icon "Espacio de trabajo de Blockly" at bounding box center [1263, 56] width 138 height 69
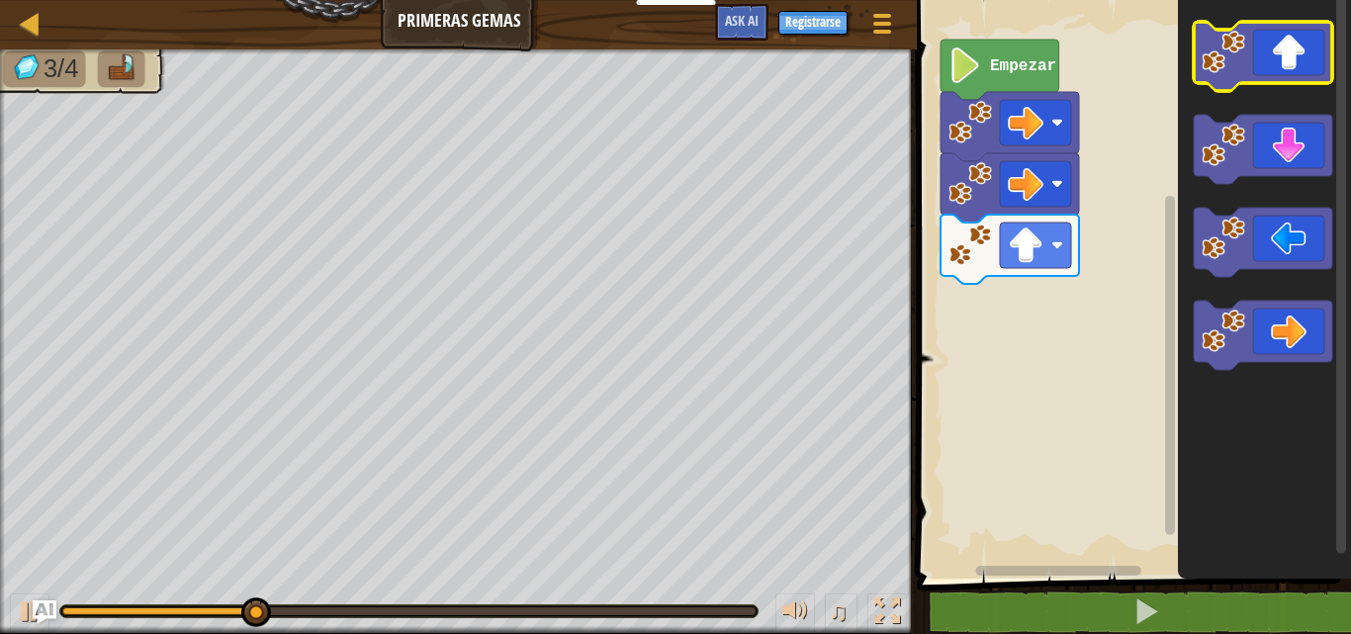
click at [1270, 75] on icon "Espacio de trabajo de Blockly" at bounding box center [1263, 56] width 138 height 69
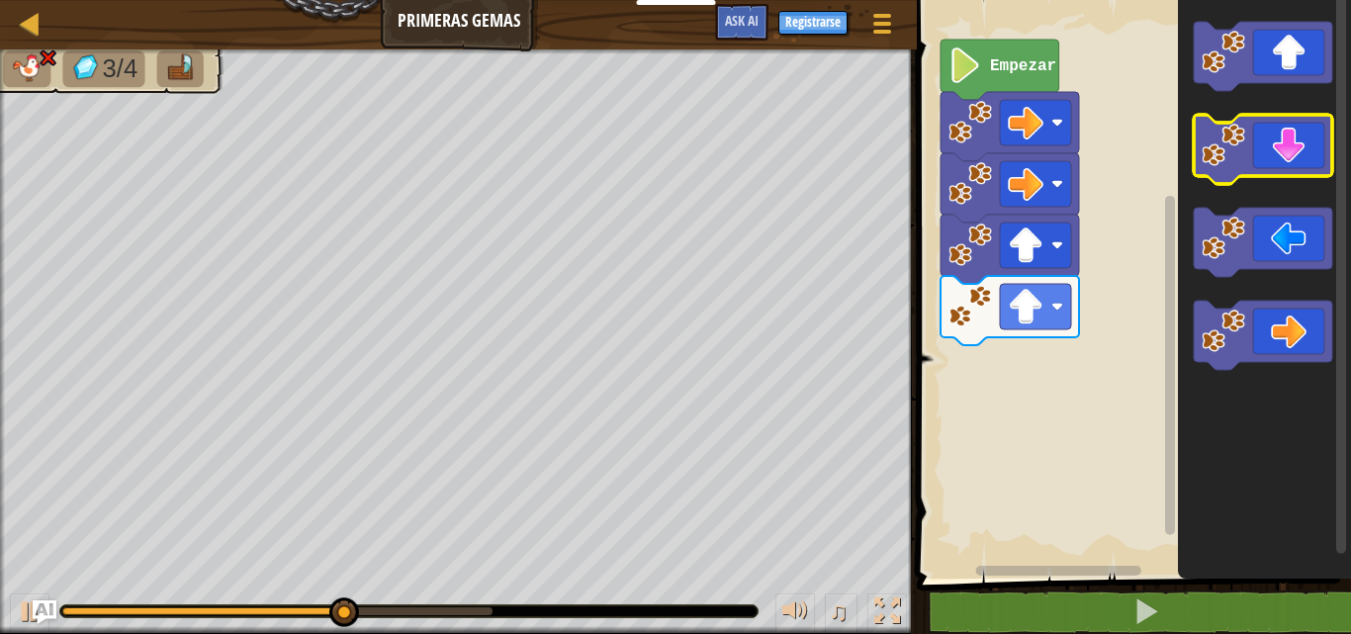
click at [1279, 156] on icon "Espacio de trabajo de Blockly" at bounding box center [1263, 149] width 138 height 69
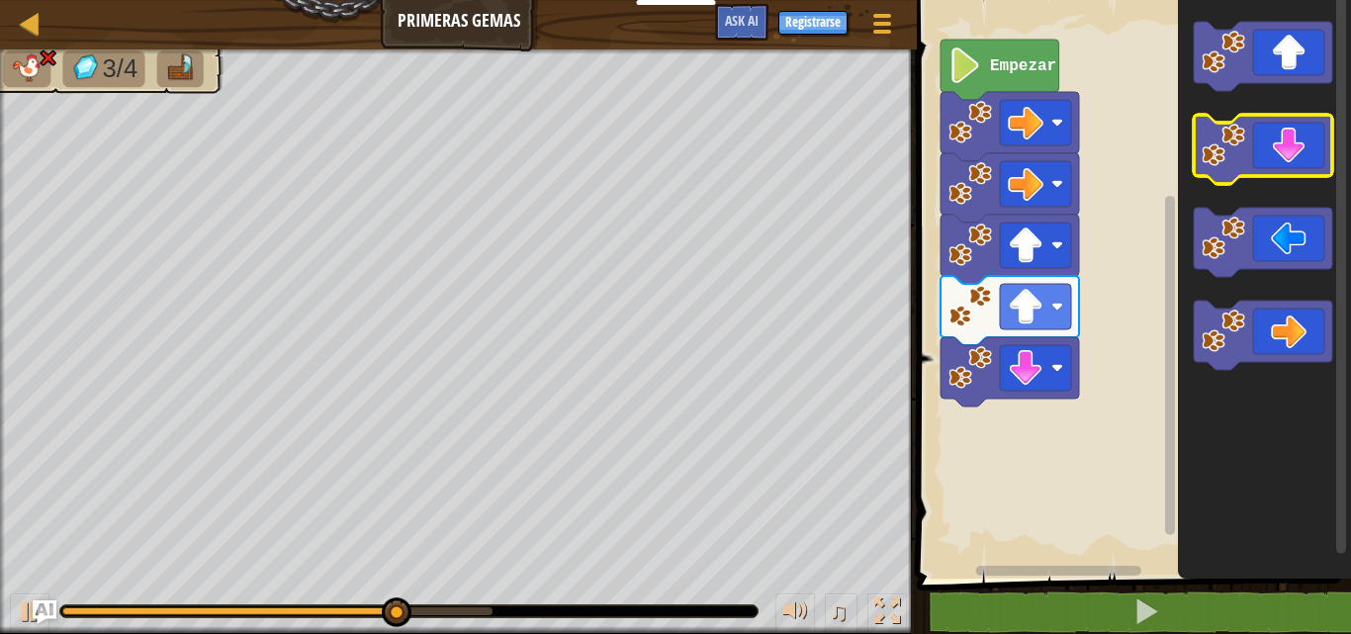
click at [1279, 157] on icon "Espacio de trabajo de Blockly" at bounding box center [1263, 149] width 138 height 69
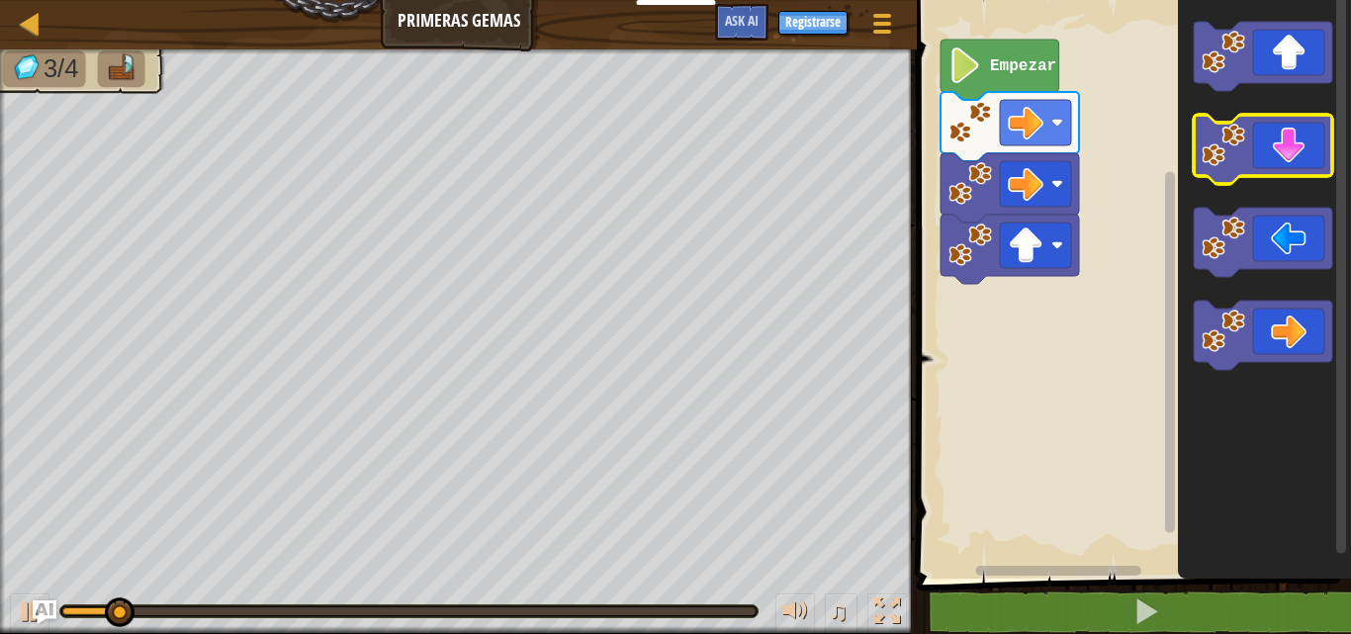
click at [1310, 157] on icon "Espacio de trabajo de Blockly" at bounding box center [1263, 149] width 138 height 69
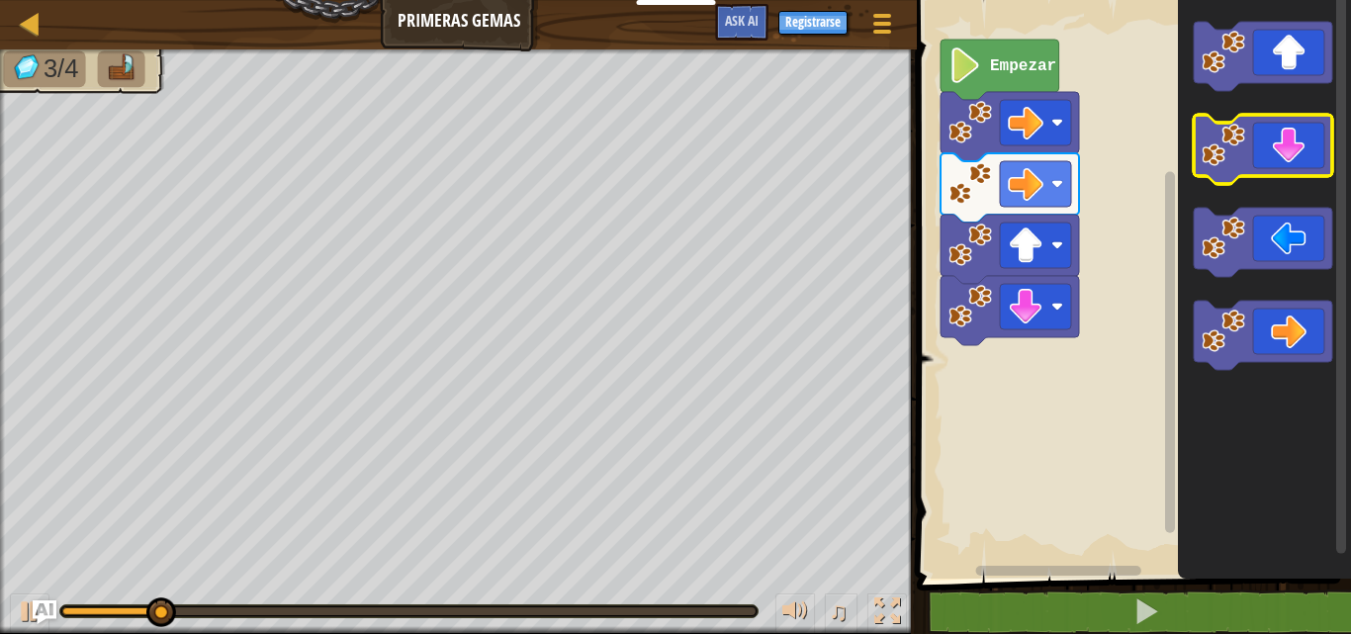
click at [1310, 162] on icon "Espacio de trabajo de Blockly" at bounding box center [1263, 149] width 138 height 69
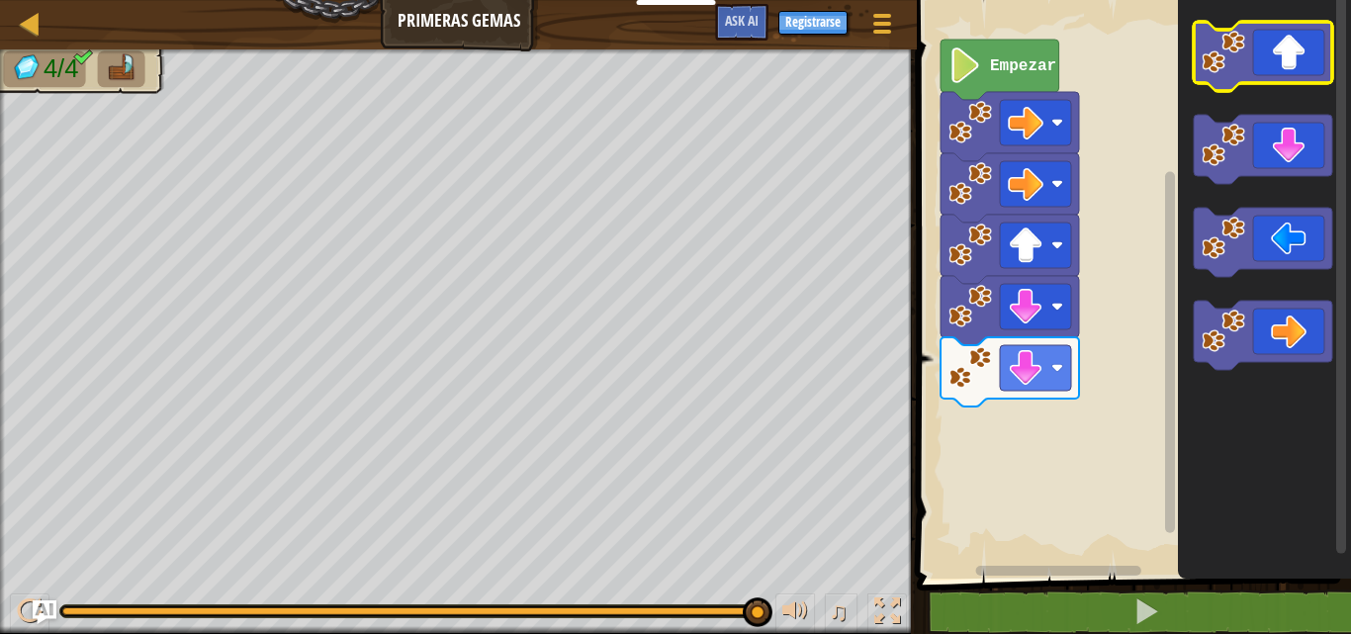
click at [1281, 54] on icon "Espacio de trabajo de Blockly" at bounding box center [1263, 56] width 138 height 69
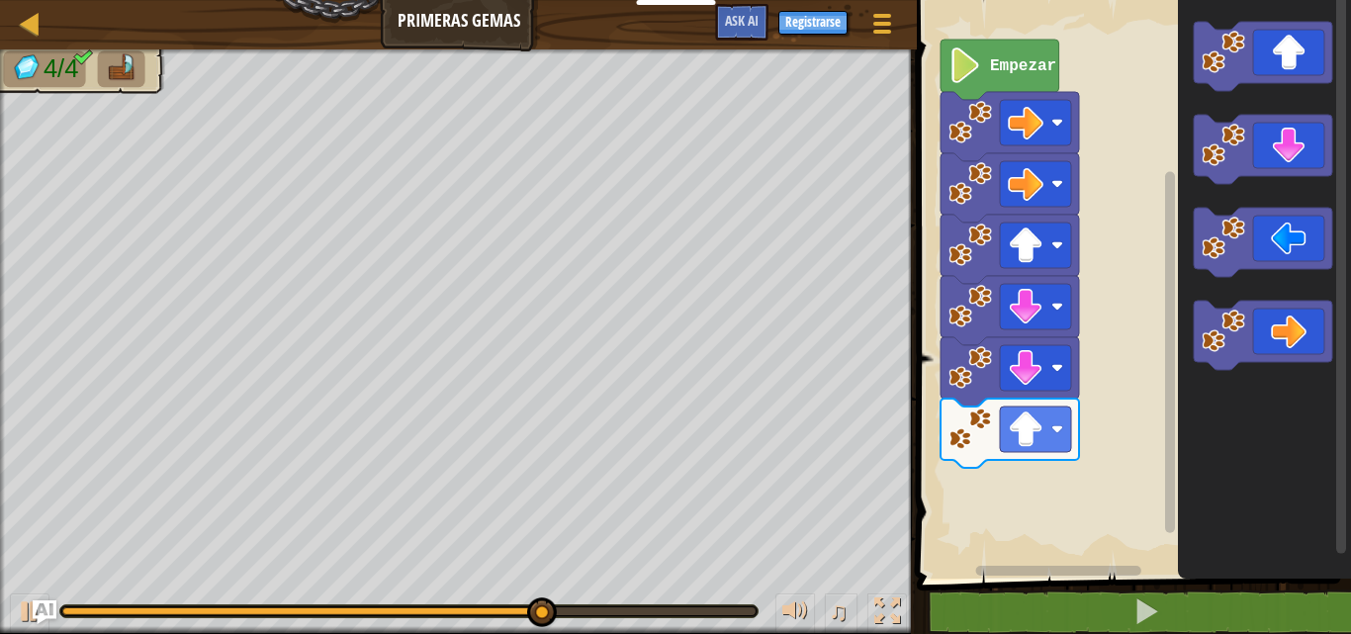
click at [1281, 372] on icon "Espacio de trabajo de Blockly" at bounding box center [1264, 284] width 173 height 589
click at [1263, 330] on icon "Espacio de trabajo de Blockly" at bounding box center [1263, 335] width 138 height 69
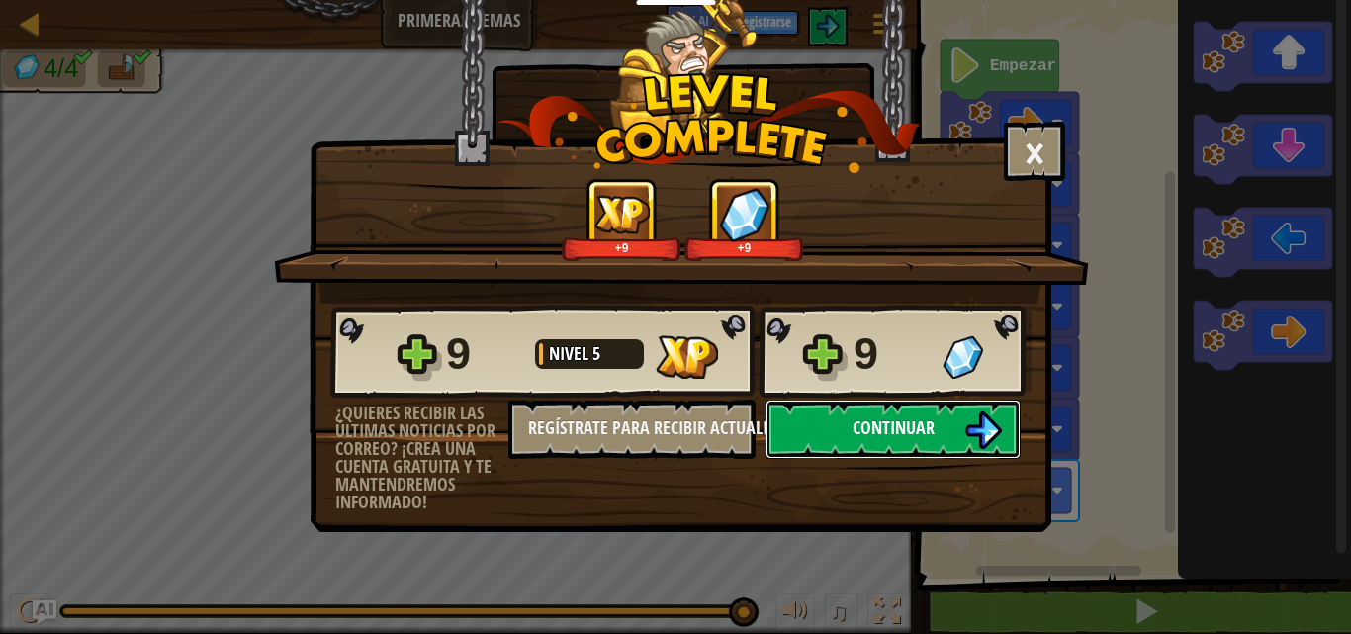
click at [963, 418] on button "Continuar" at bounding box center [893, 429] width 255 height 59
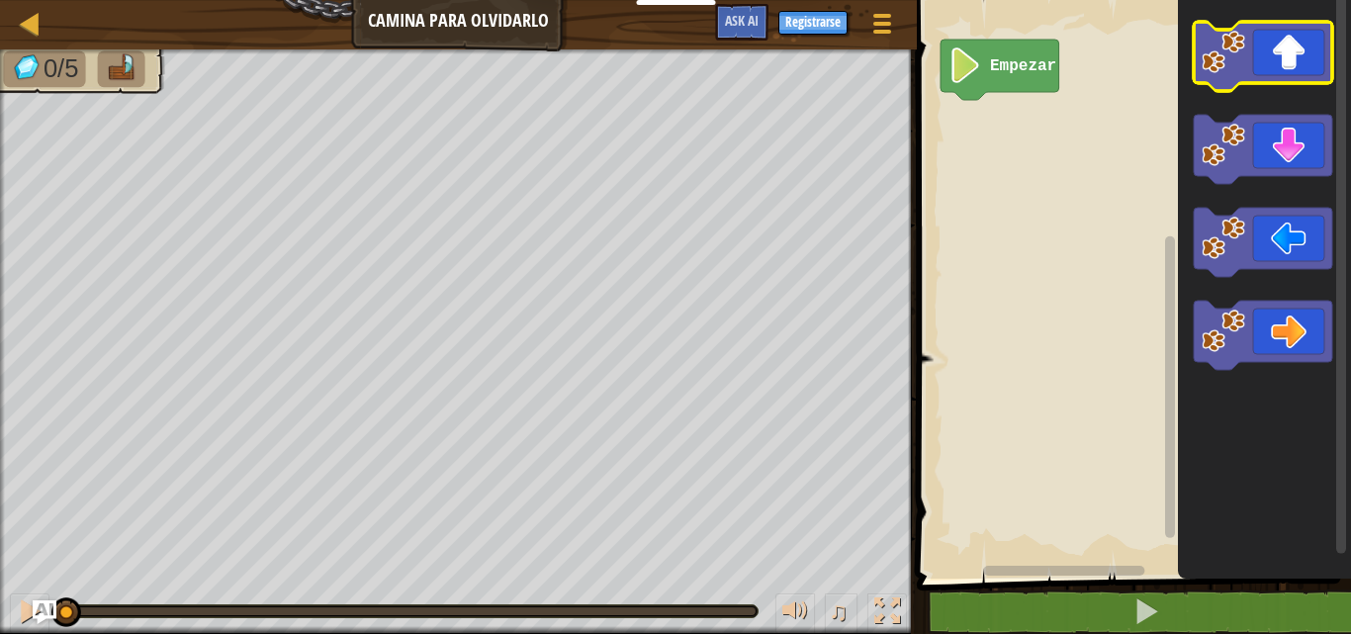
click at [1282, 73] on icon "Espacio de trabajo de Blockly" at bounding box center [1263, 56] width 138 height 69
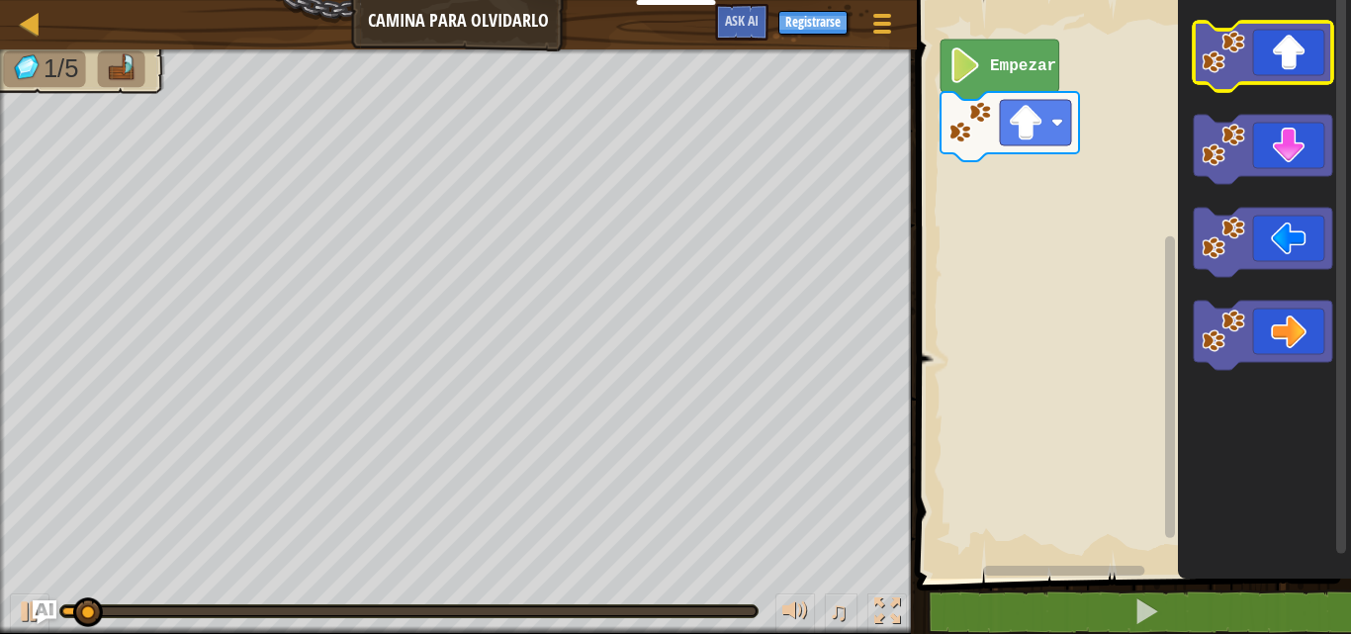
click at [1282, 73] on icon "Espacio de trabajo de Blockly" at bounding box center [1263, 56] width 138 height 69
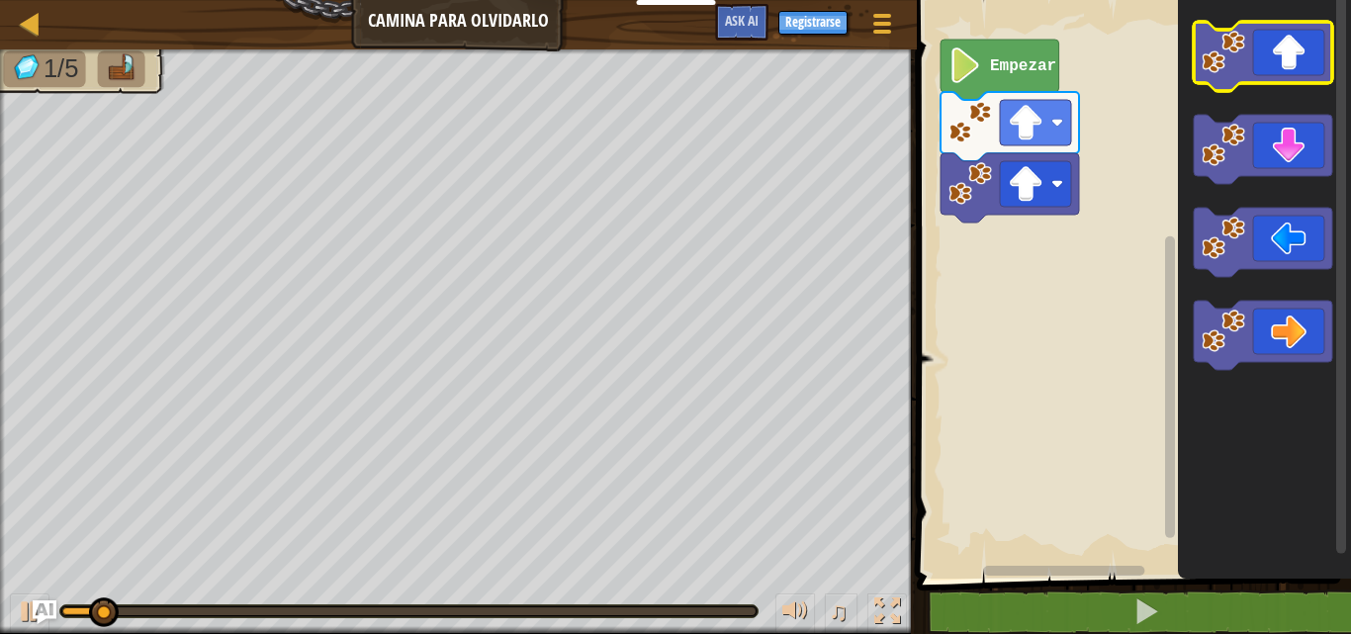
click at [1282, 73] on icon "Espacio de trabajo de Blockly" at bounding box center [1263, 56] width 138 height 69
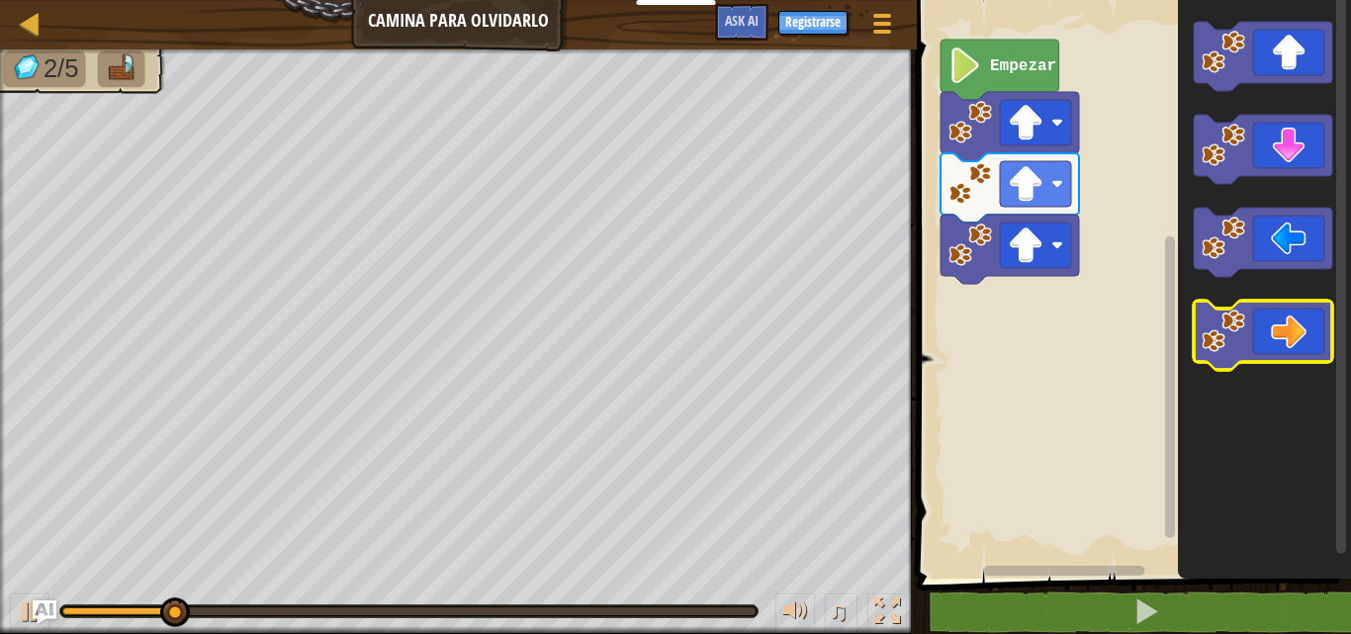
click at [1310, 310] on icon "Espacio de trabajo de Blockly" at bounding box center [1263, 335] width 138 height 69
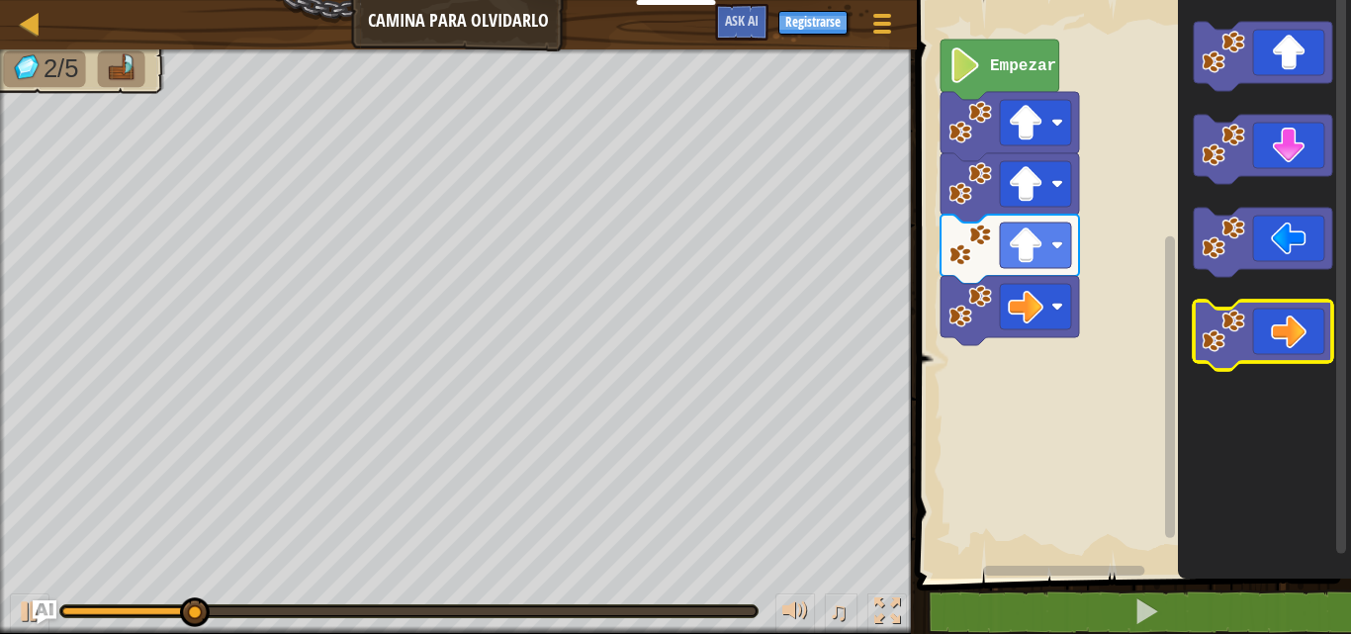
click at [1310, 310] on icon "Espacio de trabajo de Blockly" at bounding box center [1263, 335] width 138 height 69
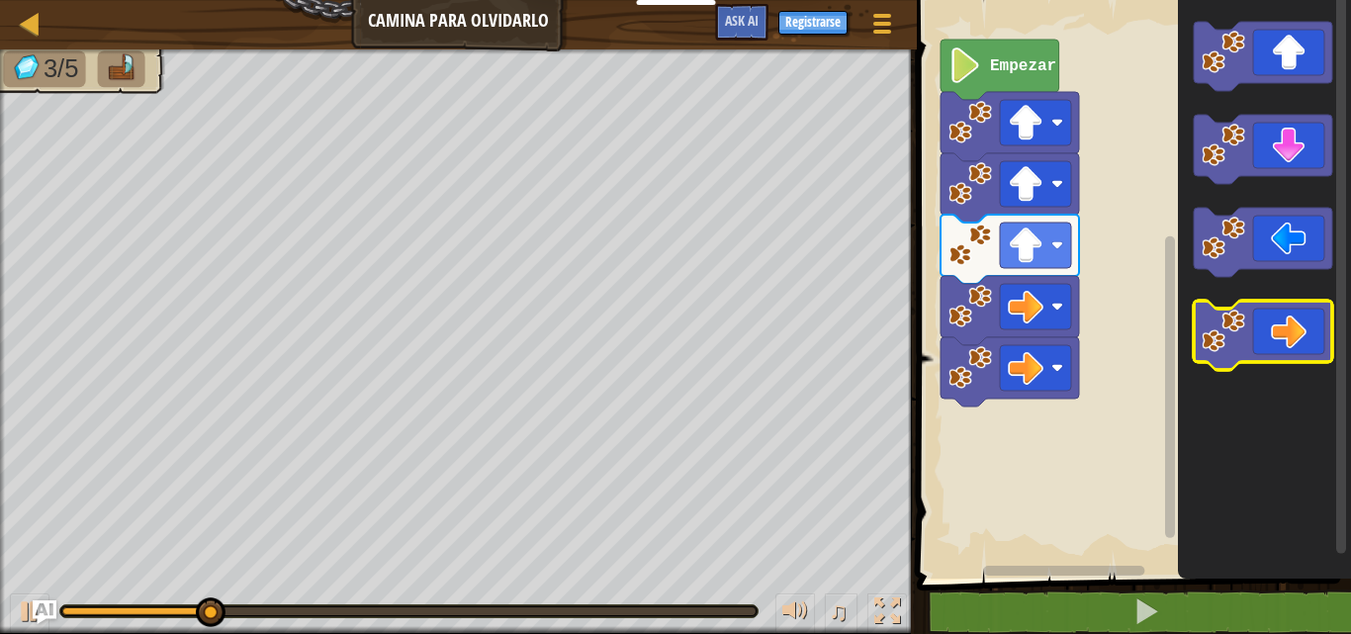
click at [1310, 310] on icon "Espacio de trabajo de Blockly" at bounding box center [1263, 335] width 138 height 69
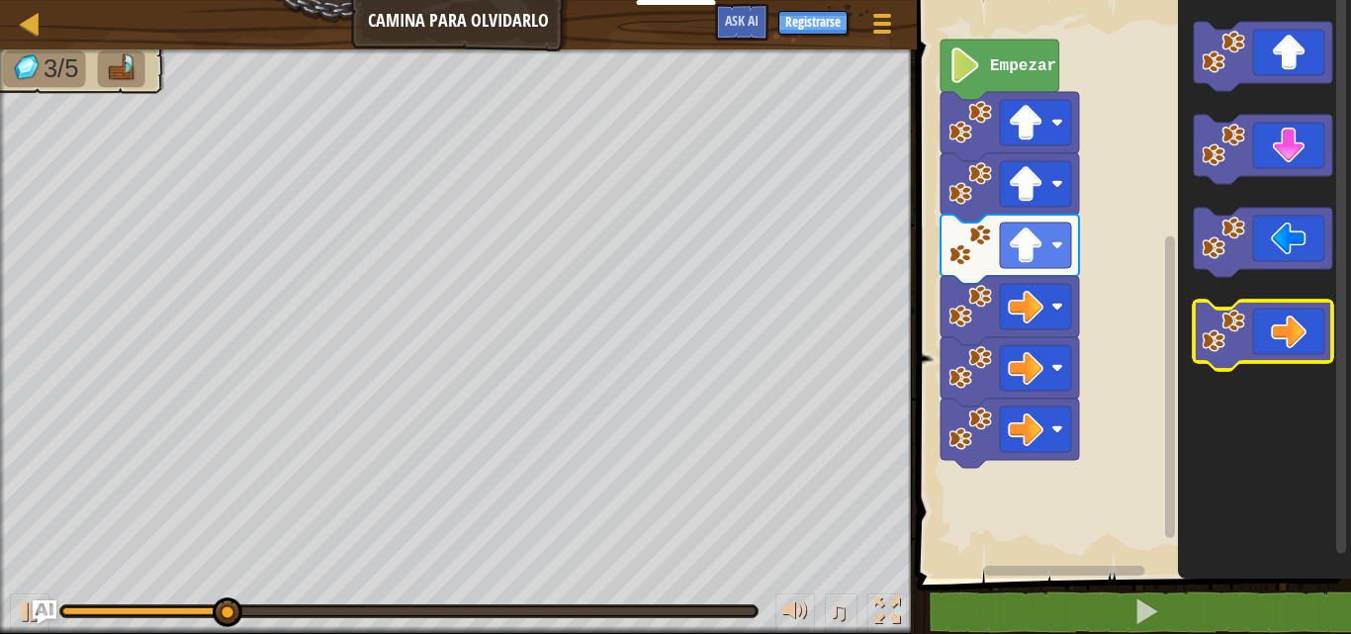
click at [1310, 310] on icon "Espacio de trabajo de Blockly" at bounding box center [1263, 335] width 138 height 69
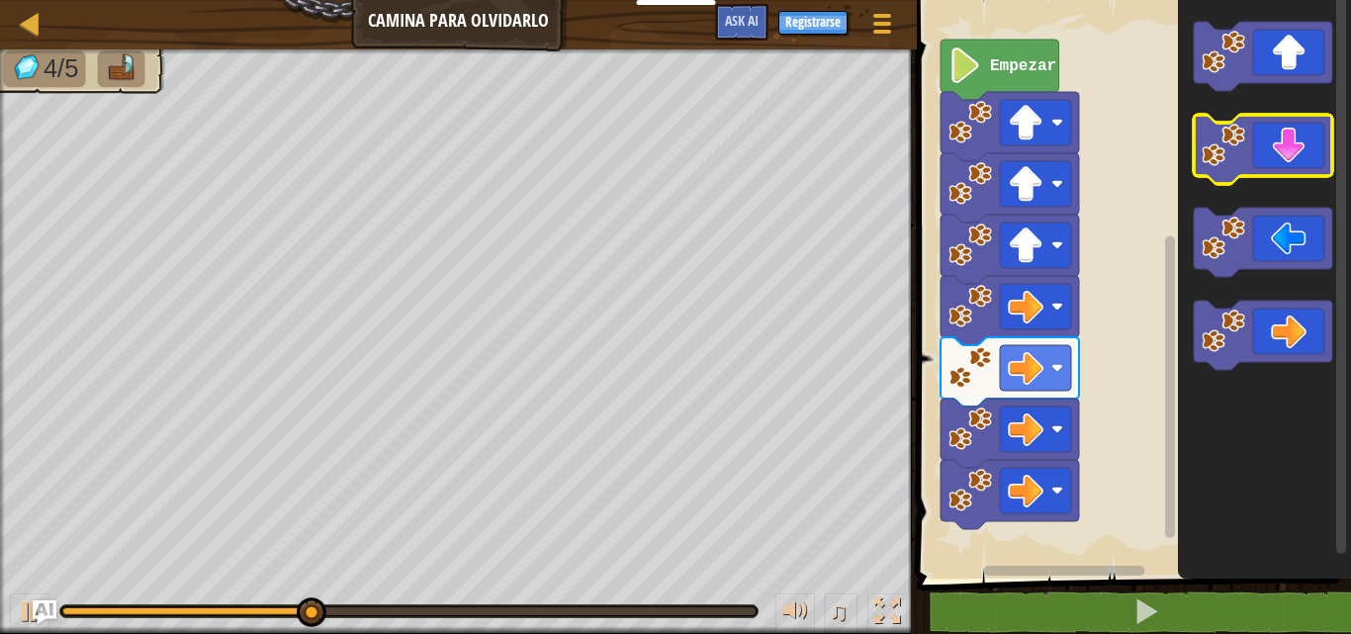
click at [1267, 149] on icon "Espacio de trabajo de Blockly" at bounding box center [1263, 149] width 138 height 69
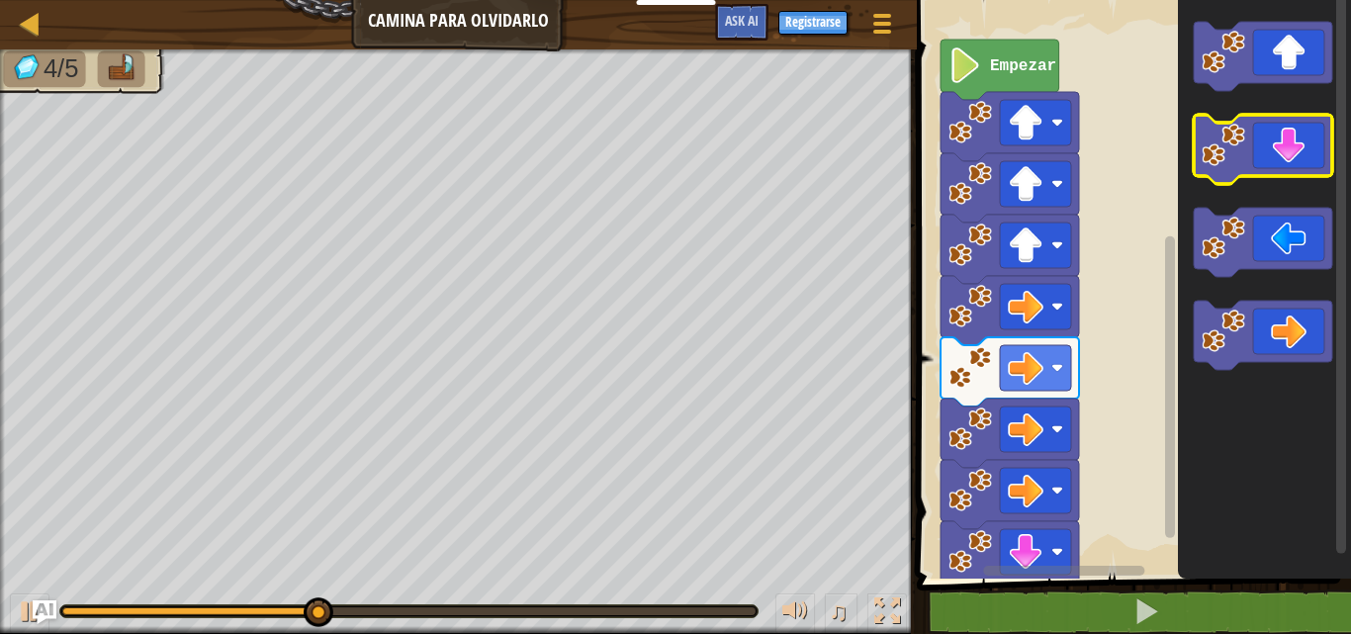
click at [1267, 149] on icon "Espacio de trabajo de Blockly" at bounding box center [1263, 149] width 138 height 69
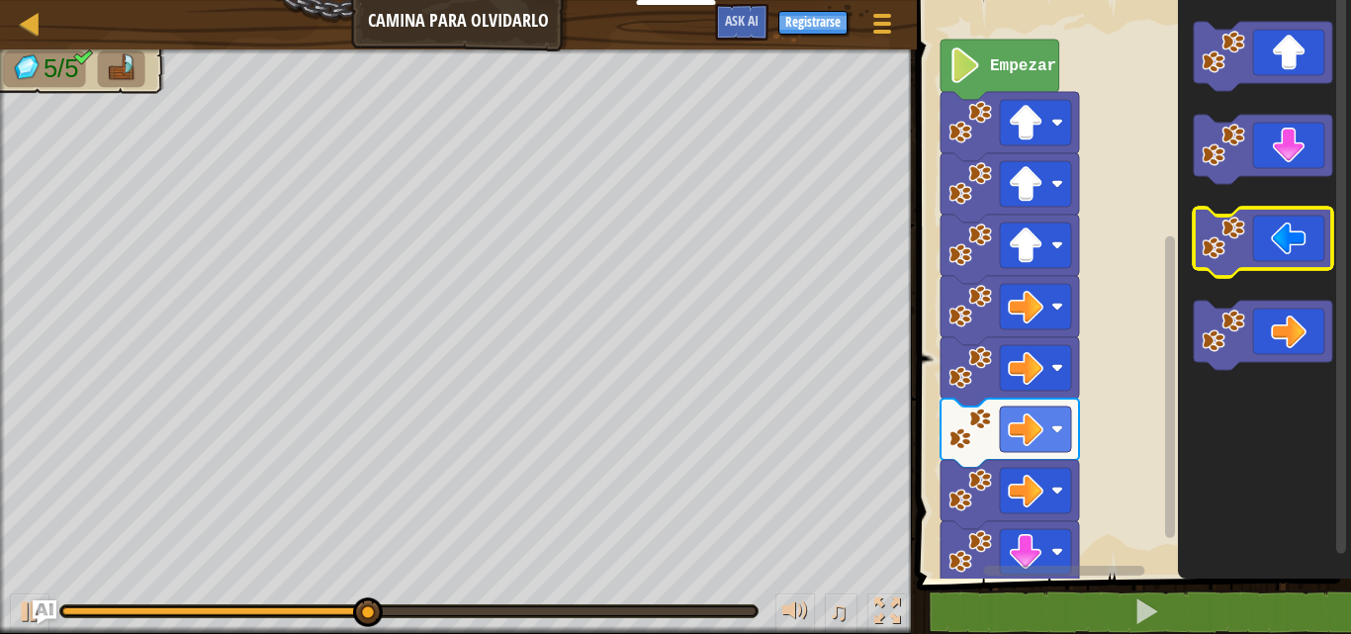
click at [1252, 248] on icon "Espacio de trabajo de Blockly" at bounding box center [1263, 242] width 138 height 69
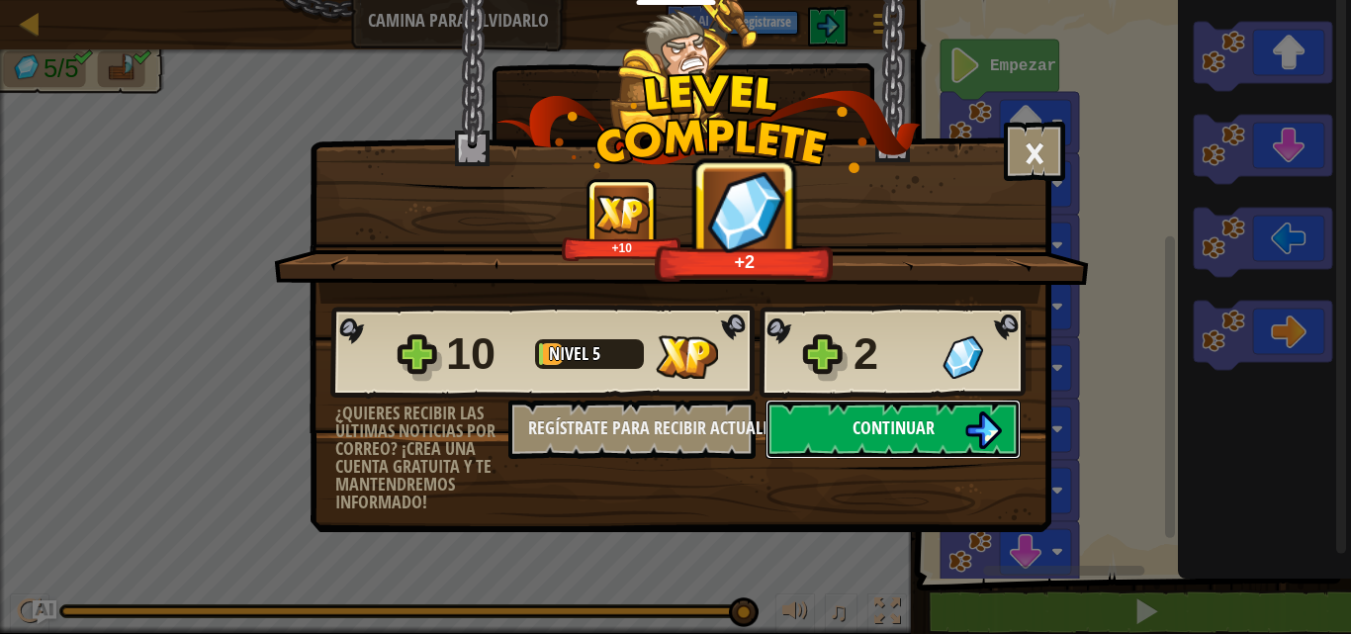
click at [864, 446] on button "Continuar" at bounding box center [893, 429] width 255 height 59
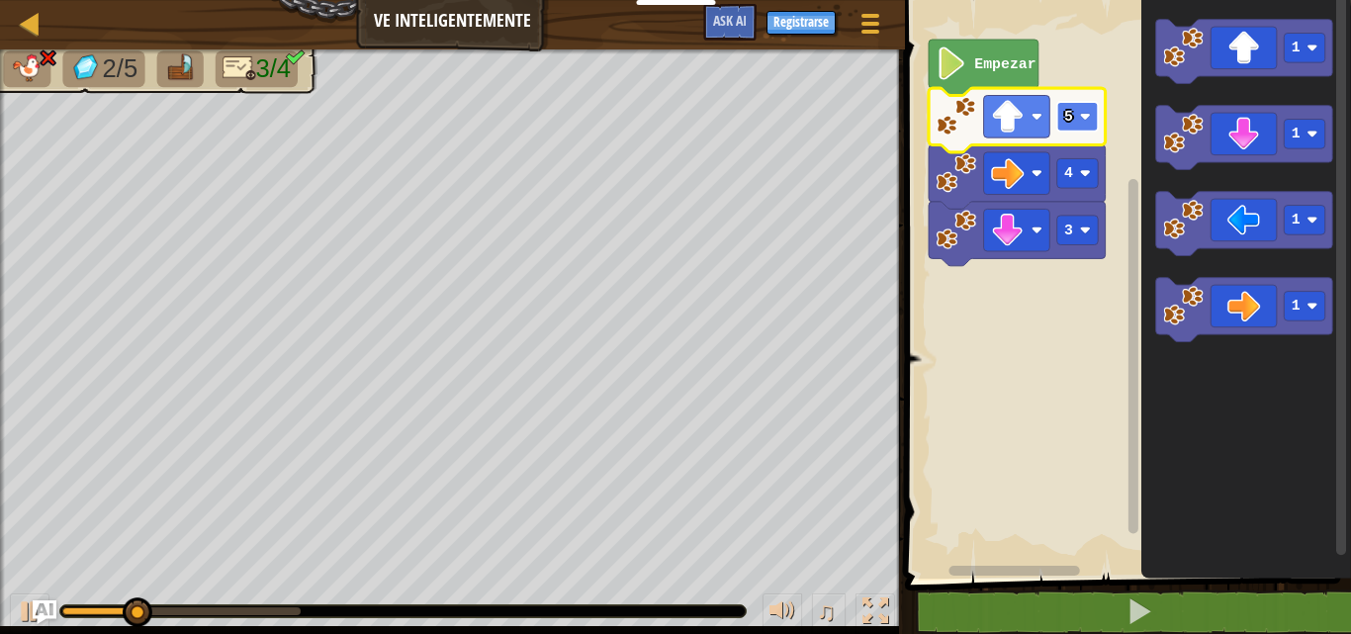
click at [1075, 121] on rect "Espacio de trabajo de Blockly" at bounding box center [1077, 117] width 42 height 30
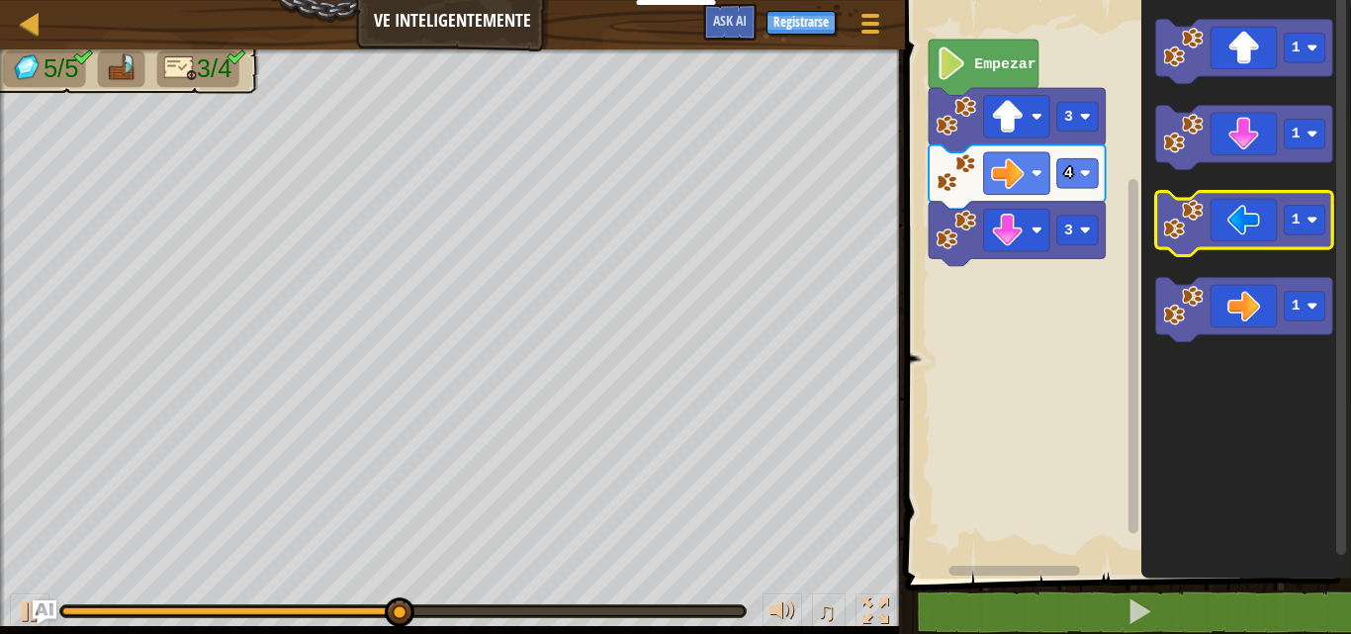
click at [1223, 231] on icon "Espacio de trabajo de Blockly" at bounding box center [1243, 224] width 177 height 64
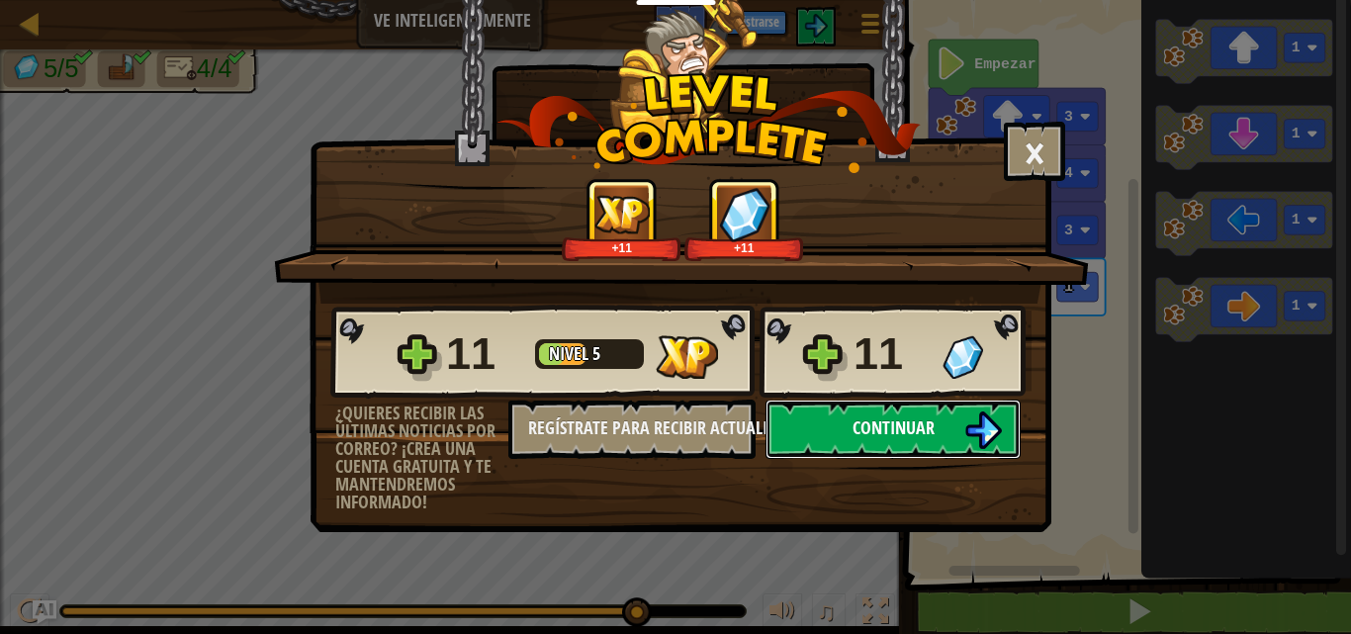
click at [838, 425] on button "Continuar" at bounding box center [893, 429] width 255 height 59
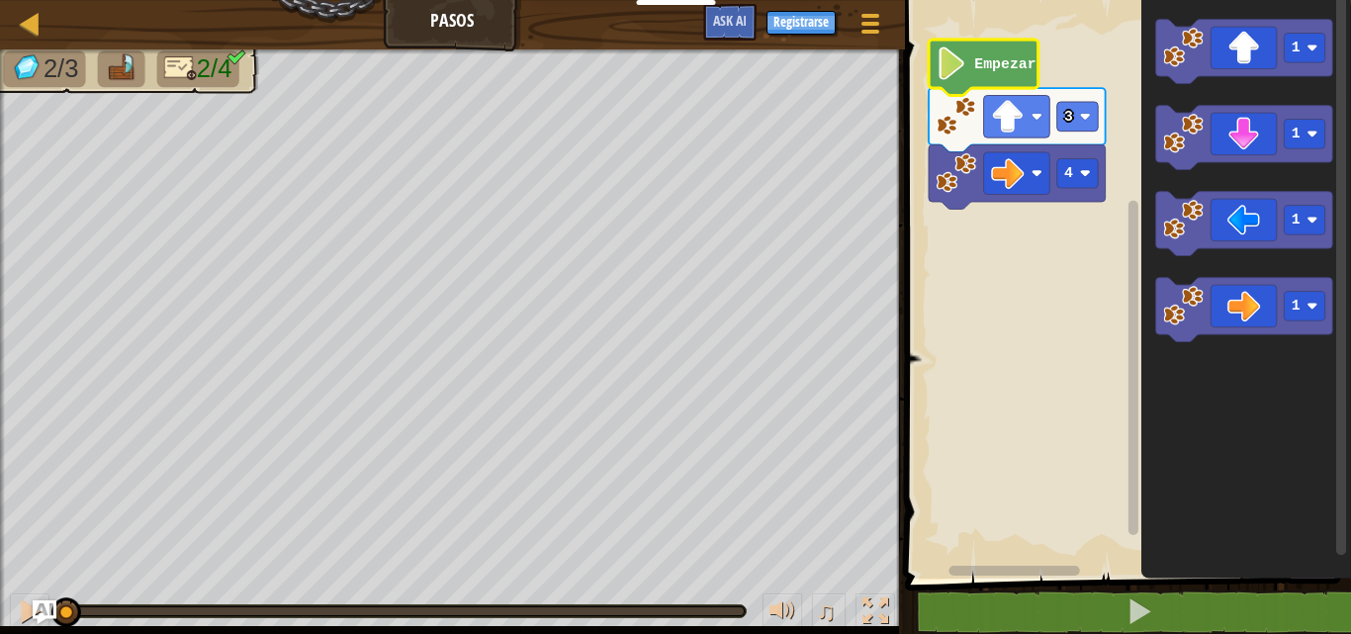
click at [1013, 75] on icon "Espacio de trabajo de Blockly" at bounding box center [984, 68] width 110 height 56
click at [992, 56] on text "Empezar" at bounding box center [1004, 64] width 61 height 16
click at [997, 81] on icon "Espacio de trabajo de Blockly" at bounding box center [984, 68] width 110 height 56
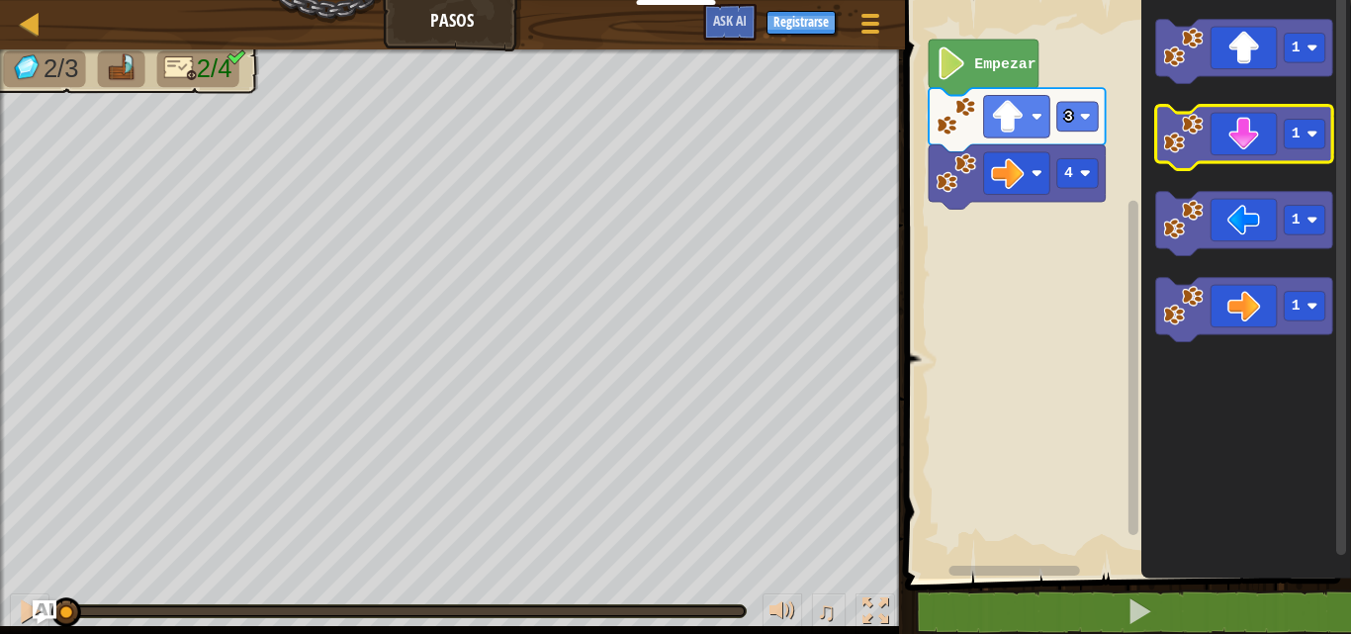
click at [1258, 138] on icon "Espacio de trabajo de Blockly" at bounding box center [1243, 138] width 177 height 64
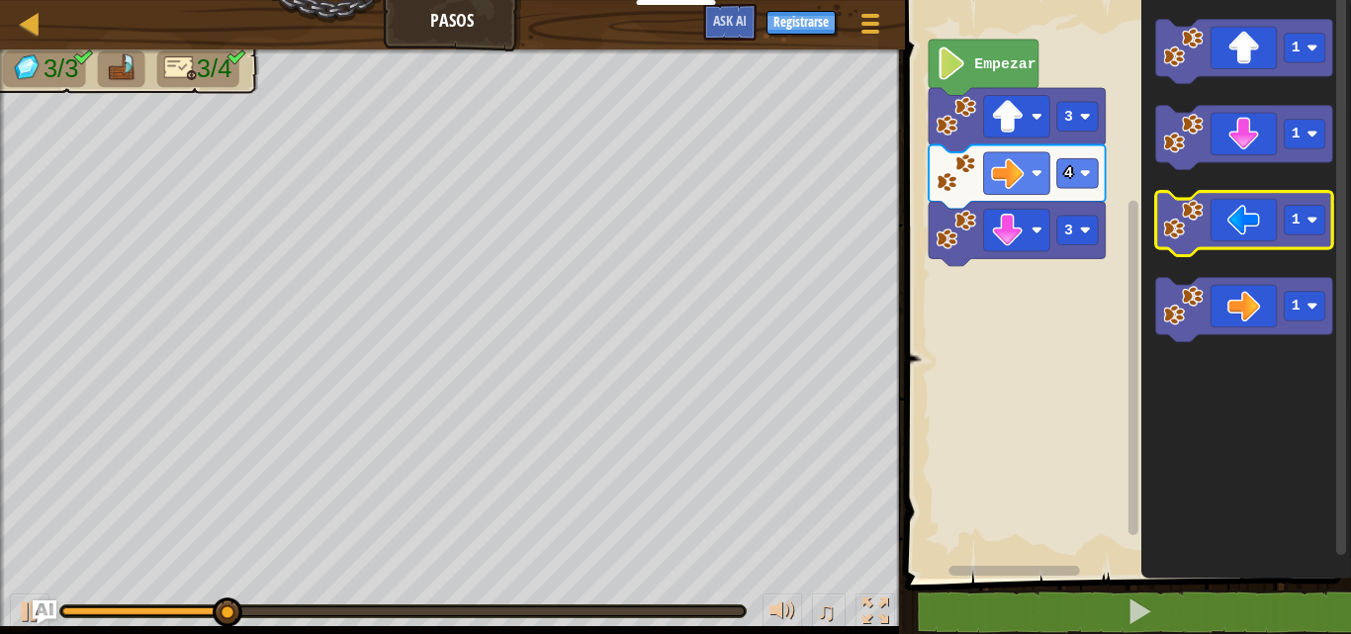
click at [1268, 230] on icon "Espacio de trabajo de Blockly" at bounding box center [1243, 224] width 177 height 64
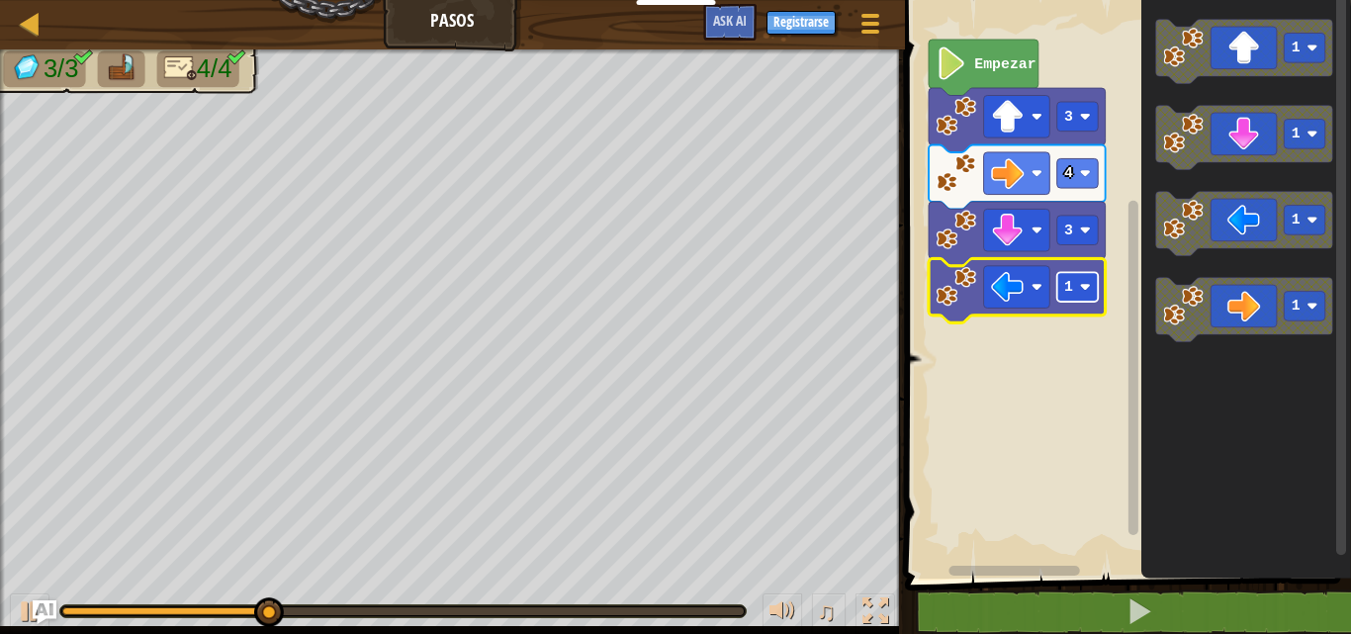
click at [1085, 286] on image "Espacio de trabajo de Blockly" at bounding box center [1084, 287] width 11 height 11
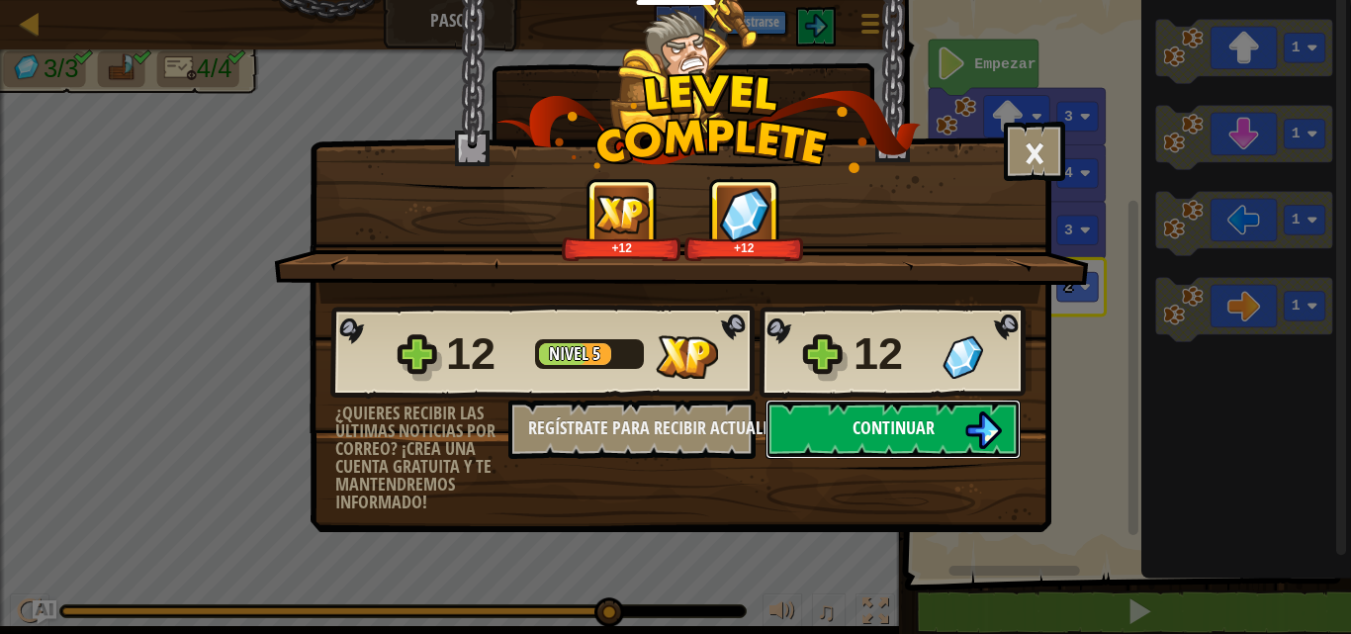
click at [881, 436] on span "Continuar" at bounding box center [894, 427] width 82 height 25
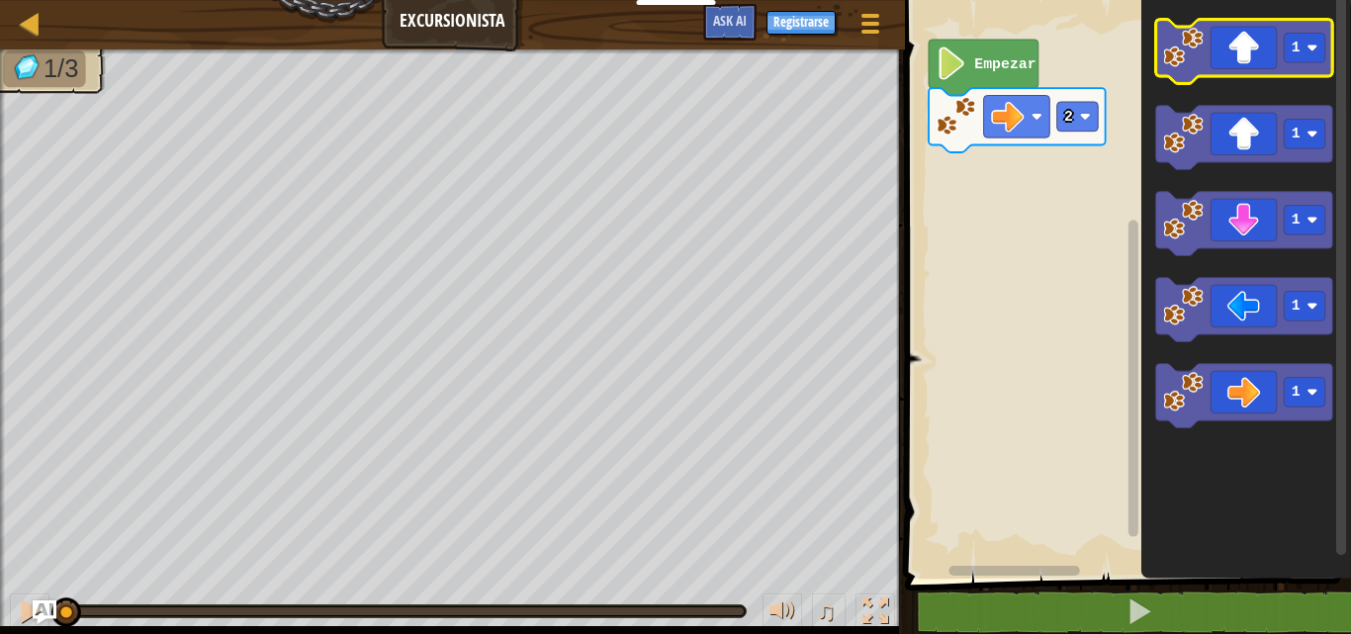
click at [1228, 73] on icon "Espacio de trabajo de Blockly" at bounding box center [1243, 52] width 177 height 64
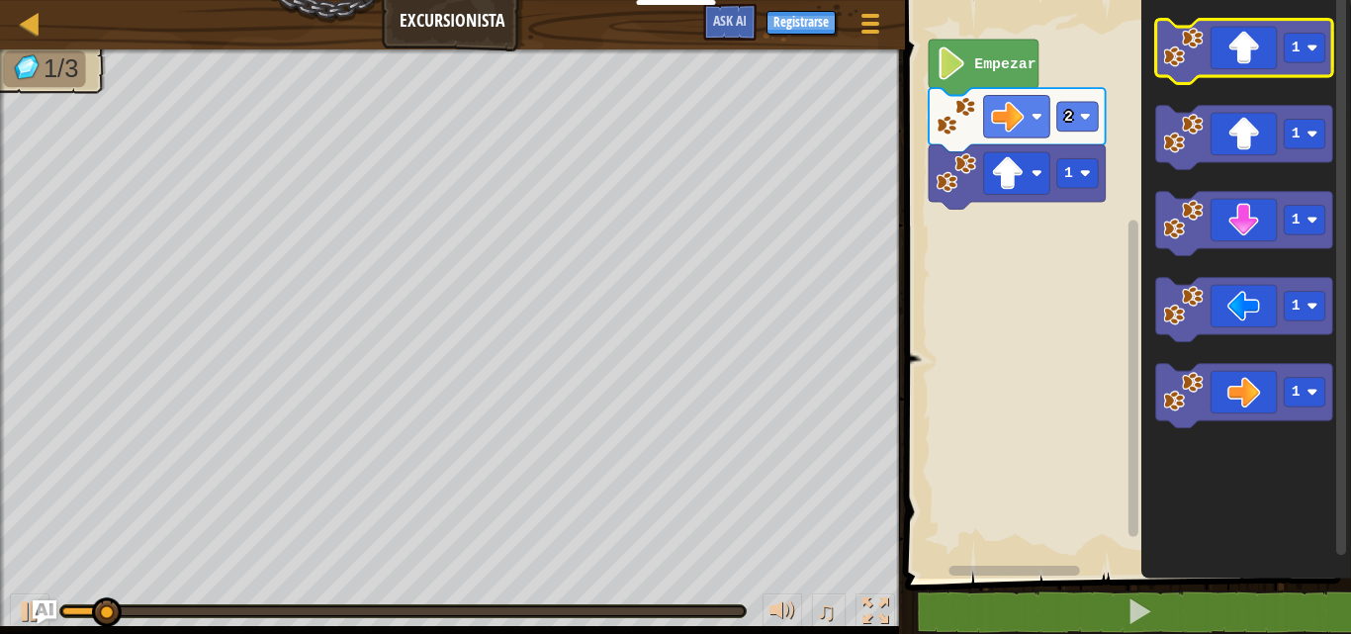
click at [1228, 68] on icon "Espacio de trabajo de Blockly" at bounding box center [1243, 52] width 177 height 64
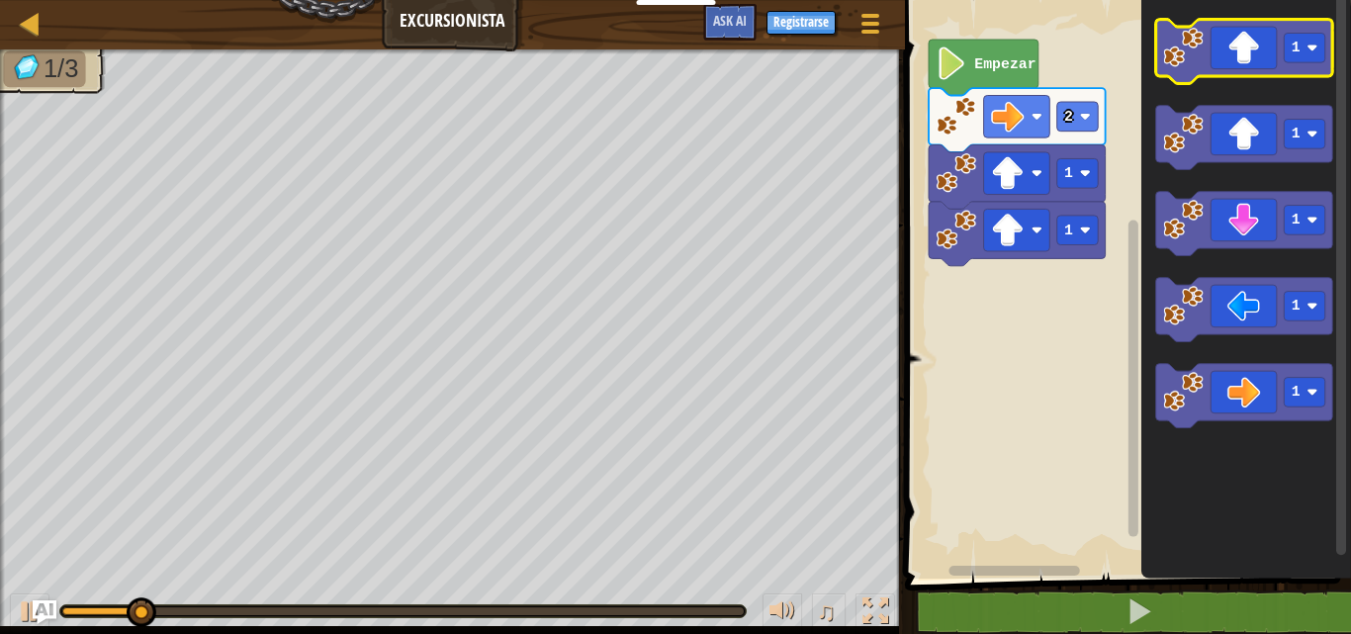
click at [1228, 68] on icon "Espacio de trabajo de Blockly" at bounding box center [1243, 52] width 177 height 64
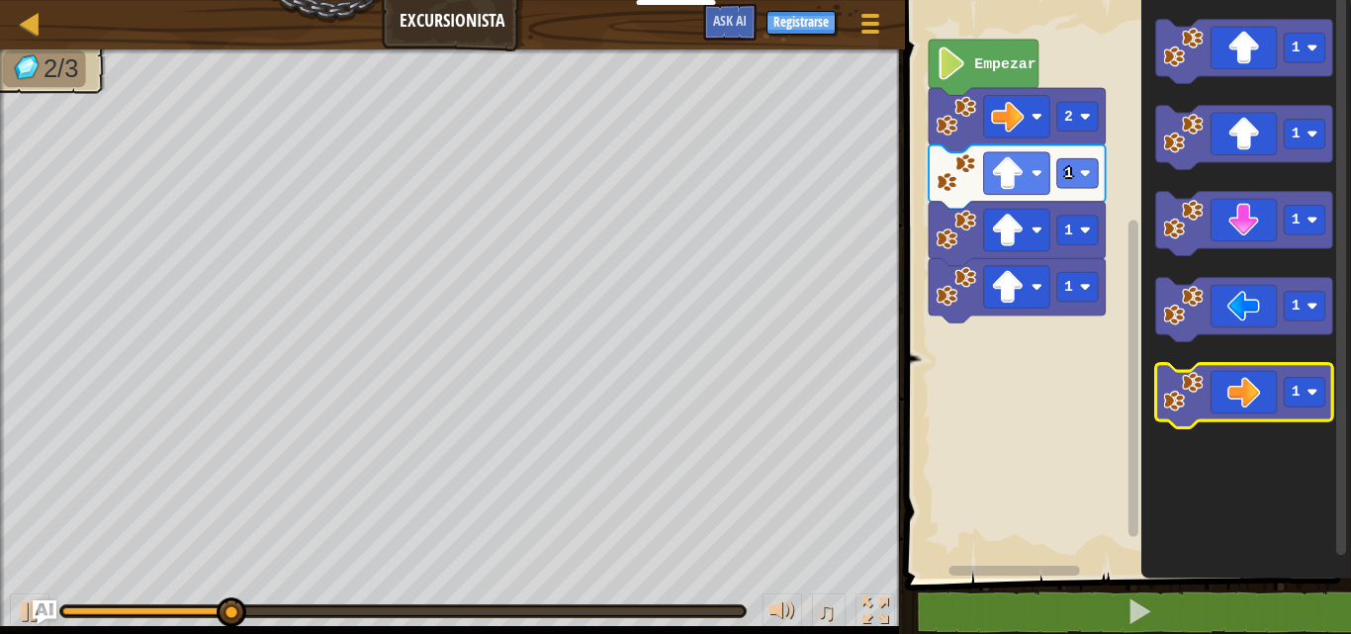
click at [1260, 399] on icon "Espacio de trabajo de Blockly" at bounding box center [1243, 396] width 177 height 64
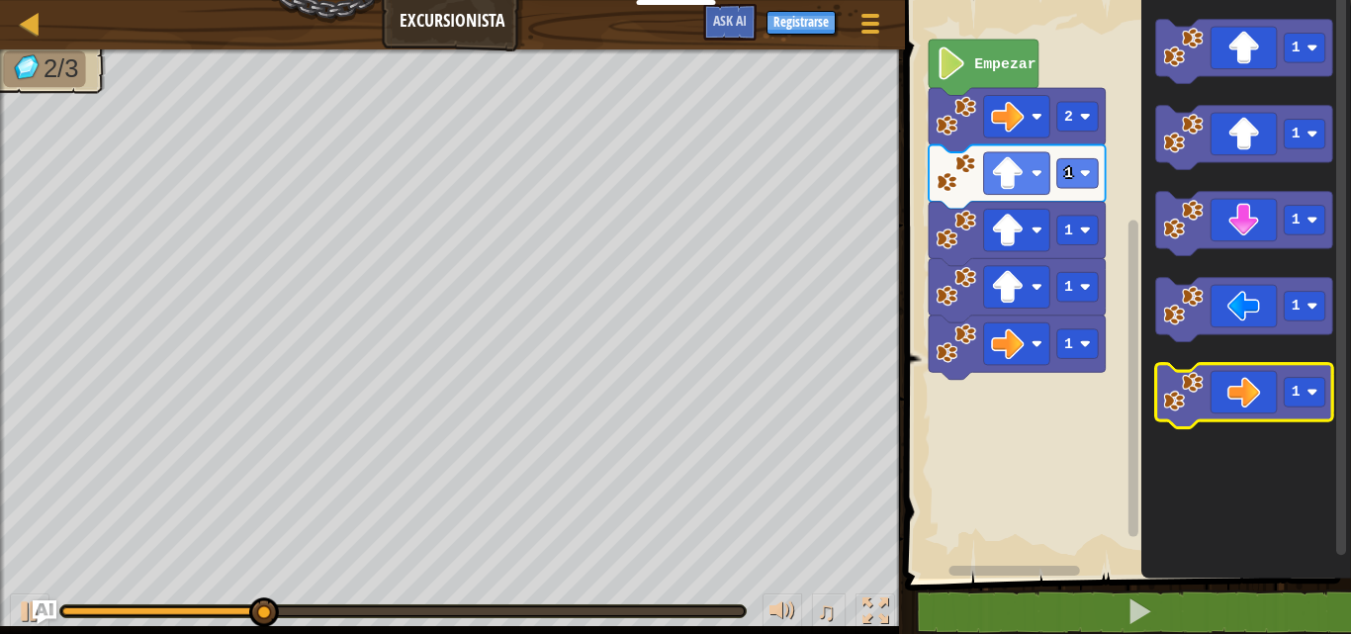
click at [1260, 399] on icon "Espacio de trabajo de Blockly" at bounding box center [1243, 396] width 177 height 64
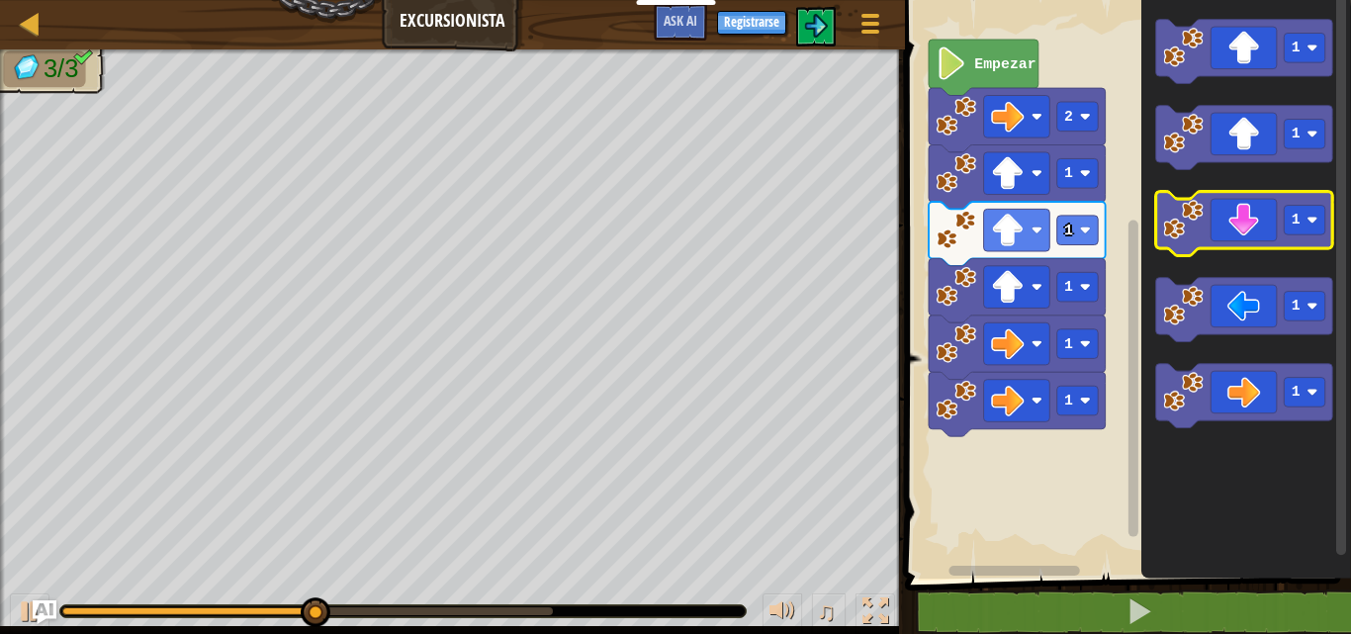
click at [1248, 214] on icon "Espacio de trabajo de Blockly" at bounding box center [1243, 224] width 177 height 64
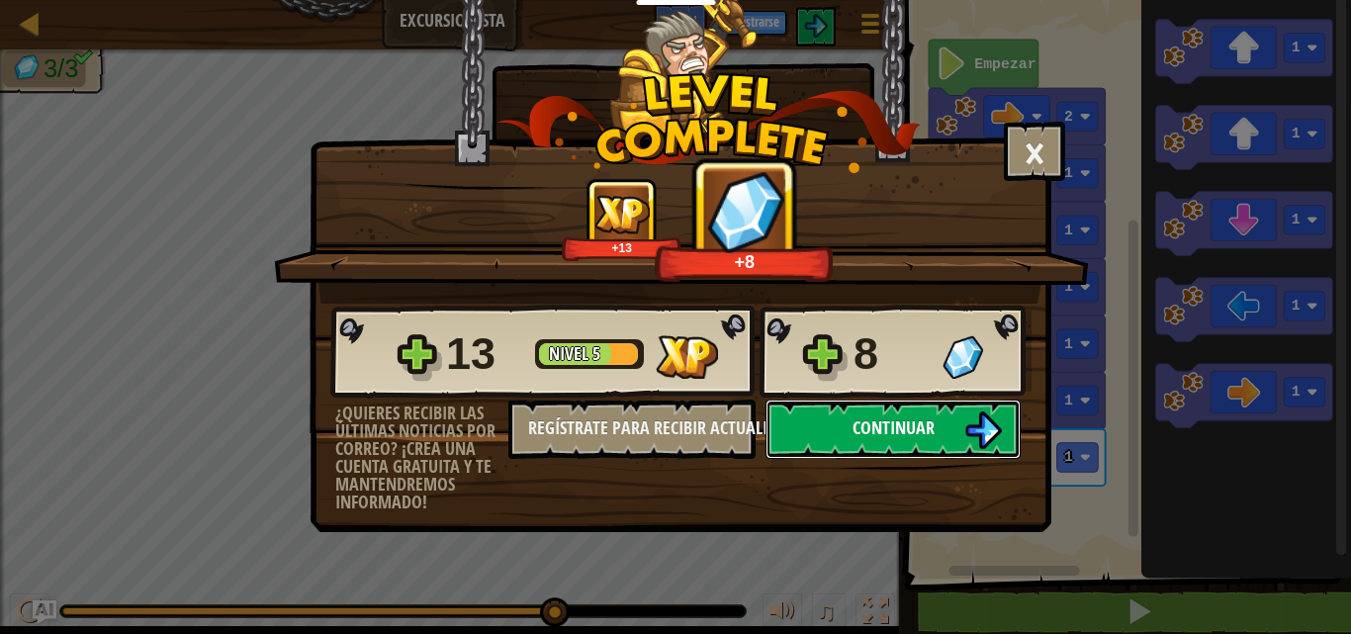
click at [853, 428] on span "Continuar" at bounding box center [894, 427] width 82 height 25
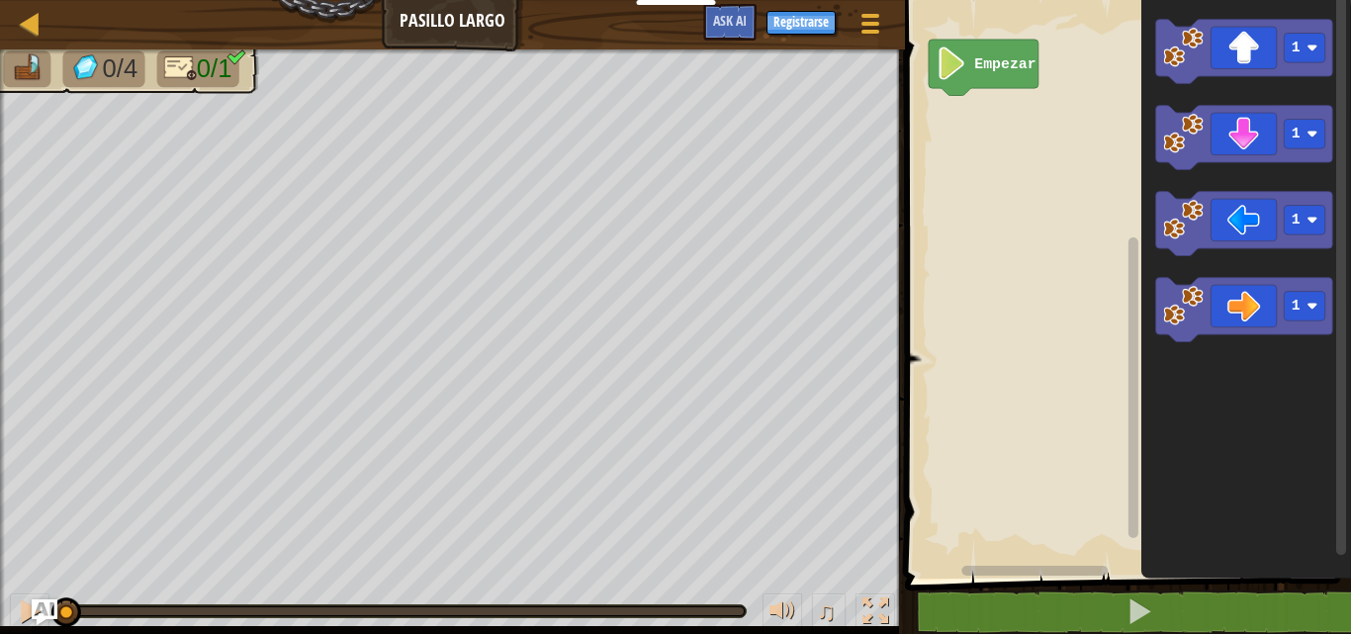
click at [36, 622] on img "Ask AI" at bounding box center [45, 612] width 26 height 26
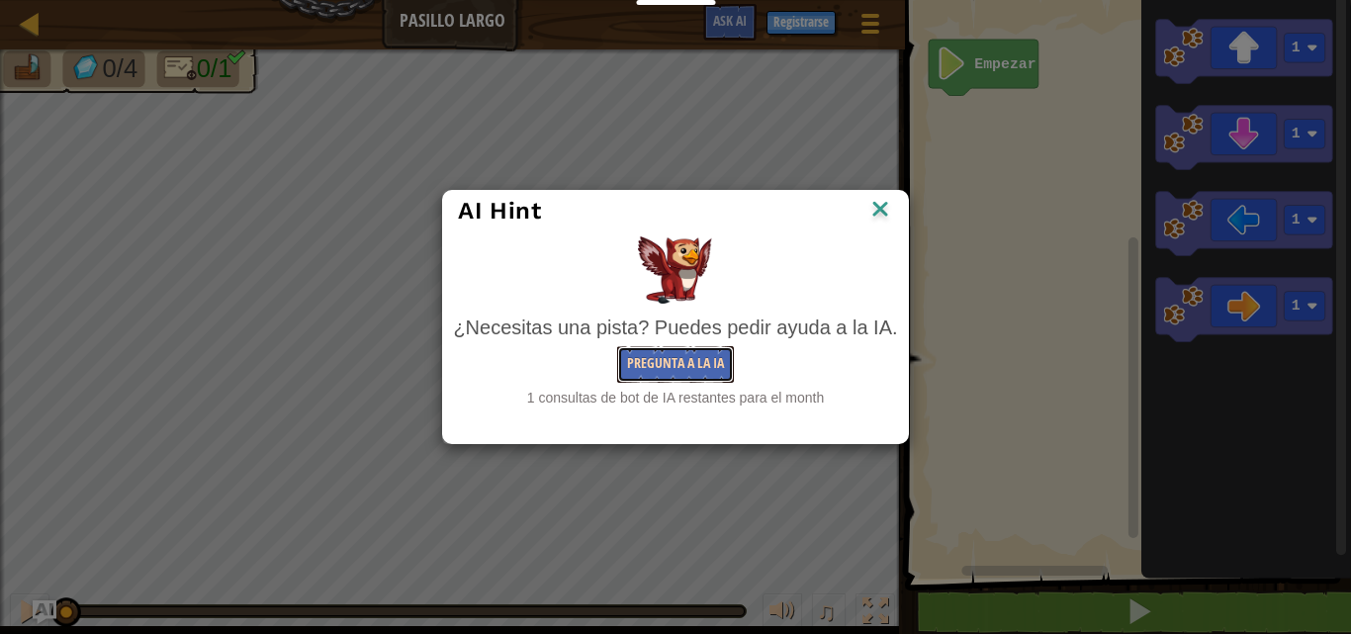
click at [685, 364] on button "Pregunta a la IA" at bounding box center [675, 364] width 117 height 37
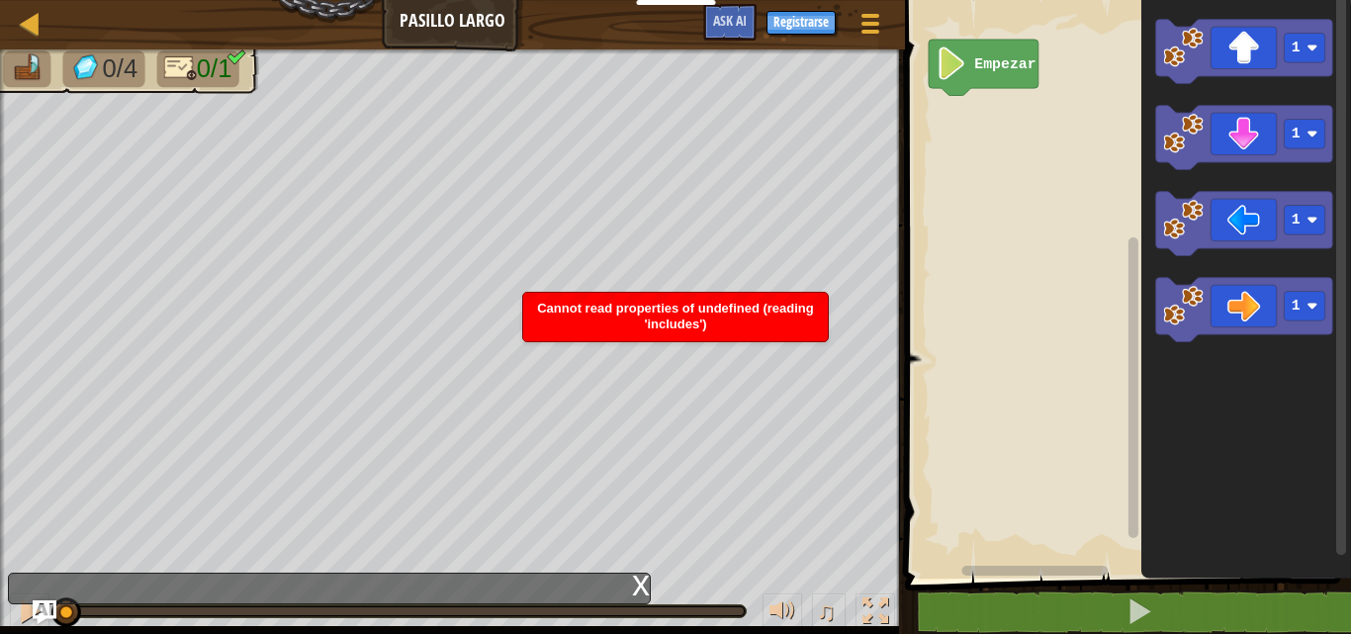
click at [666, 318] on span "Cannot read properties of undefined (reading 'includes')" at bounding box center [675, 316] width 277 height 31
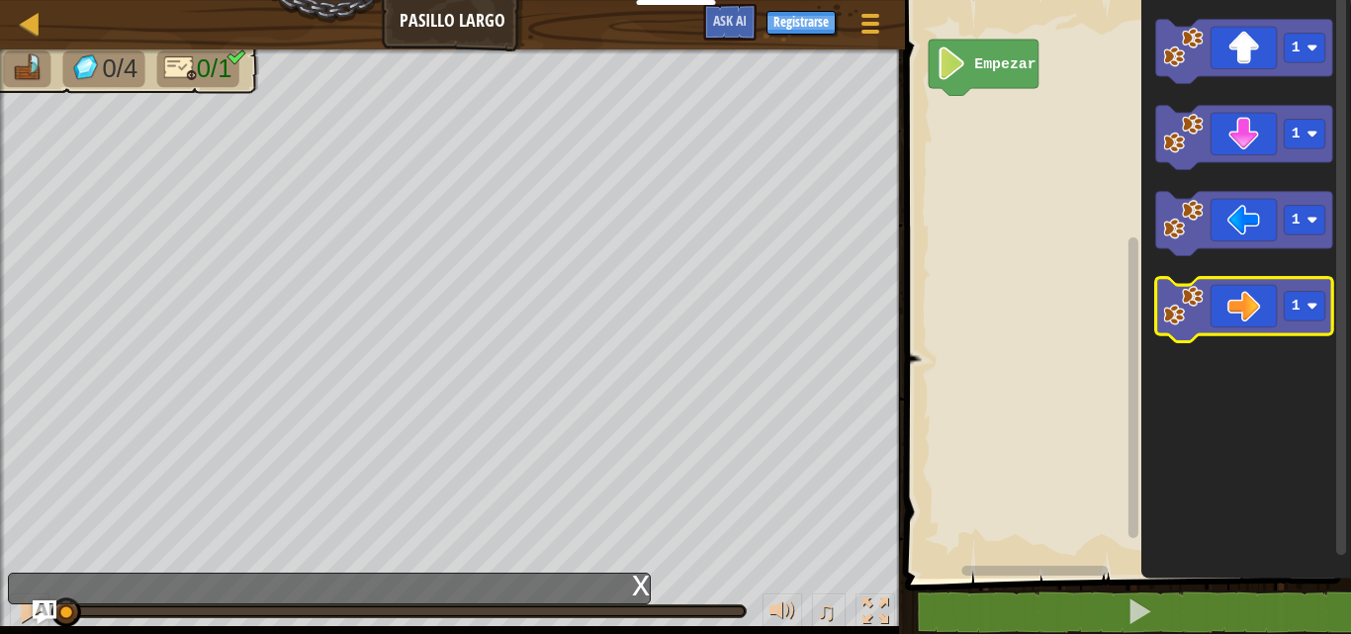
click at [1264, 315] on icon "Espacio de trabajo de Blockly" at bounding box center [1243, 310] width 177 height 64
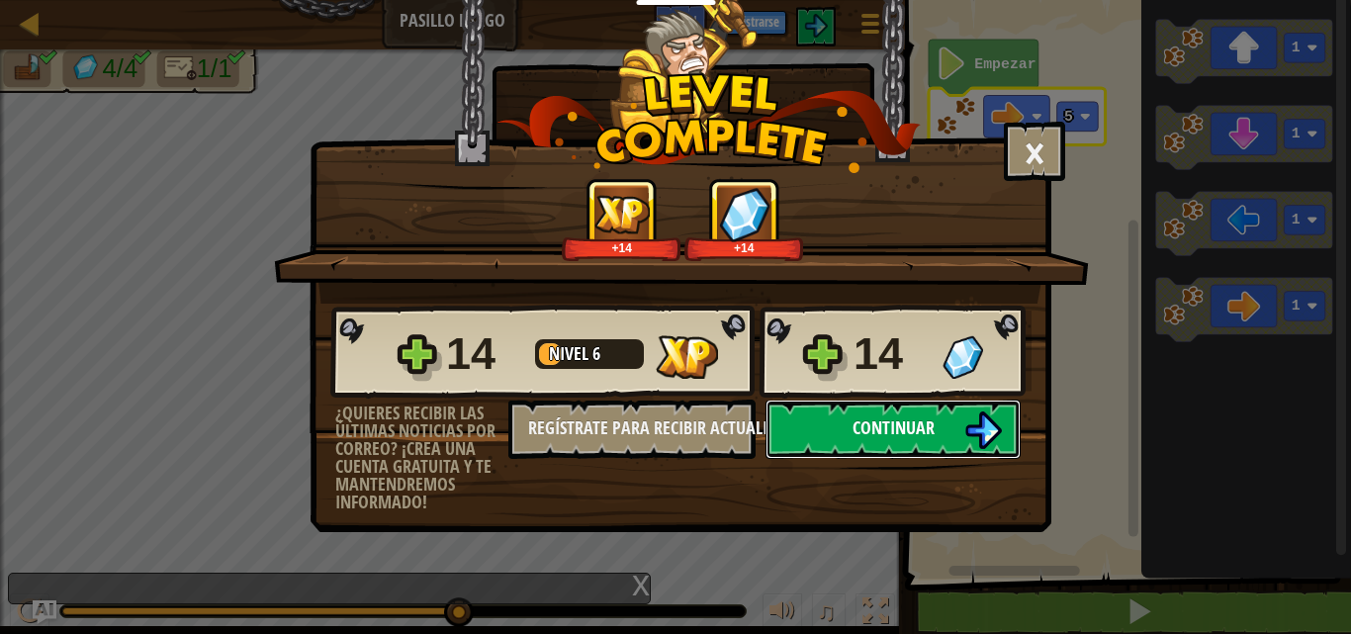
click at [904, 457] on button "Continuar" at bounding box center [893, 429] width 255 height 59
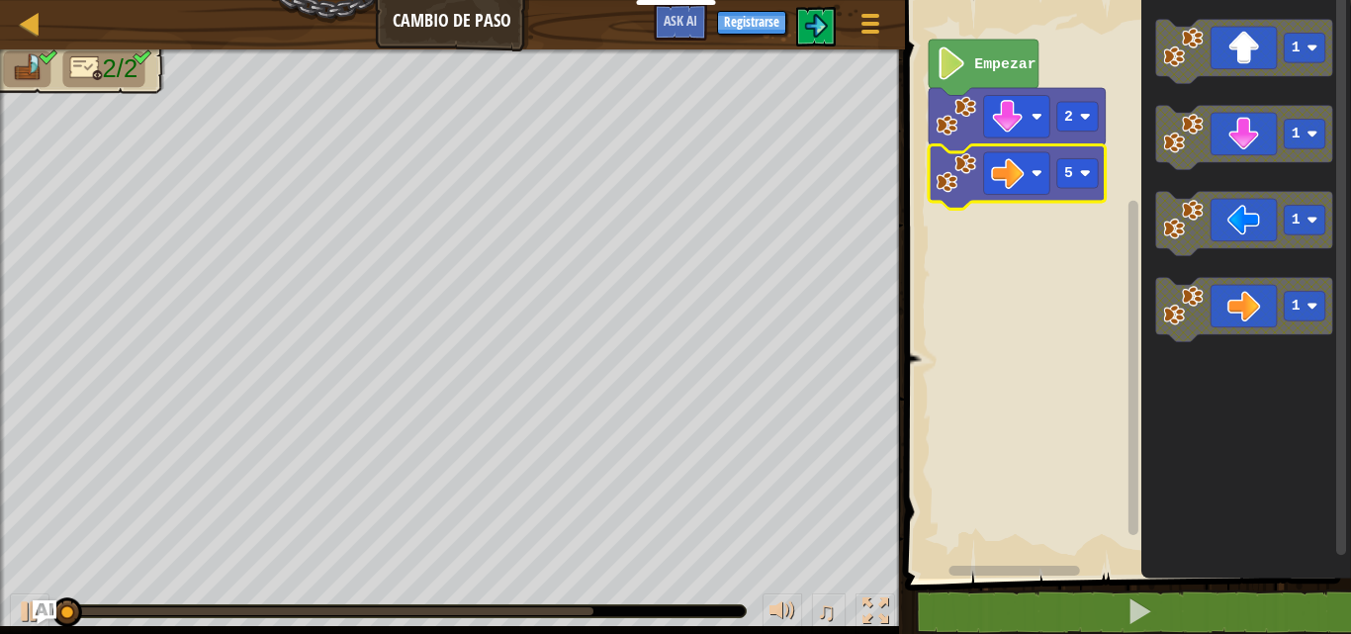
click at [982, 67] on text "Empezar" at bounding box center [1004, 64] width 61 height 16
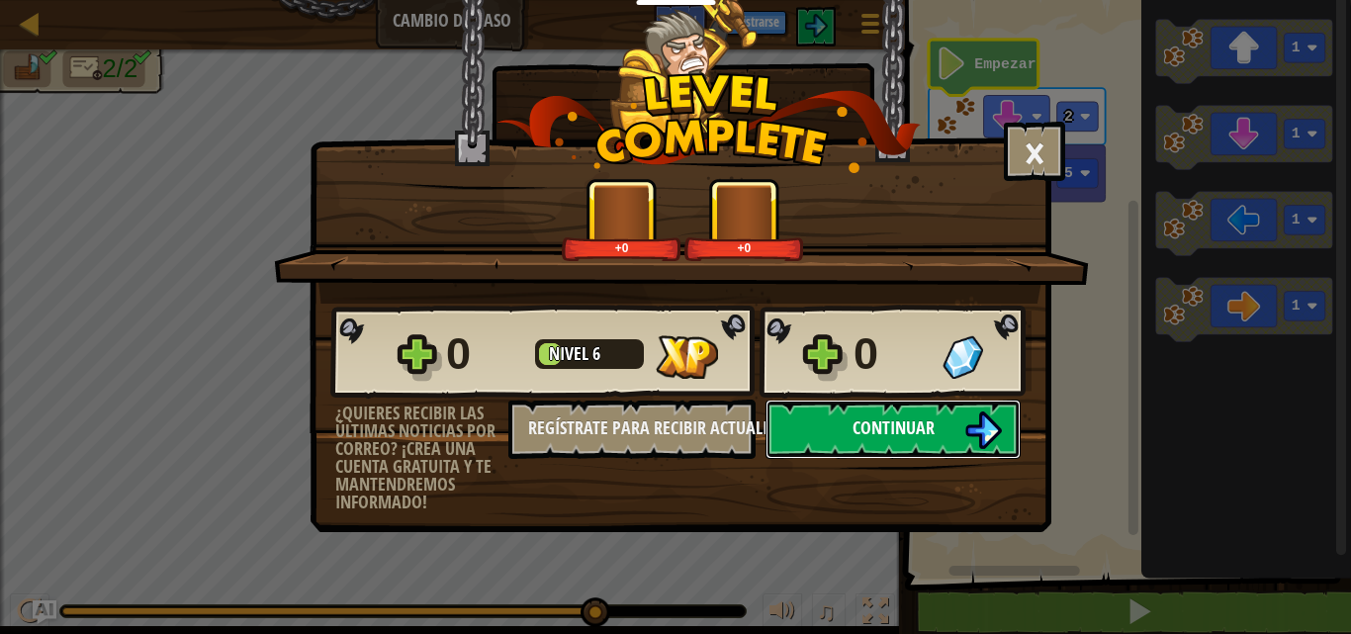
click at [879, 425] on span "Continuar" at bounding box center [894, 427] width 82 height 25
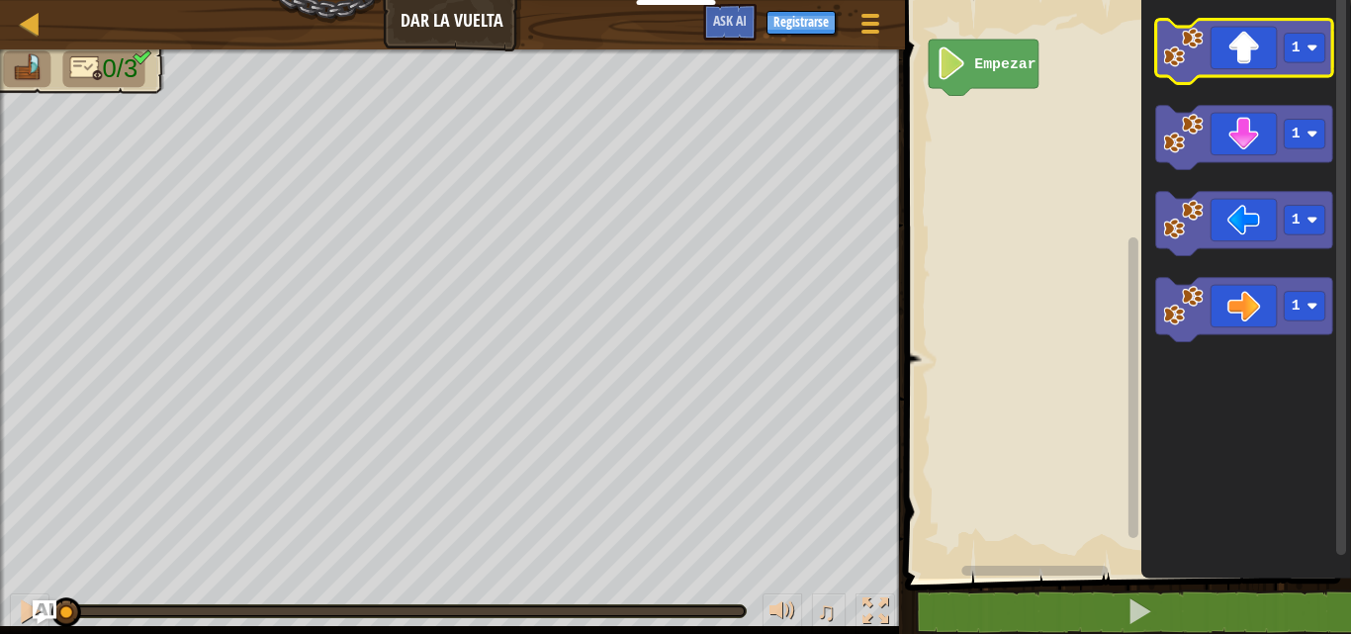
click at [1311, 31] on icon "Espacio de trabajo de Blockly" at bounding box center [1243, 52] width 177 height 64
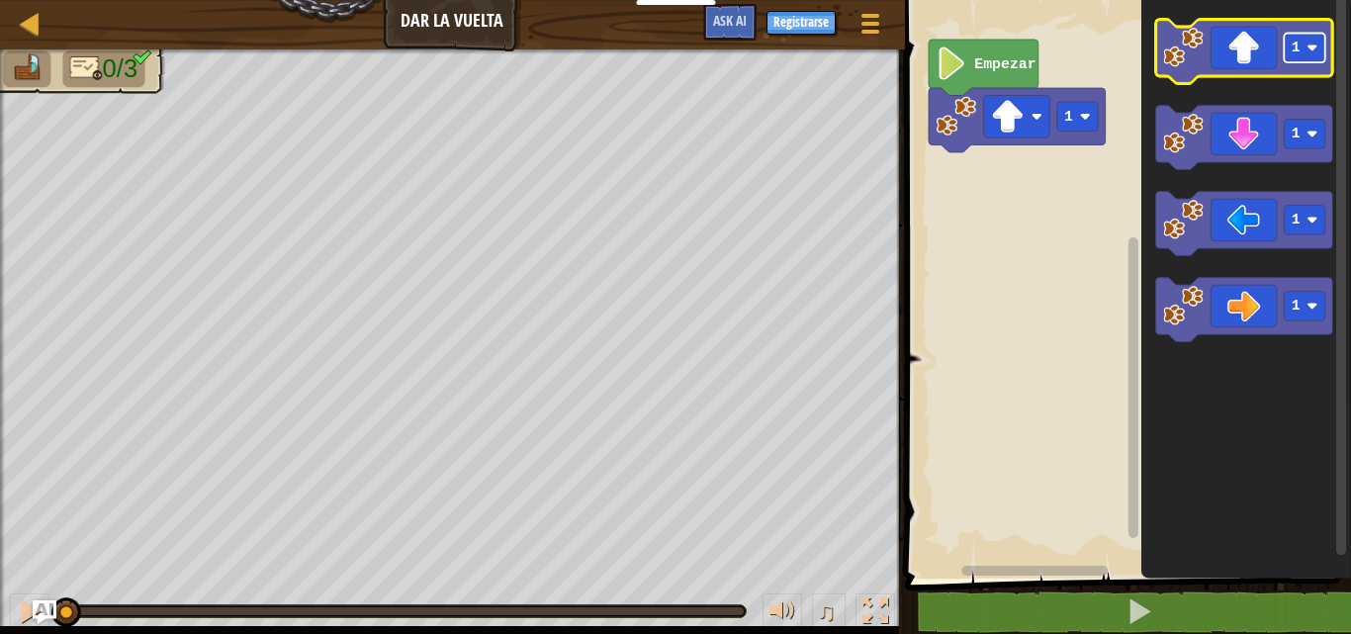
click at [1307, 51] on rect "Espacio de trabajo de Blockly" at bounding box center [1305, 49] width 42 height 30
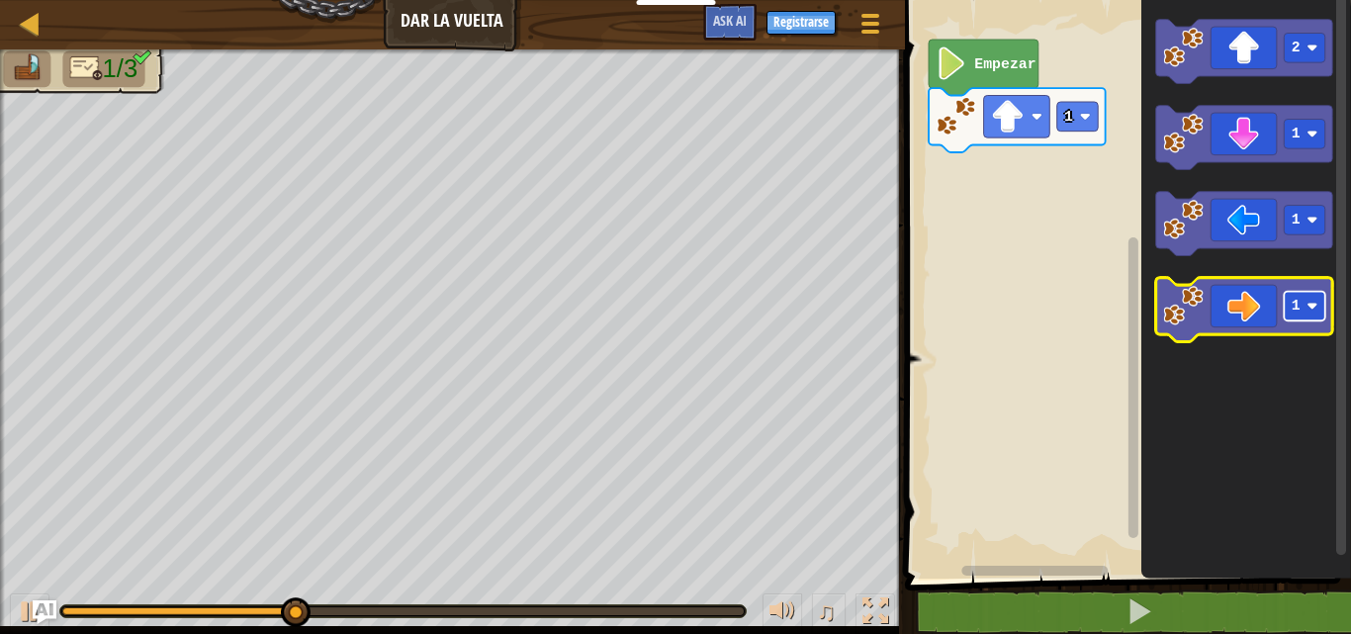
click at [1289, 307] on rect "Espacio de trabajo de Blockly" at bounding box center [1305, 307] width 42 height 30
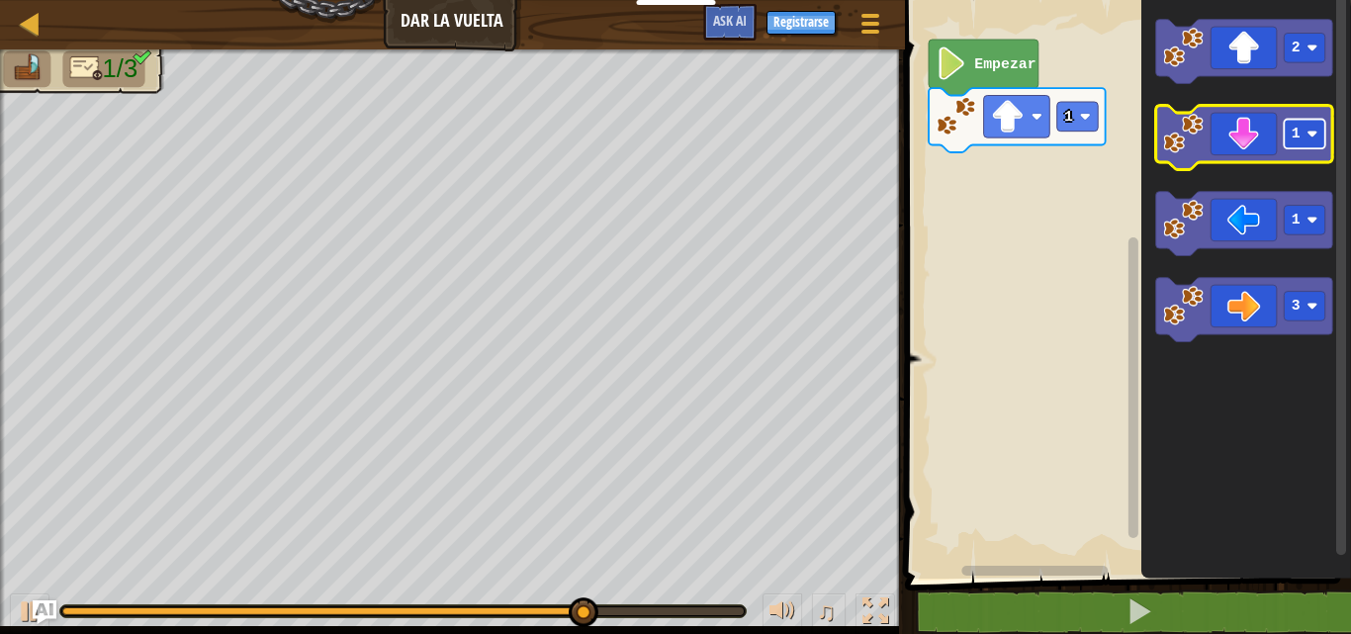
click at [1318, 138] on image "Espacio de trabajo de Blockly" at bounding box center [1312, 134] width 11 height 11
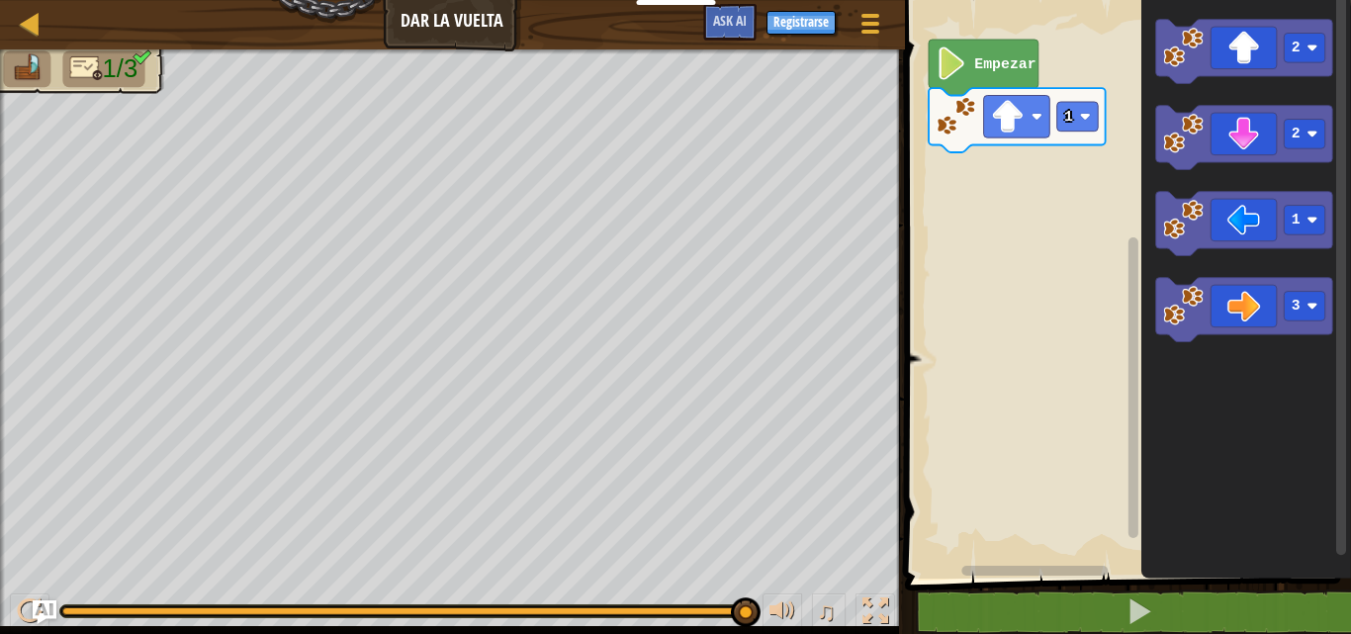
click at [970, 61] on icon "Espacio de trabajo de Blockly" at bounding box center [984, 68] width 110 height 56
click at [43, 16] on link "Mapa" at bounding box center [45, 24] width 10 height 27
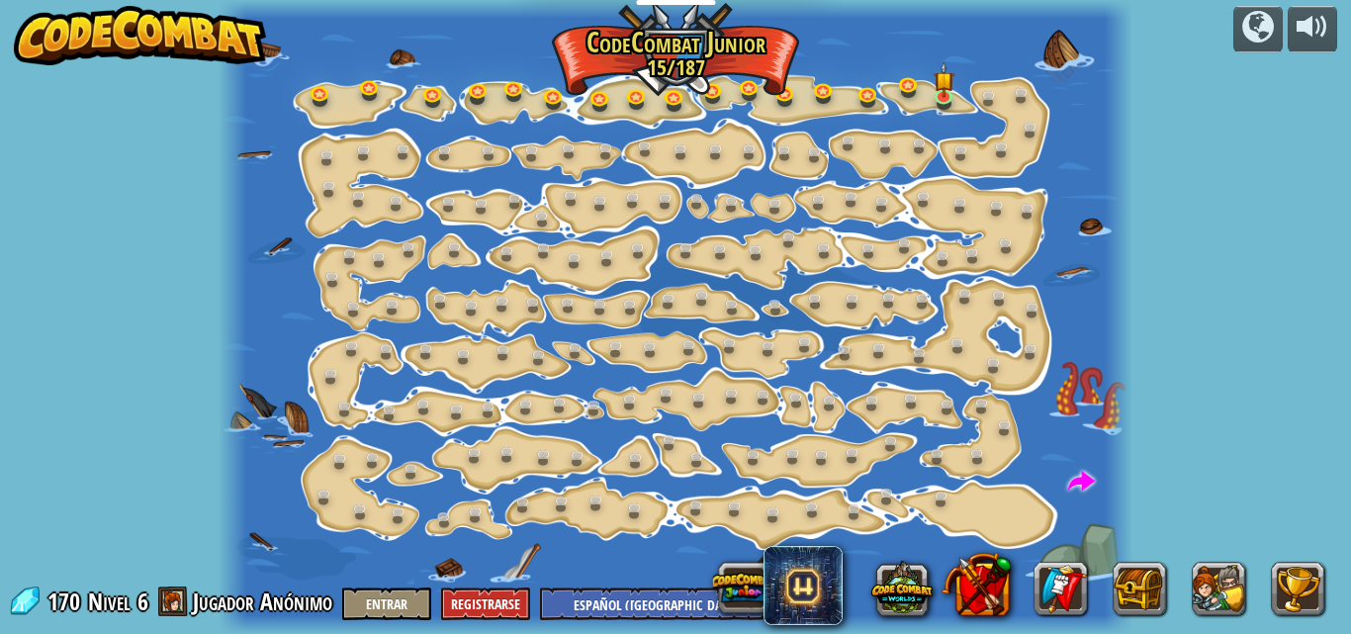
select select "es-419"
click at [954, 98] on link at bounding box center [948, 97] width 40 height 40
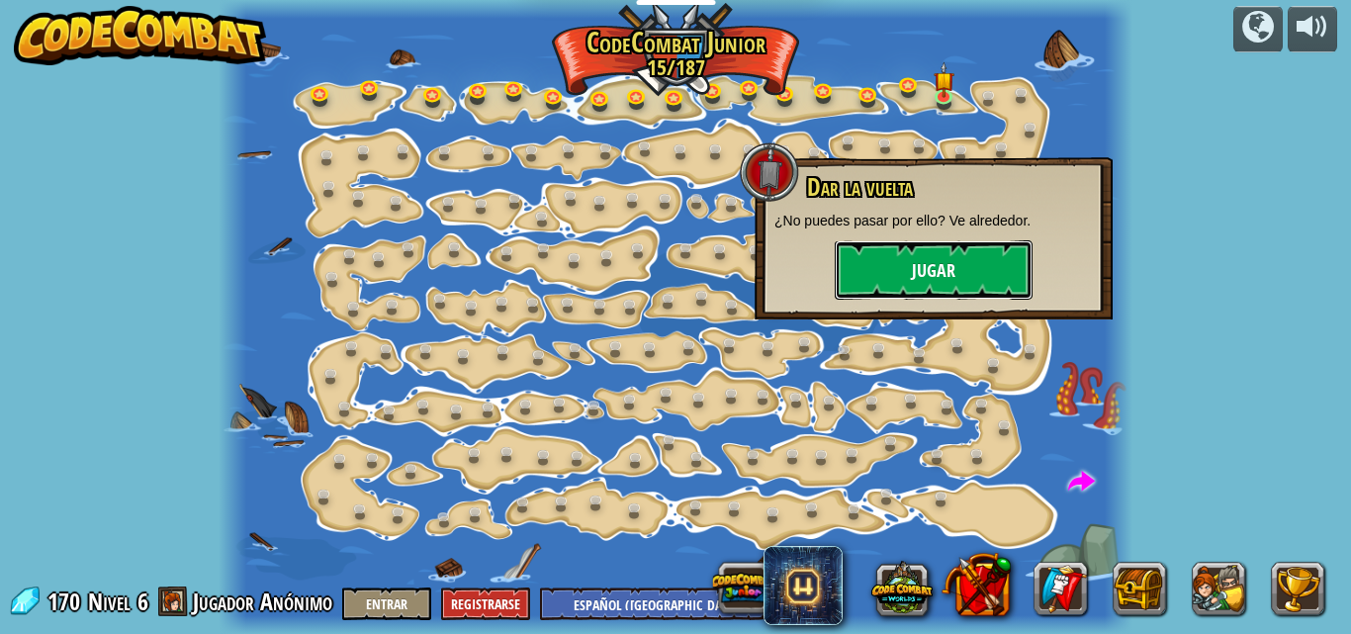
click at [894, 272] on button "Jugar" at bounding box center [934, 269] width 198 height 59
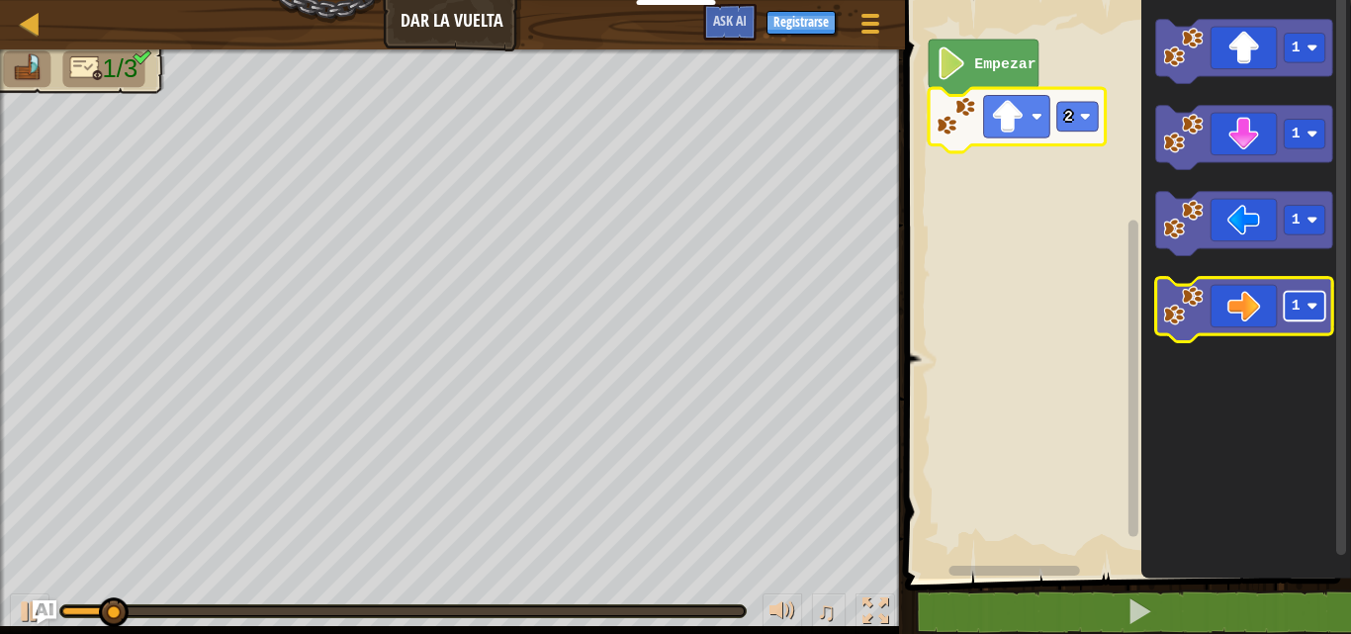
click at [1313, 306] on image "Espacio de trabajo de Blockly" at bounding box center [1312, 306] width 11 height 11
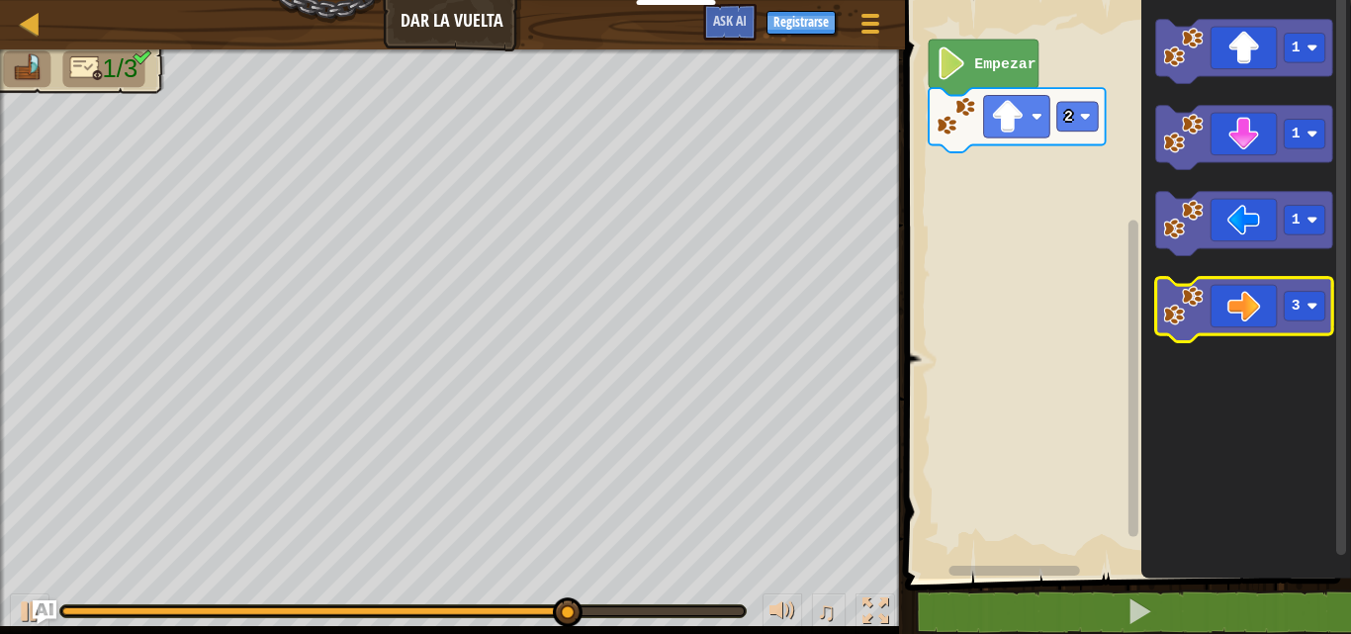
click at [1258, 313] on icon "Espacio de trabajo de Blockly" at bounding box center [1243, 310] width 177 height 64
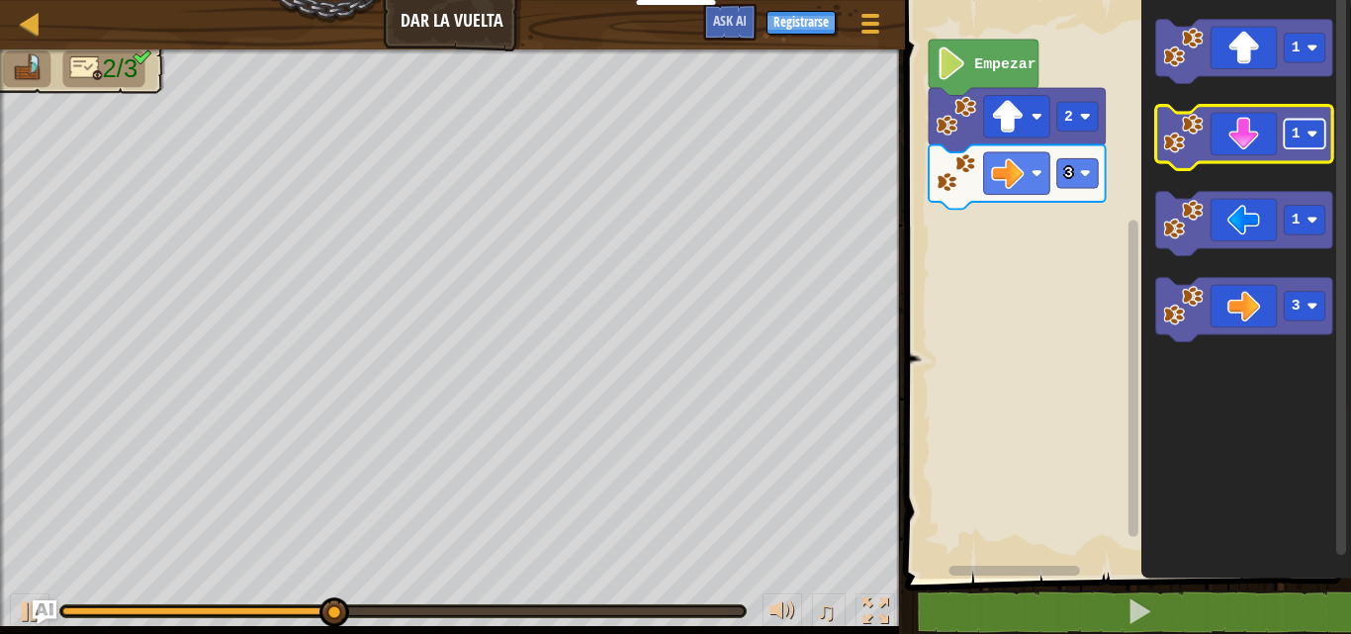
click at [1300, 132] on rect "Espacio de trabajo de Blockly" at bounding box center [1305, 135] width 42 height 30
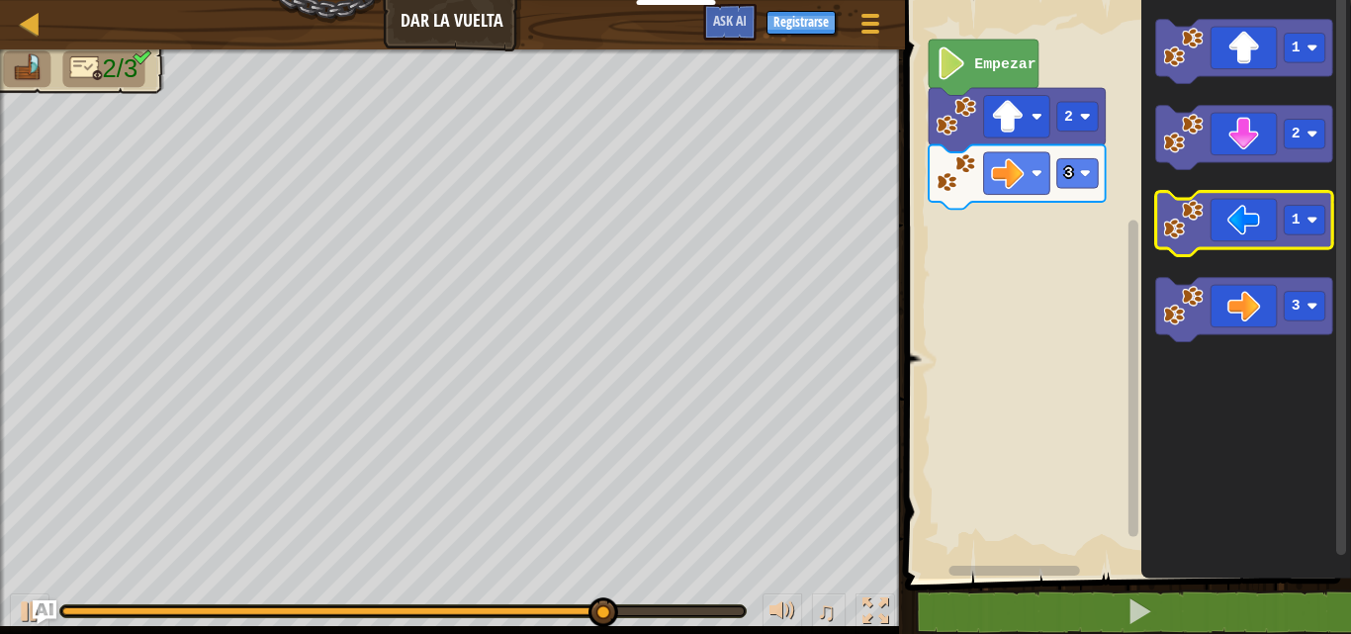
click at [1277, 213] on icon "Espacio de trabajo de Blockly" at bounding box center [1243, 224] width 177 height 64
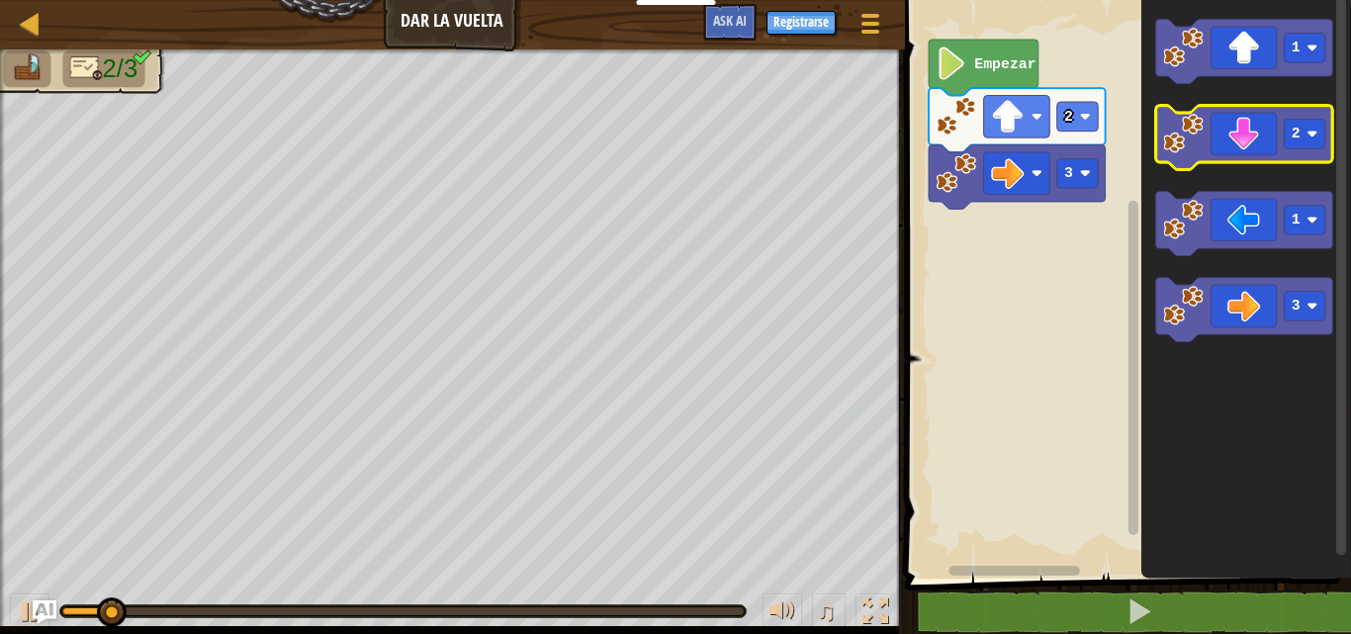
click at [1269, 134] on icon "Espacio de trabajo de Blockly" at bounding box center [1243, 138] width 177 height 64
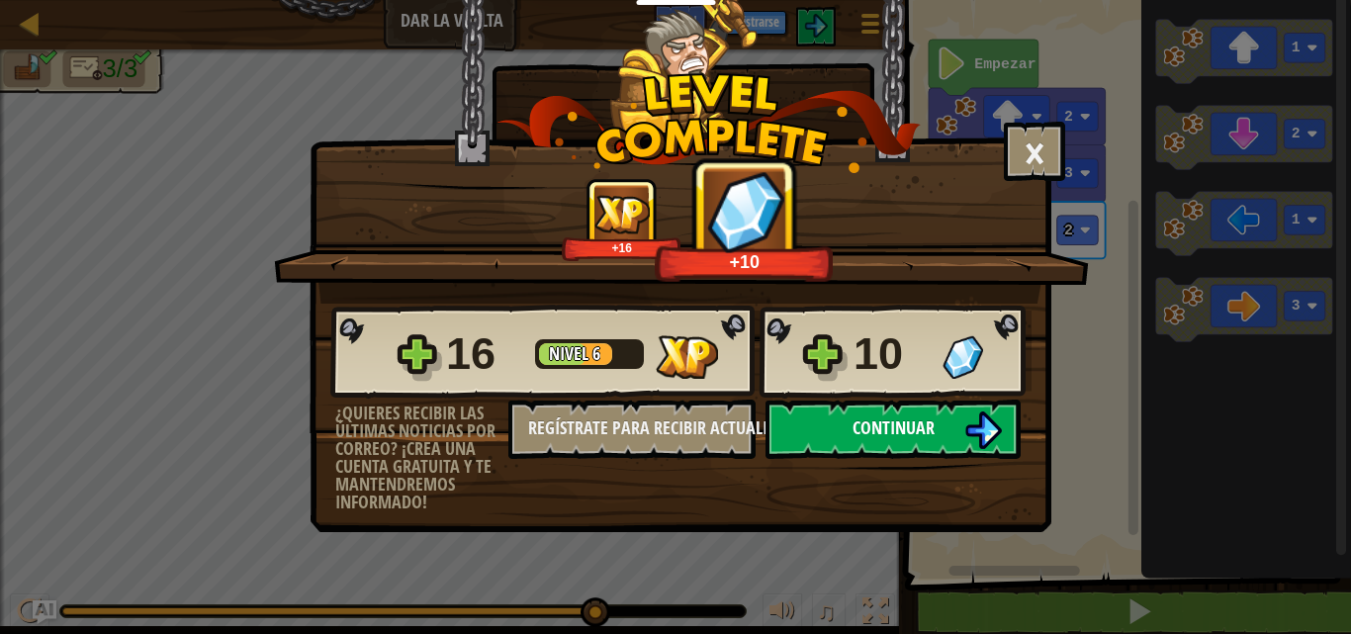
click at [841, 441] on button "Continuar" at bounding box center [893, 429] width 255 height 59
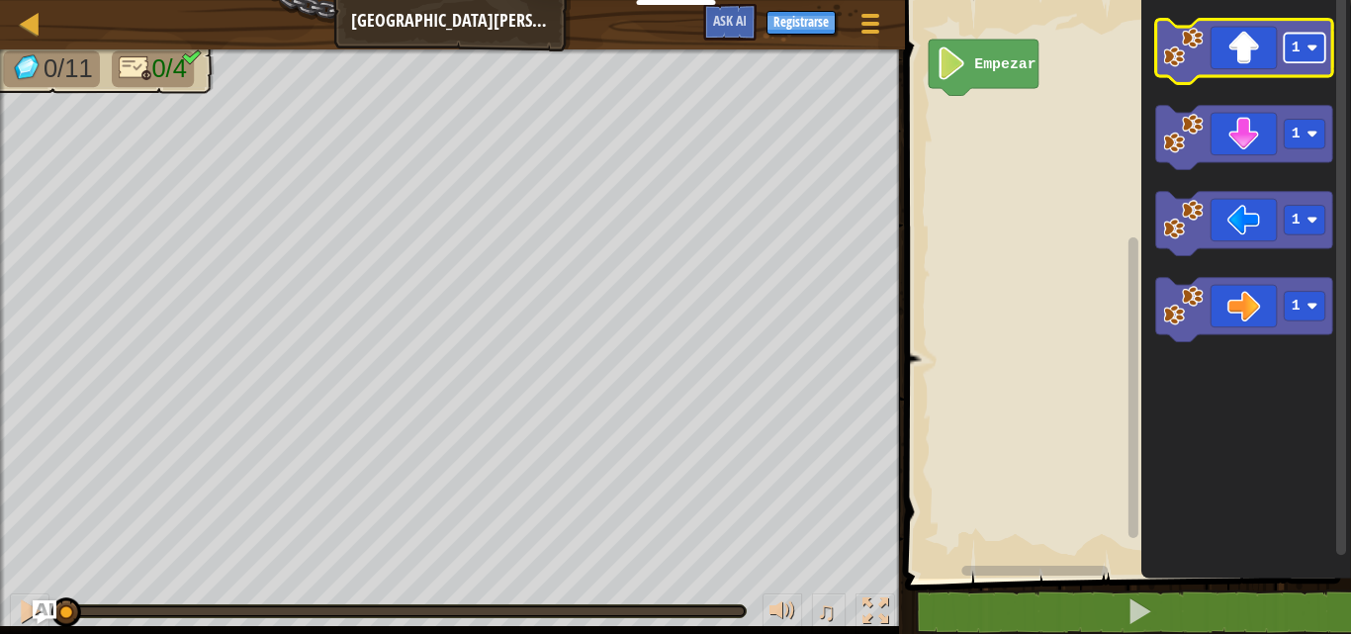
click at [1306, 53] on rect "Espacio de trabajo de Blockly" at bounding box center [1305, 49] width 42 height 30
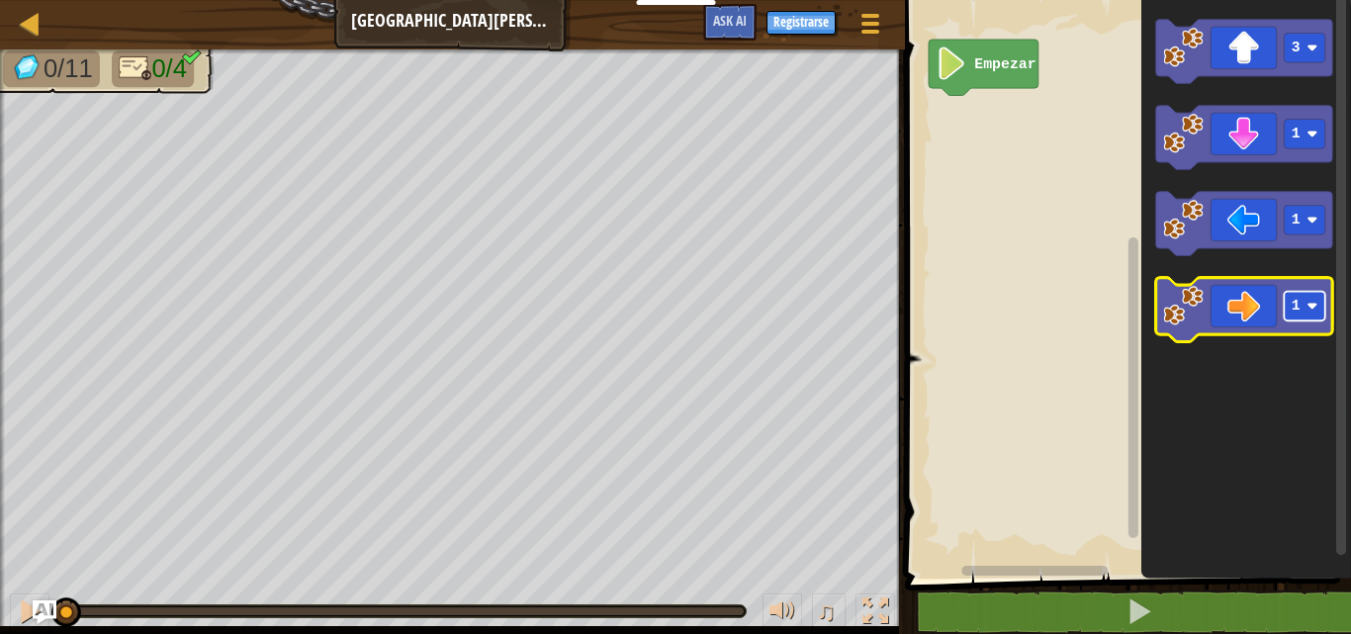
click at [1309, 313] on rect "Espacio de trabajo de Blockly" at bounding box center [1305, 307] width 42 height 30
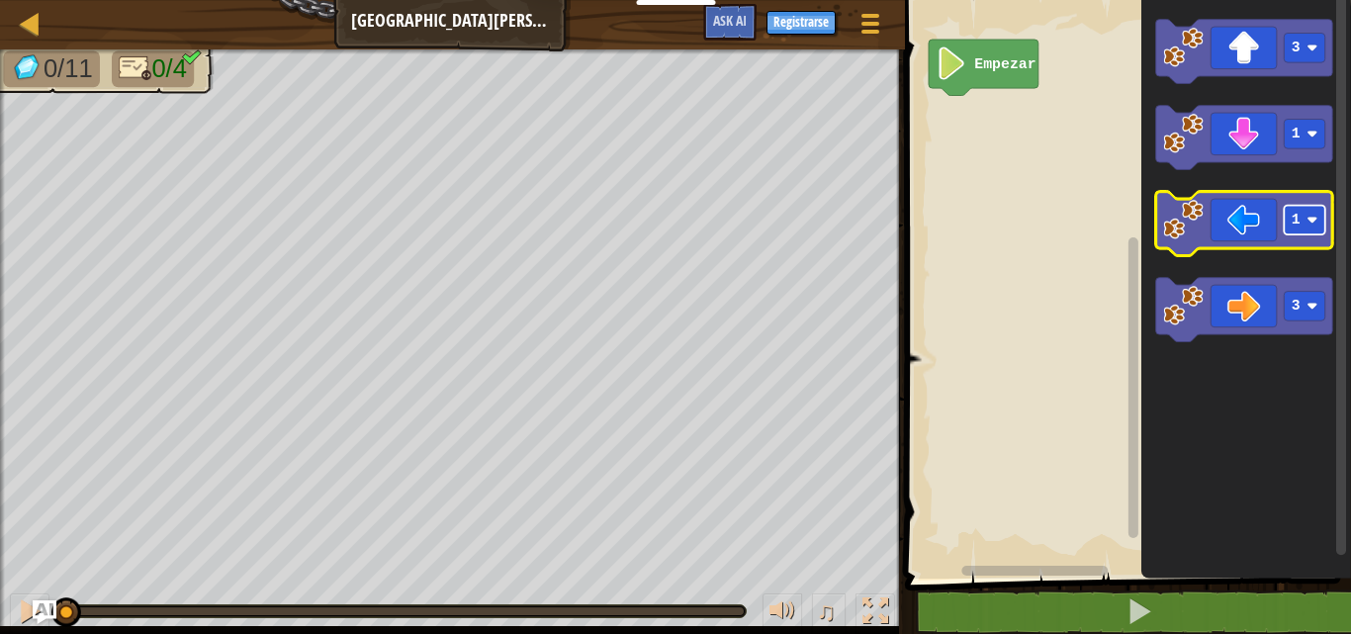
click at [1311, 230] on rect "Espacio de trabajo de Blockly" at bounding box center [1305, 221] width 42 height 30
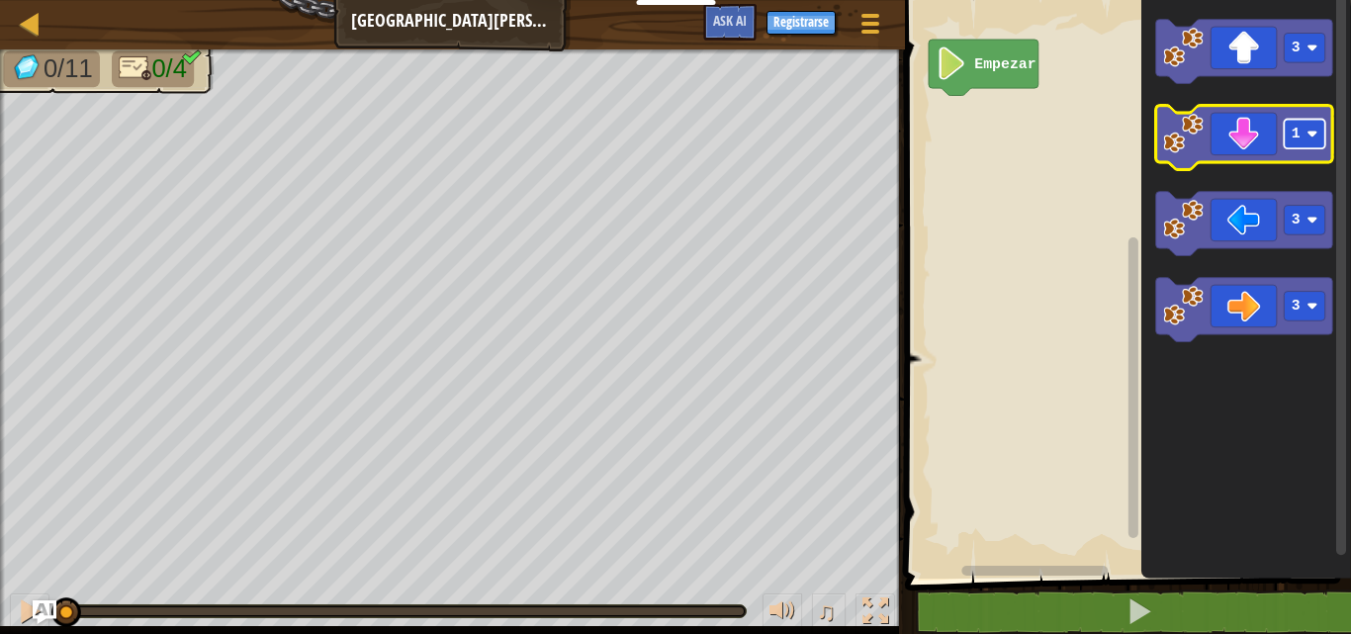
click at [1320, 148] on rect "Espacio de trabajo de Blockly" at bounding box center [1305, 135] width 42 height 30
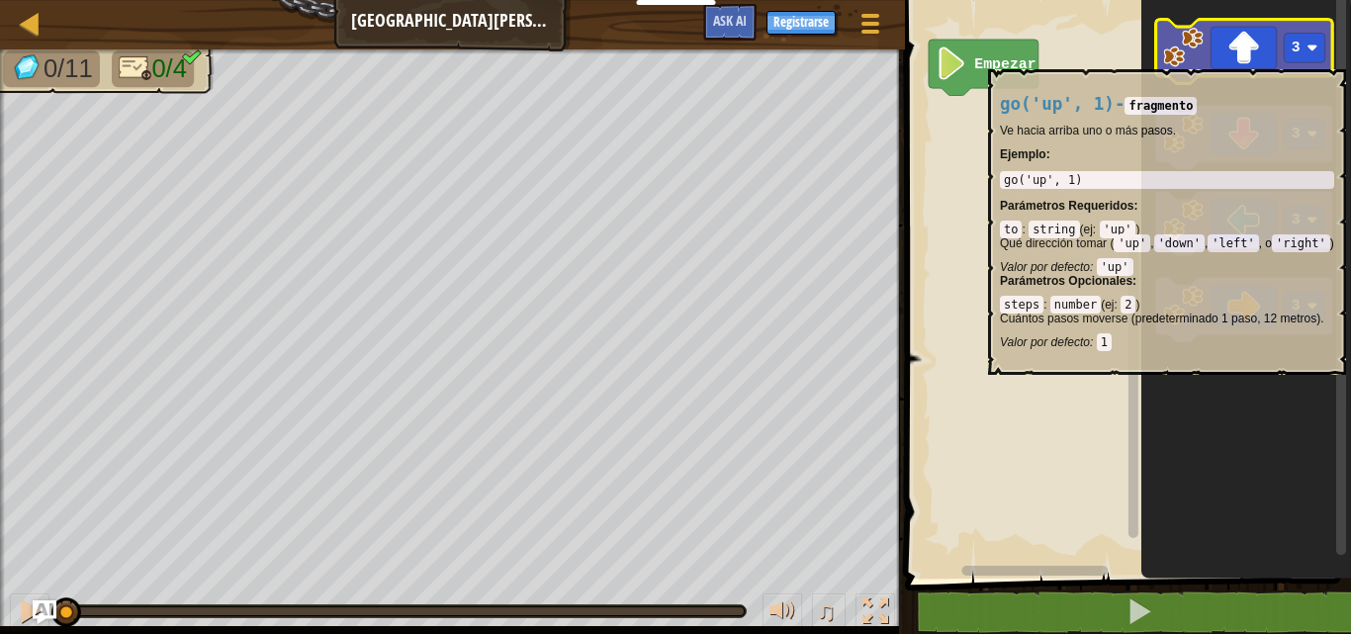
click at [1250, 59] on icon "Espacio de trabajo de Blockly" at bounding box center [1243, 52] width 177 height 64
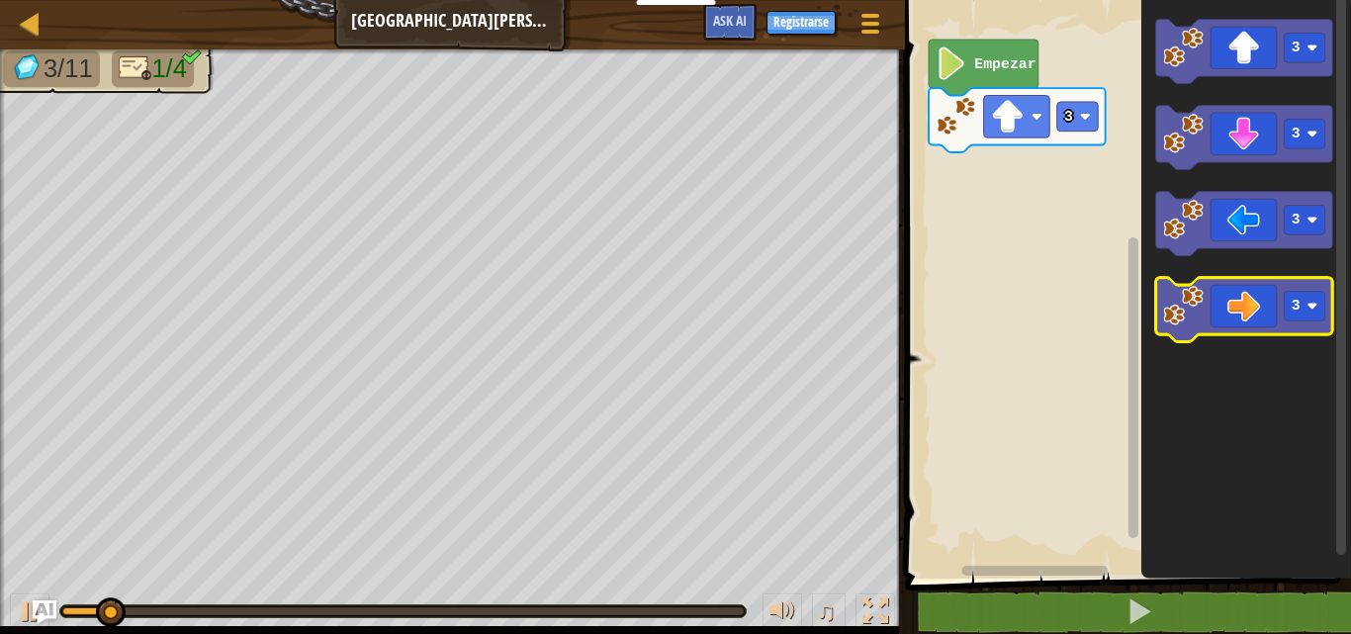
click at [1234, 314] on icon "Espacio de trabajo de Blockly" at bounding box center [1243, 310] width 177 height 64
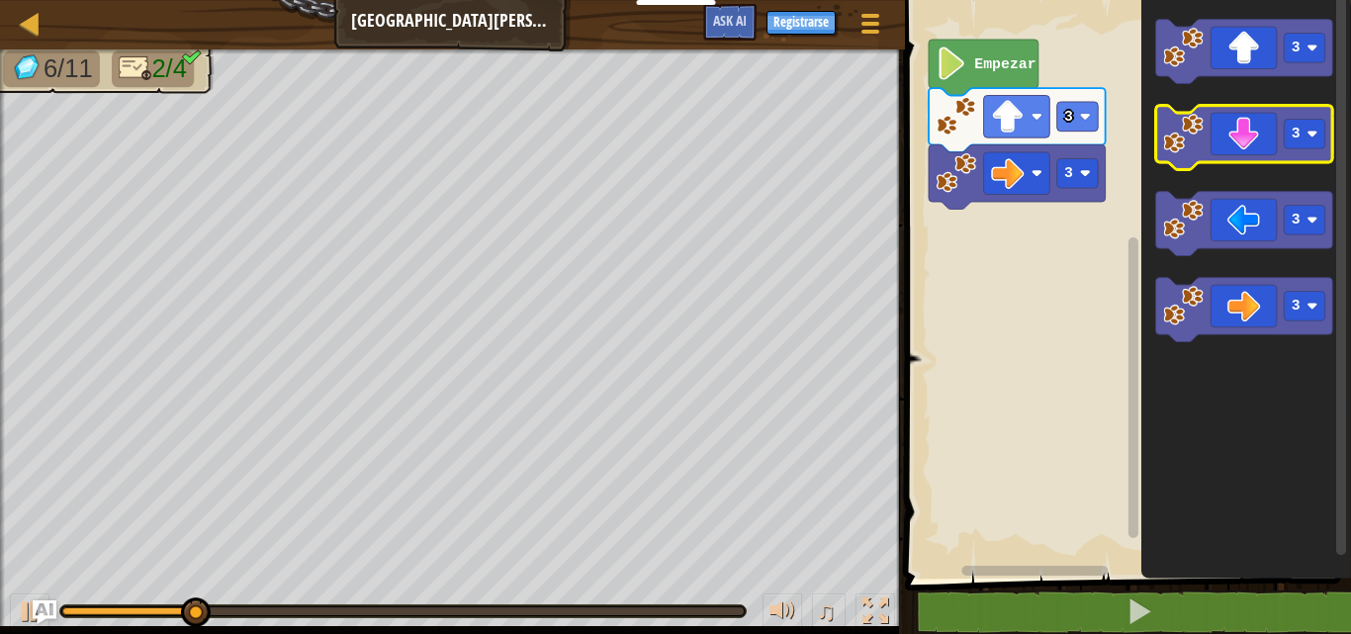
click at [1268, 150] on icon "Espacio de trabajo de Blockly" at bounding box center [1243, 138] width 177 height 64
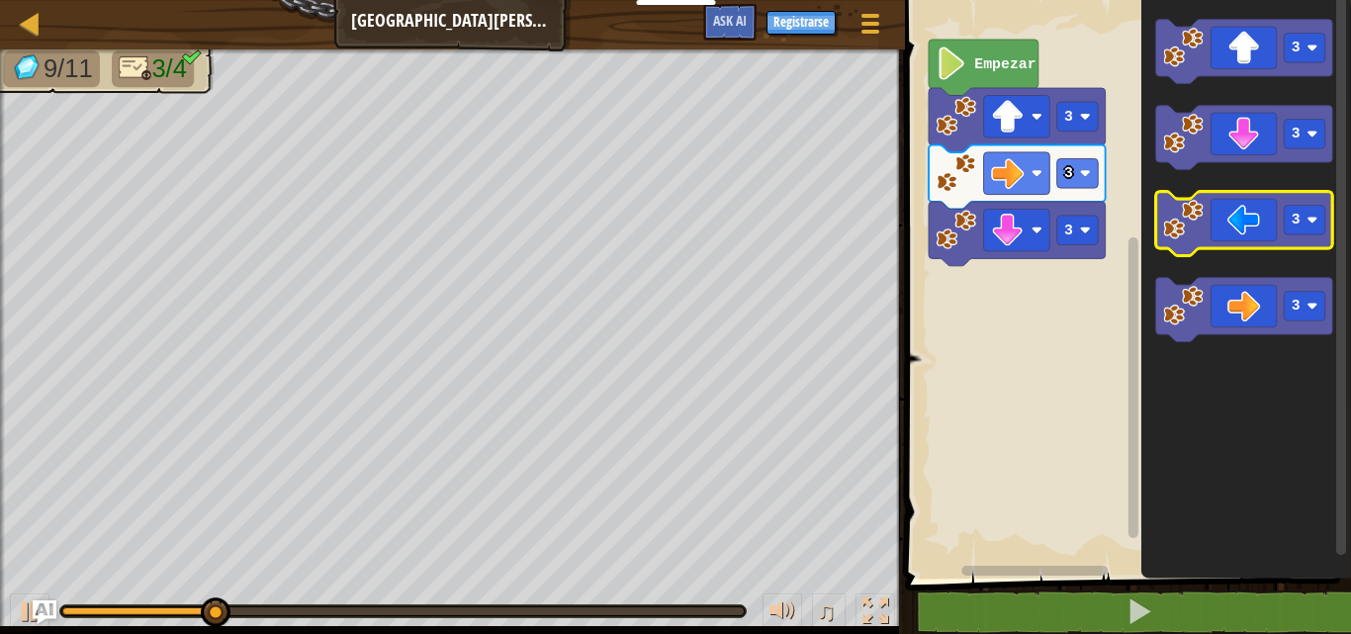
click at [1254, 230] on icon "Espacio de trabajo de Blockly" at bounding box center [1243, 224] width 177 height 64
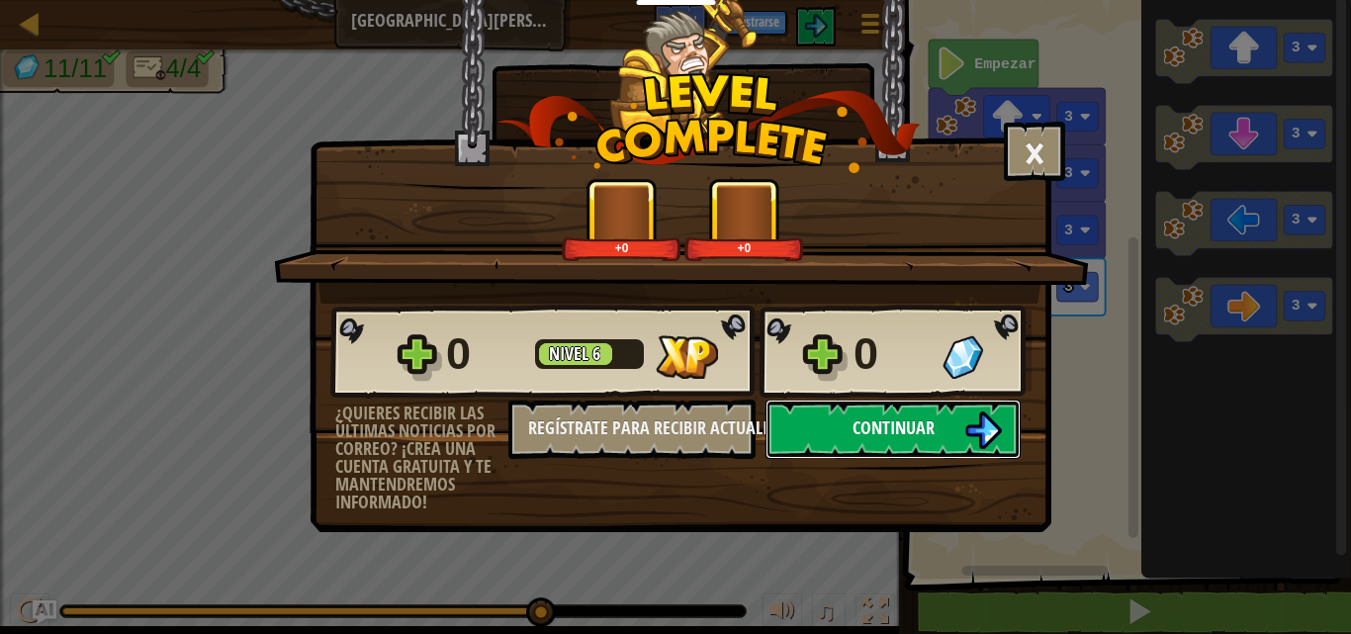
click at [910, 448] on button "Continuar" at bounding box center [893, 429] width 255 height 59
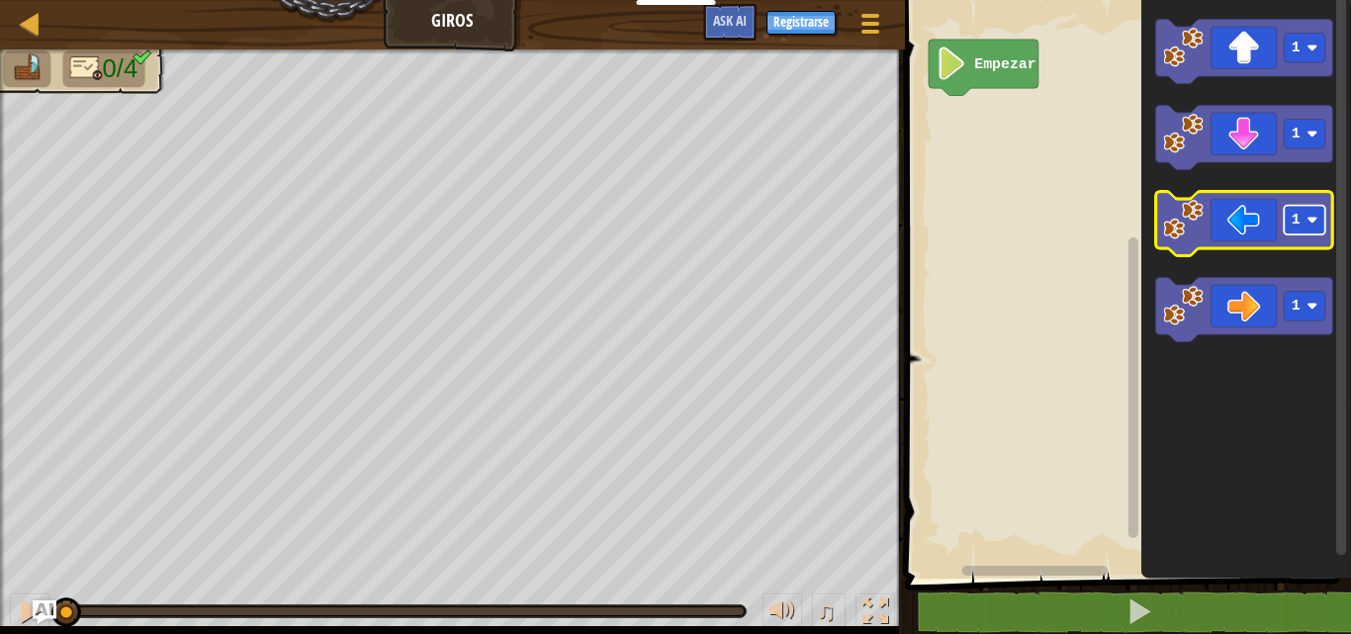
click at [1304, 217] on rect "Espacio de trabajo de Blockly" at bounding box center [1305, 221] width 42 height 30
click at [1237, 234] on icon "Espacio de trabajo de Blockly" at bounding box center [1243, 224] width 177 height 64
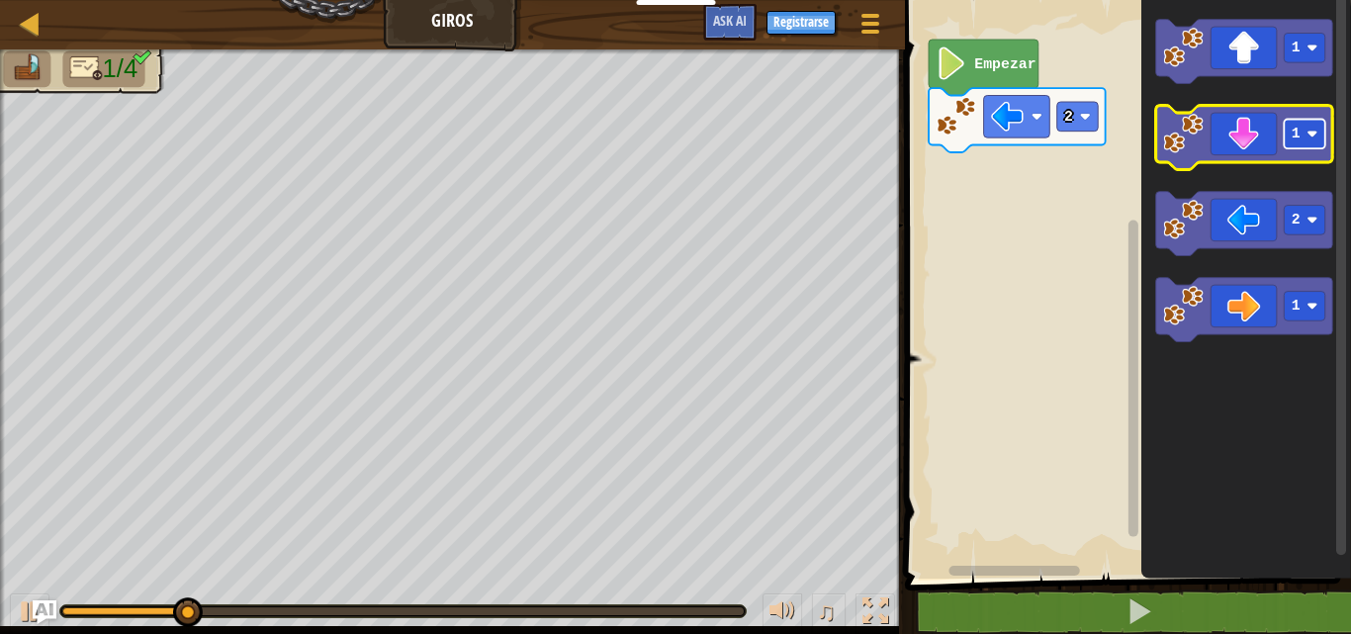
click at [1310, 144] on rect "Espacio de trabajo de Blockly" at bounding box center [1305, 135] width 42 height 30
click at [1271, 150] on icon "Espacio de trabajo de Blockly" at bounding box center [1243, 138] width 177 height 64
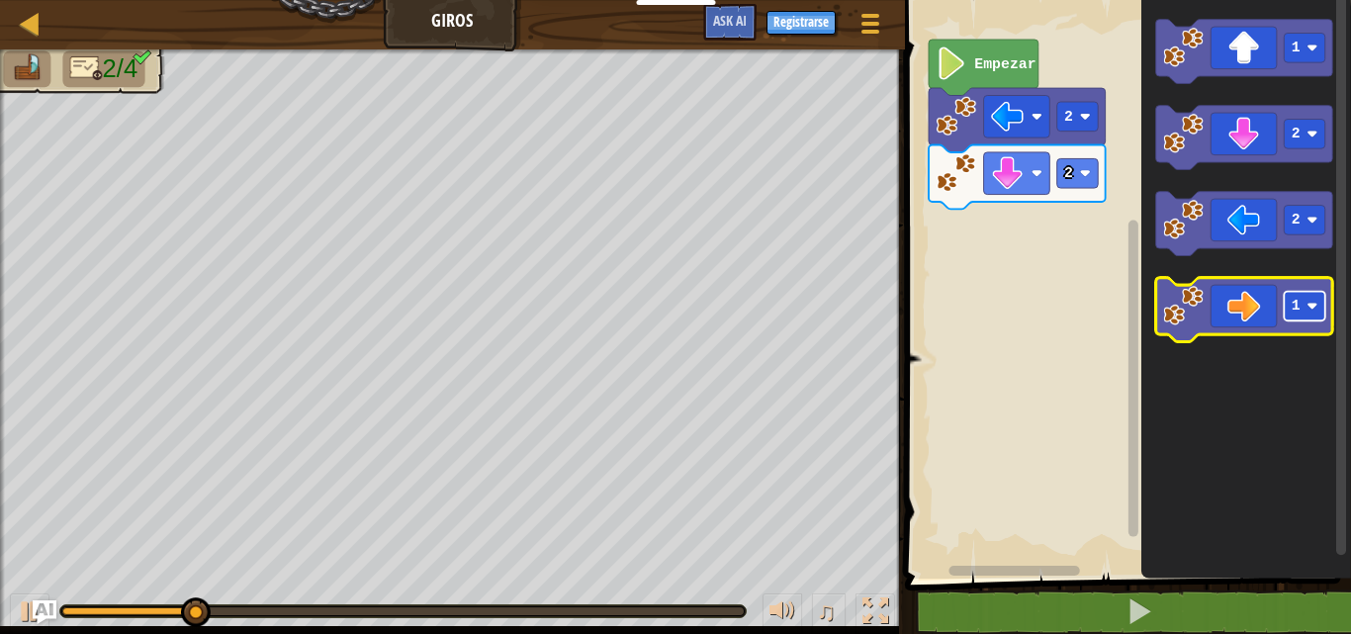
click at [1294, 311] on text "1" at bounding box center [1296, 307] width 9 height 16
click at [1237, 317] on icon "Espacio de trabajo de Blockly" at bounding box center [1243, 310] width 177 height 64
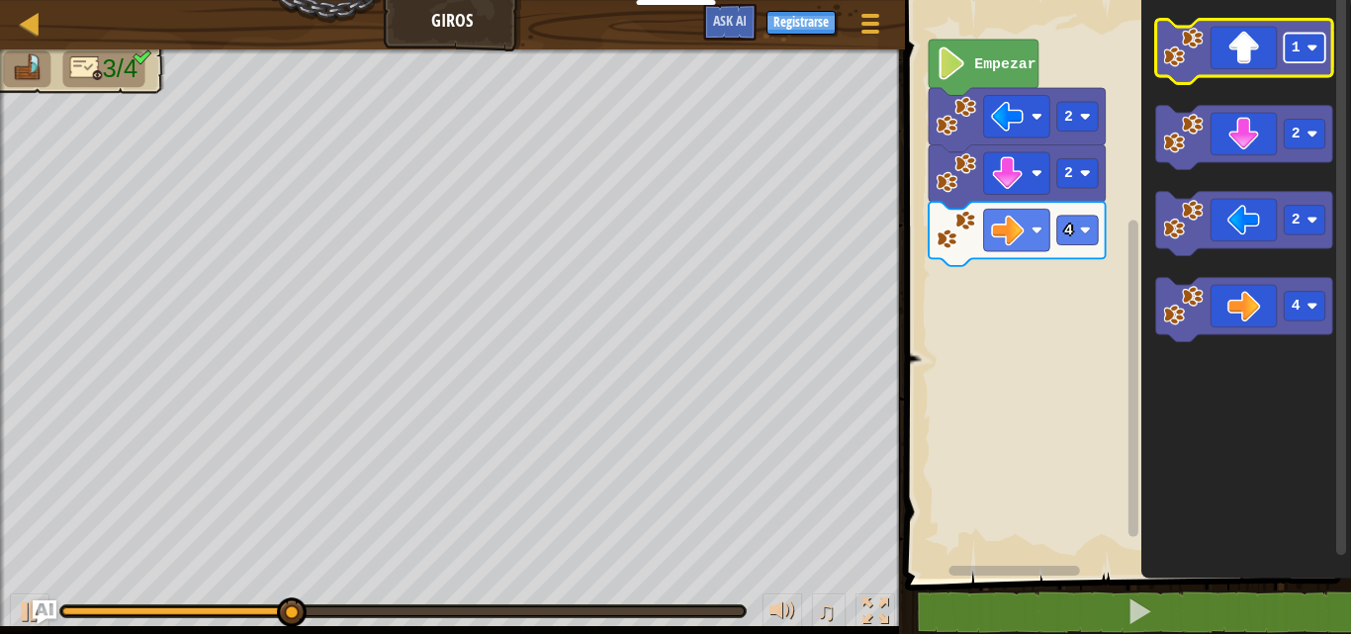
click at [1312, 36] on rect "Espacio de trabajo de Blockly" at bounding box center [1305, 49] width 42 height 30
click at [1232, 65] on icon "Espacio de trabajo de Blockly" at bounding box center [1243, 52] width 177 height 64
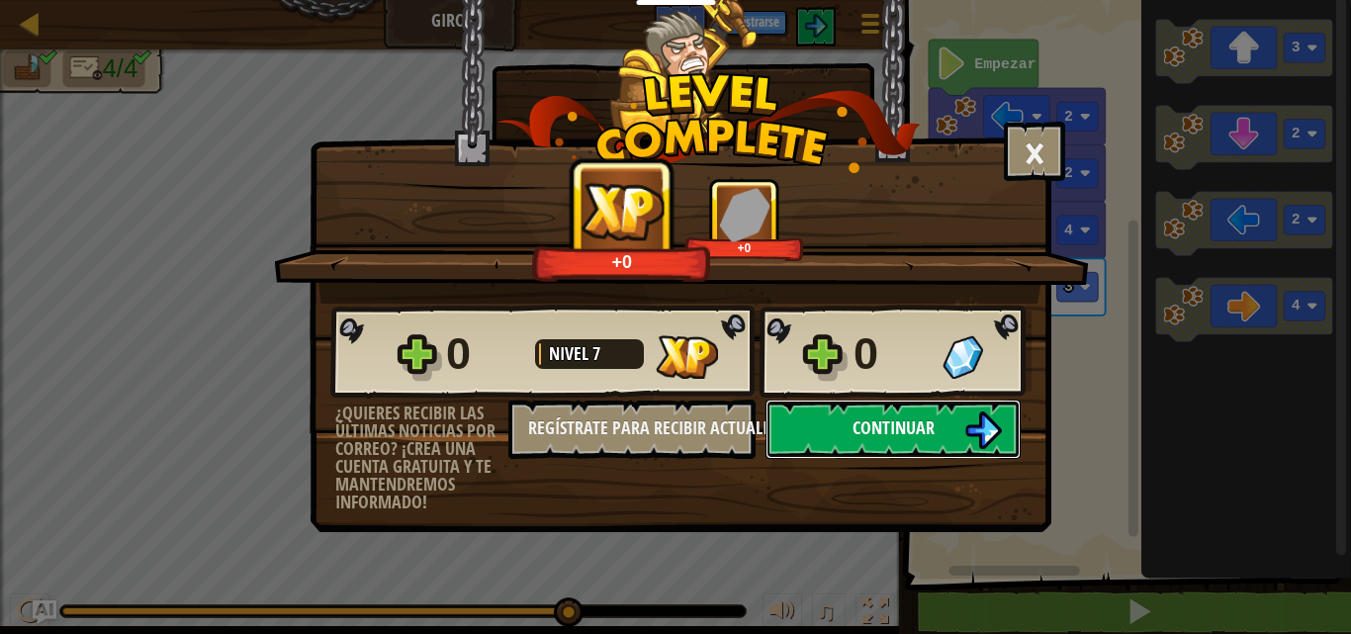
click at [893, 458] on button "Continuar" at bounding box center [893, 429] width 255 height 59
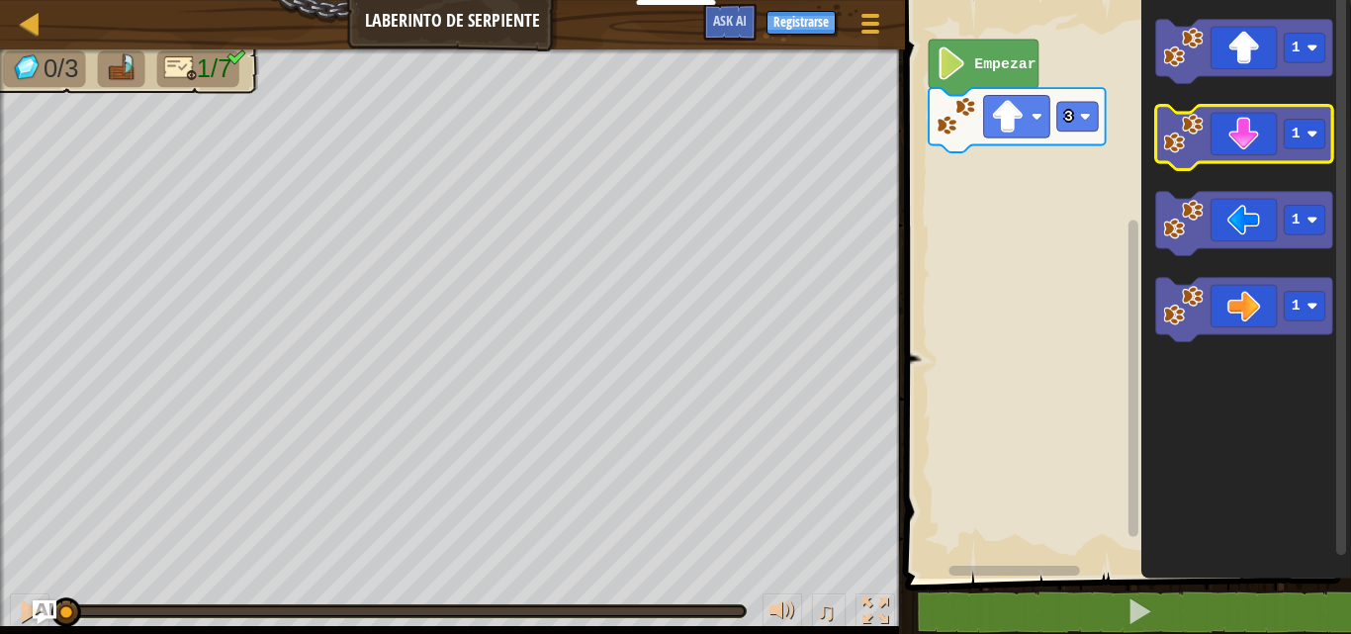
click at [1202, 152] on image "Espacio de trabajo de Blockly" at bounding box center [1183, 134] width 41 height 41
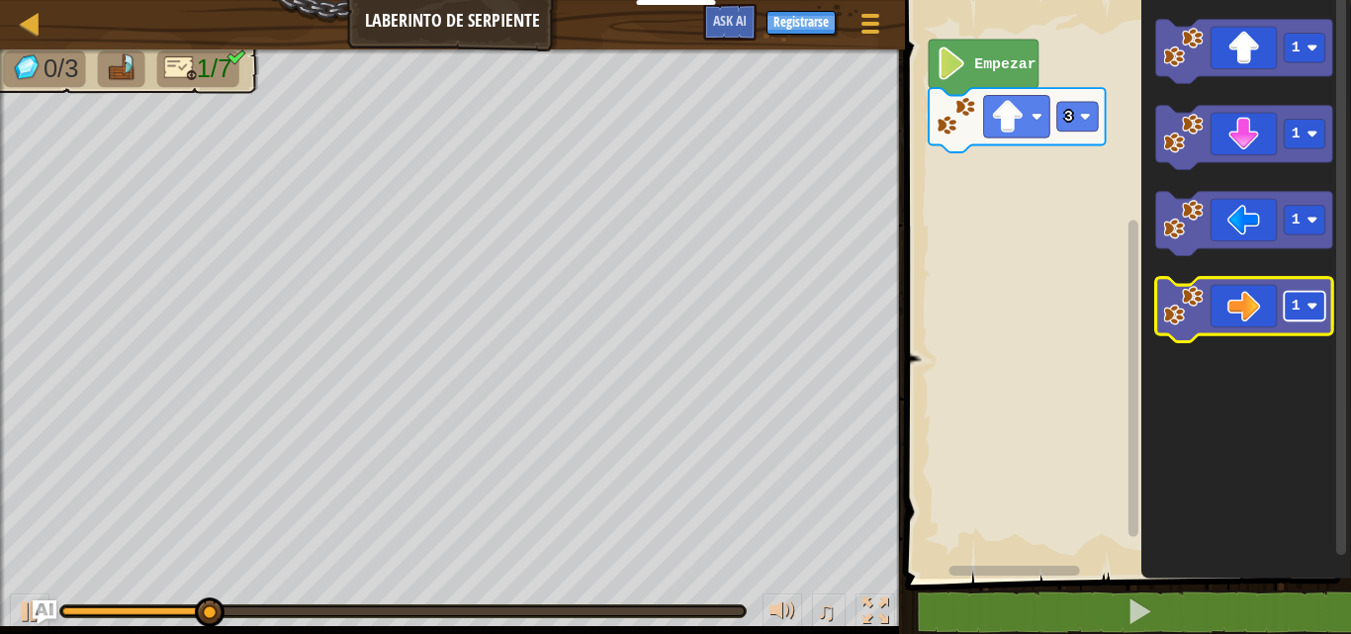
click at [1307, 307] on g "1" at bounding box center [1305, 307] width 42 height 30
click at [1227, 292] on icon "Espacio de trabajo de Blockly" at bounding box center [1243, 310] width 177 height 64
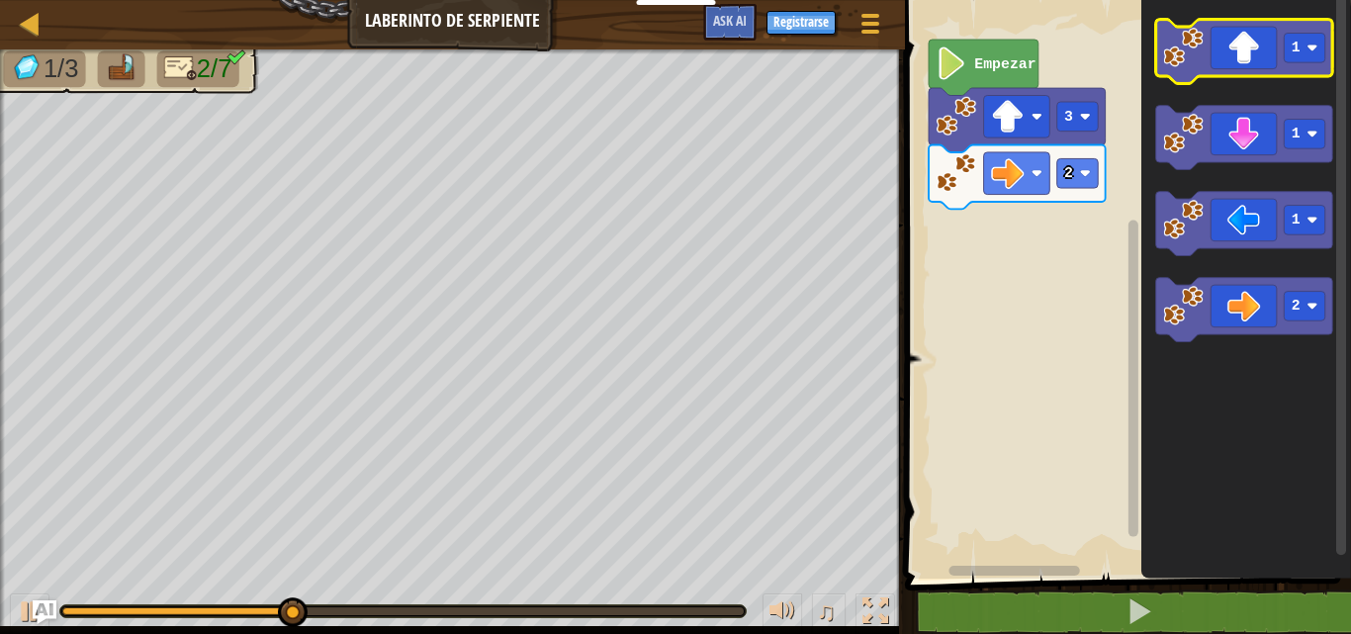
click at [1262, 60] on icon "Espacio de trabajo de Blockly" at bounding box center [1243, 52] width 177 height 64
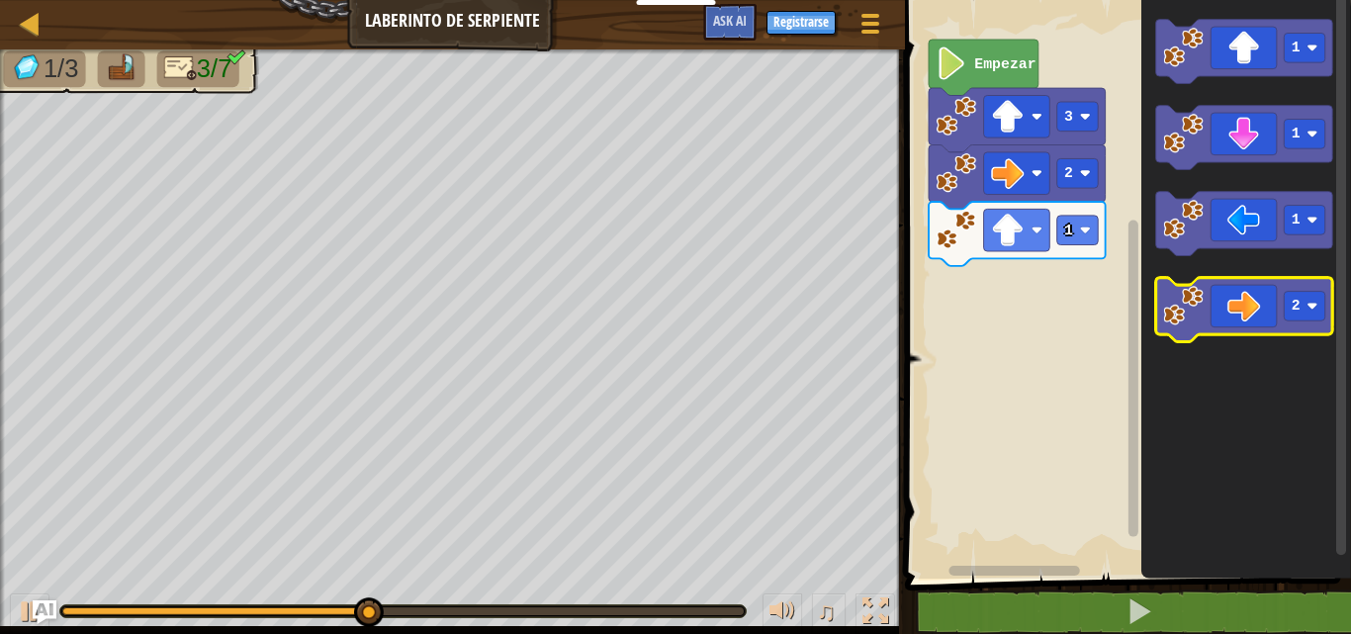
click at [1259, 312] on icon "Espacio de trabajo de Blockly" at bounding box center [1243, 310] width 177 height 64
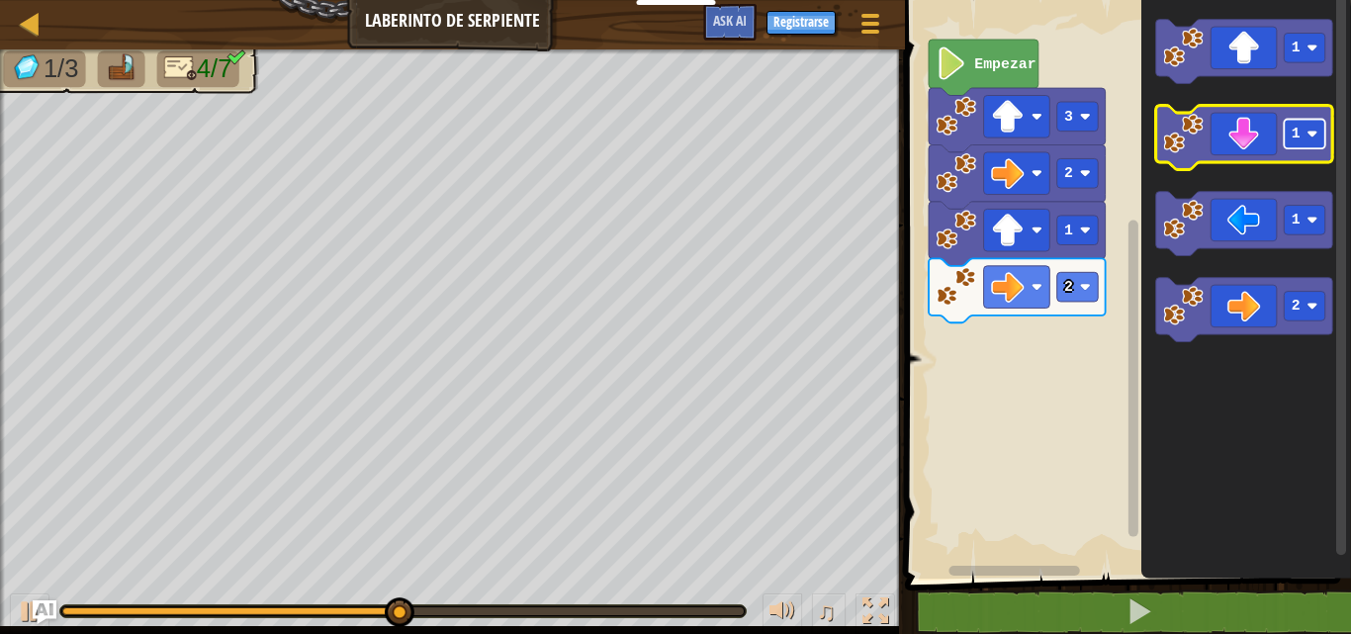
click at [1306, 139] on rect "Espacio de trabajo de Blockly" at bounding box center [1305, 135] width 42 height 30
click at [1277, 150] on icon "Espacio de trabajo de Blockly" at bounding box center [1243, 138] width 177 height 64
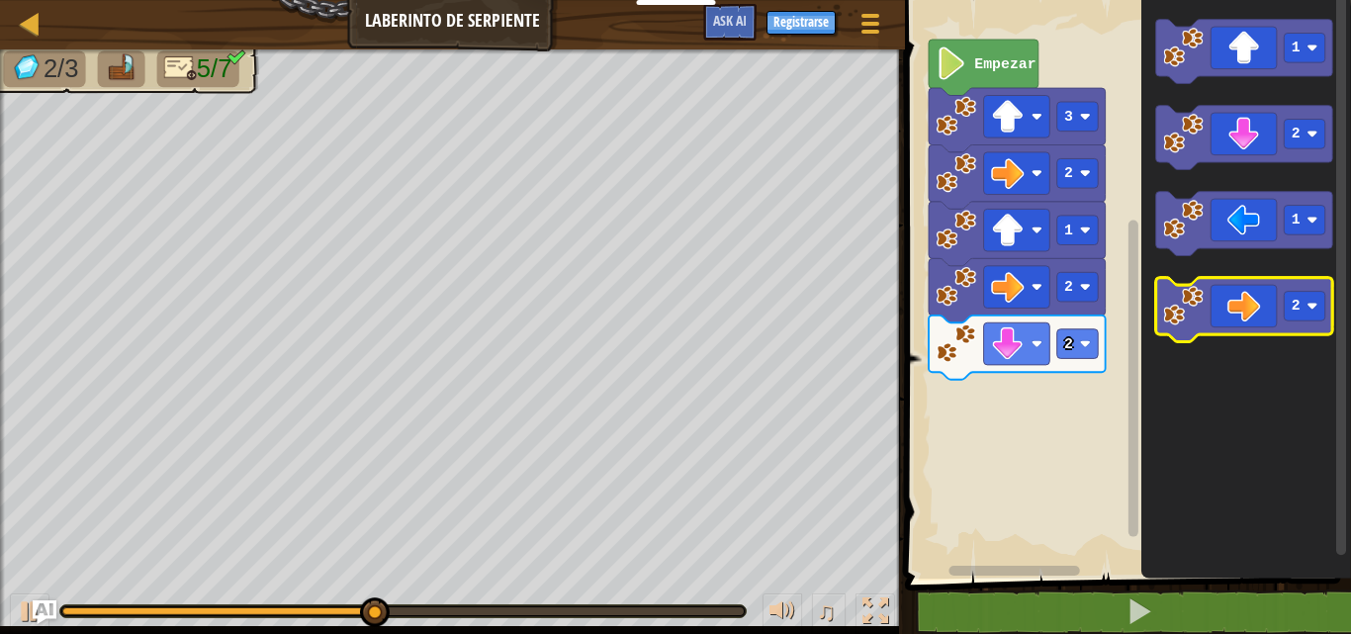
click at [1254, 322] on icon "Espacio de trabajo de Blockly" at bounding box center [1243, 310] width 177 height 64
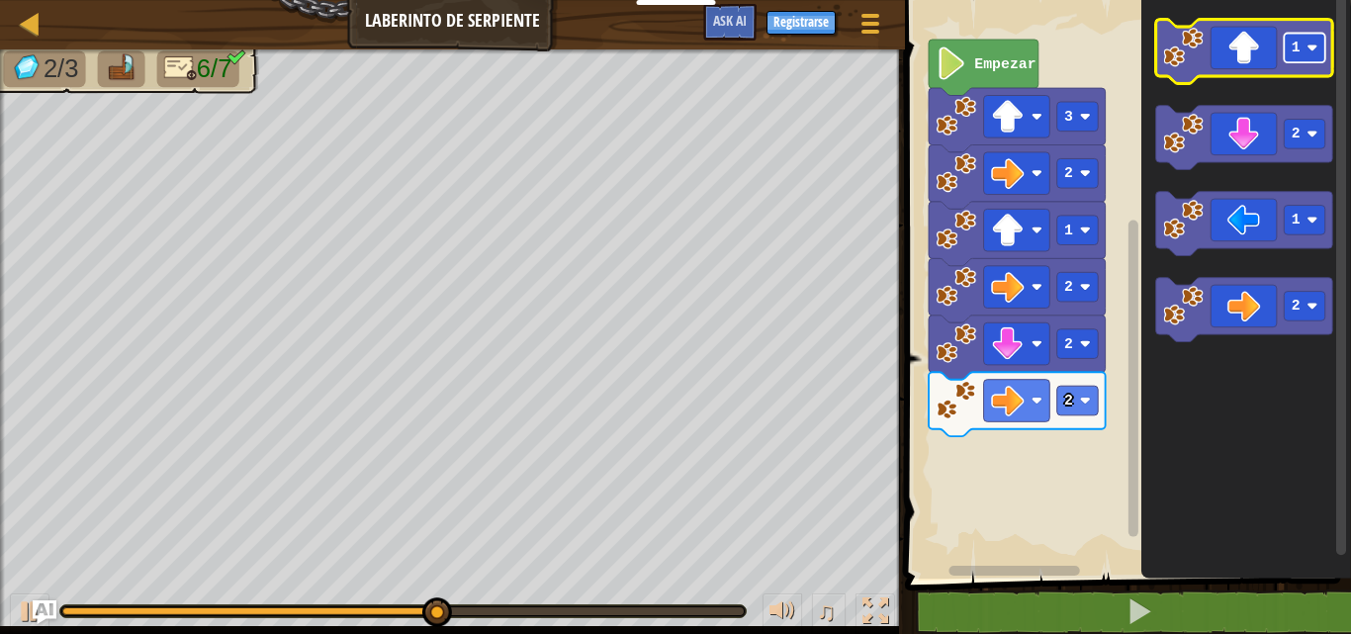
click at [1298, 50] on text "1" at bounding box center [1296, 48] width 9 height 16
click at [1234, 60] on icon "Espacio de trabajo de Blockly" at bounding box center [1243, 52] width 177 height 64
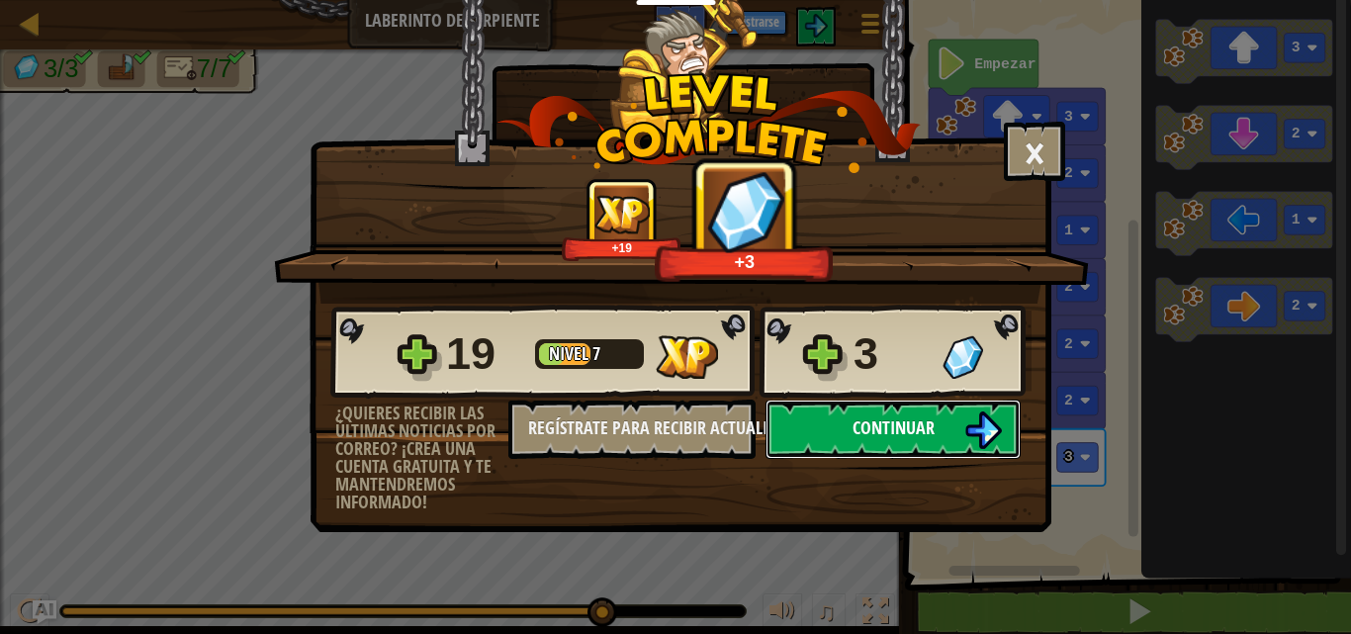
click at [906, 453] on button "Continuar" at bounding box center [893, 429] width 255 height 59
